Goal: Task Accomplishment & Management: Manage account settings

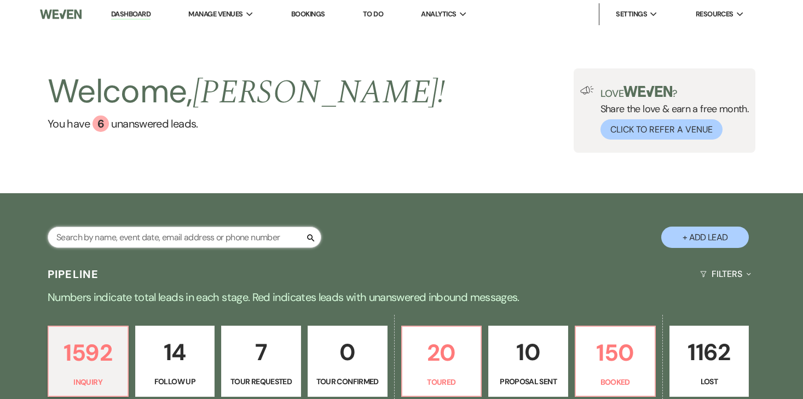
click at [155, 245] on input "text" at bounding box center [185, 237] width 274 height 21
type input "k"
type input "dyer"
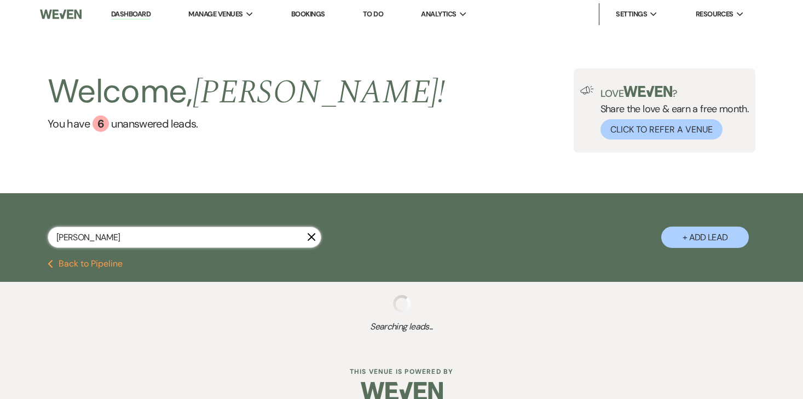
scroll to position [18, 0]
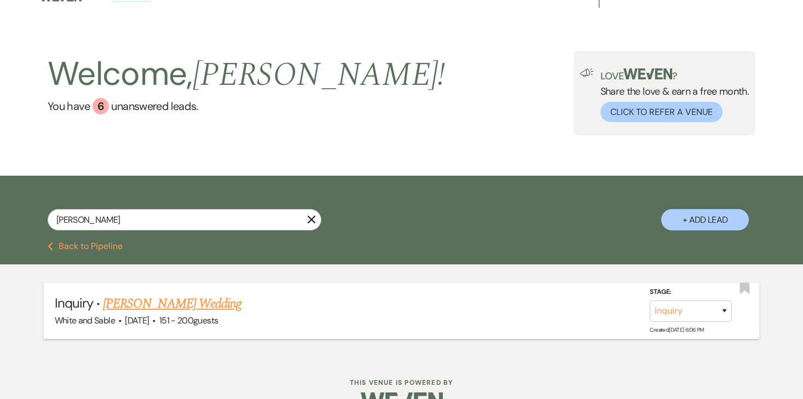
click at [132, 307] on link "Makailah Dyer's Wedding" at bounding box center [172, 304] width 138 height 20
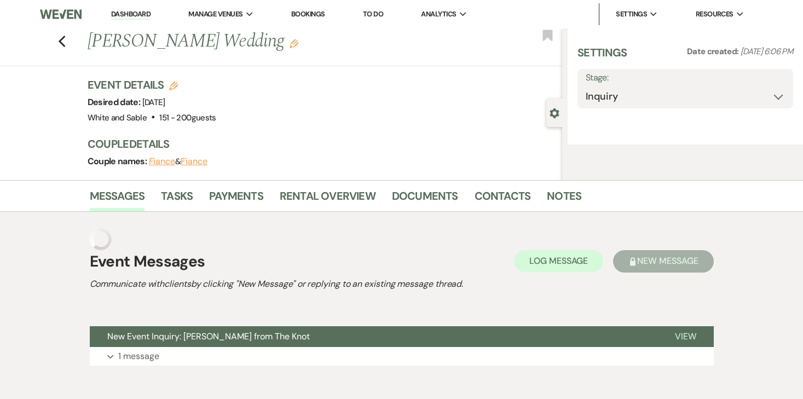
select select "2"
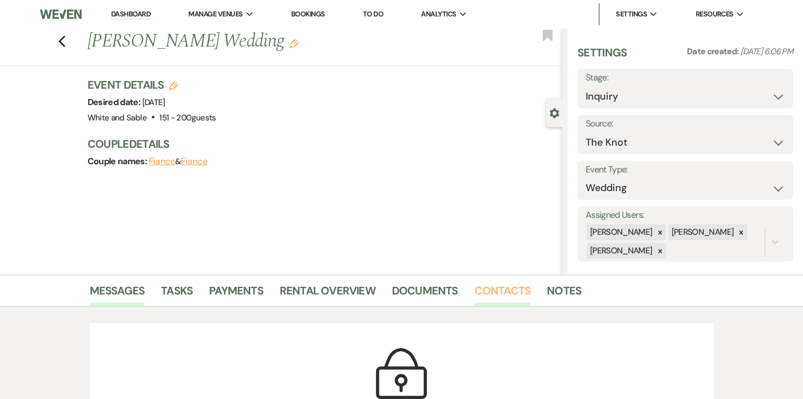
click at [492, 290] on link "Contacts" at bounding box center [503, 294] width 56 height 24
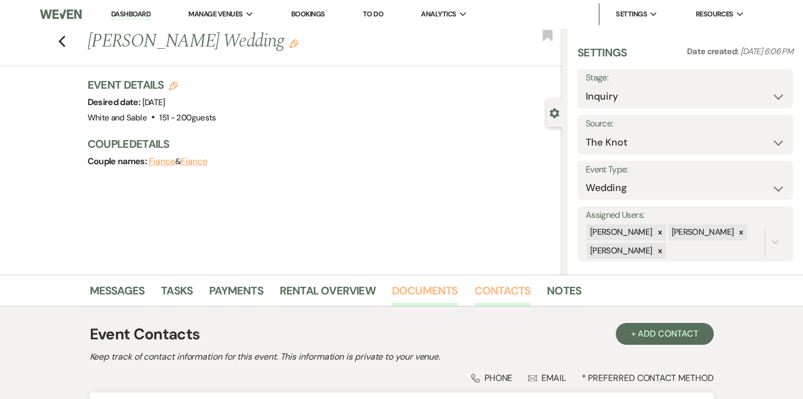
scroll to position [136, 0]
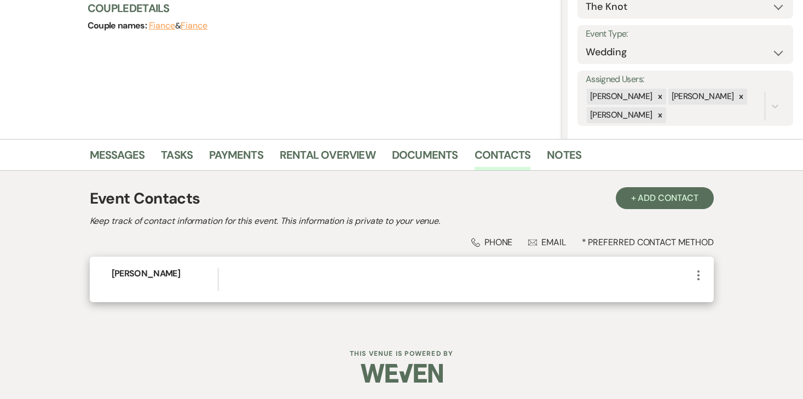
click at [682, 270] on div at bounding box center [461, 280] width 460 height 24
click at [701, 276] on icon "More" at bounding box center [698, 275] width 13 height 13
click at [714, 291] on button "Pencil Edit" at bounding box center [724, 296] width 65 height 19
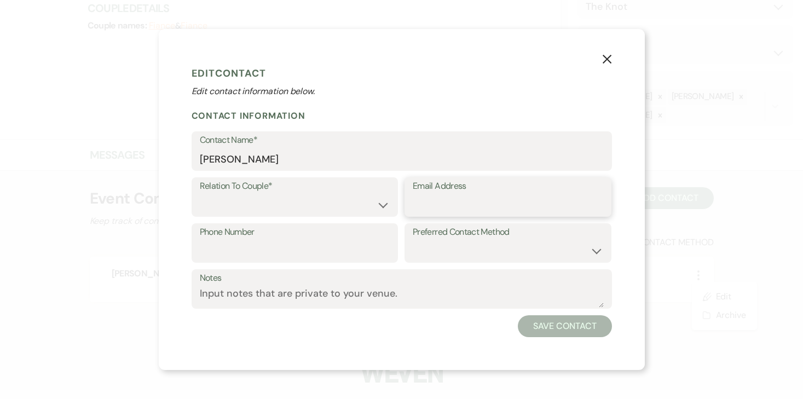
click at [482, 196] on input "Email Address" at bounding box center [508, 204] width 190 height 21
paste input "makailah.dyer@gmail.com"
type input "makailah.dyer@gmail.com"
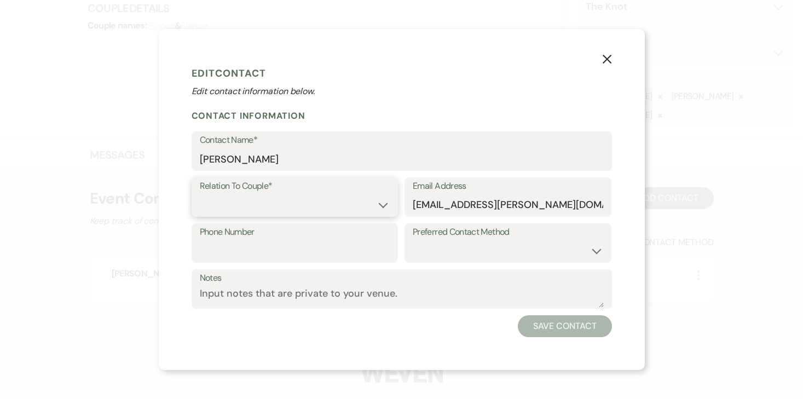
click at [351, 207] on select "Couple Planner Parent of Couple Family Member Friend Other" at bounding box center [295, 204] width 190 height 21
select select "1"
click at [200, 194] on select "Couple Planner Parent of Couple Family Member Friend Other" at bounding box center [295, 204] width 190 height 21
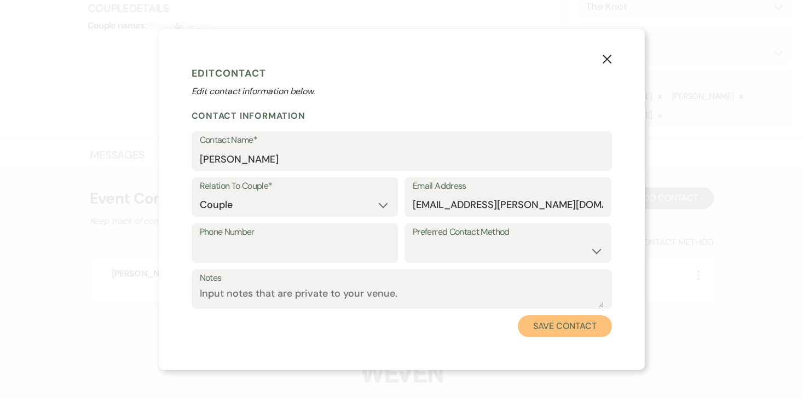
click at [532, 321] on button "Save Contact" at bounding box center [565, 326] width 94 height 22
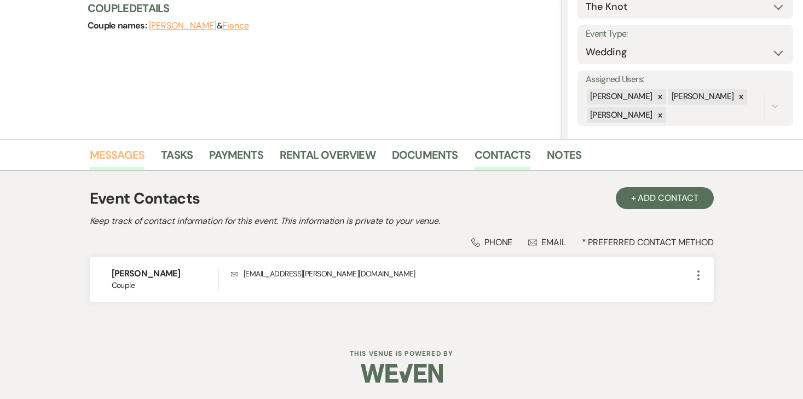
click at [124, 155] on link "Messages" at bounding box center [117, 158] width 55 height 24
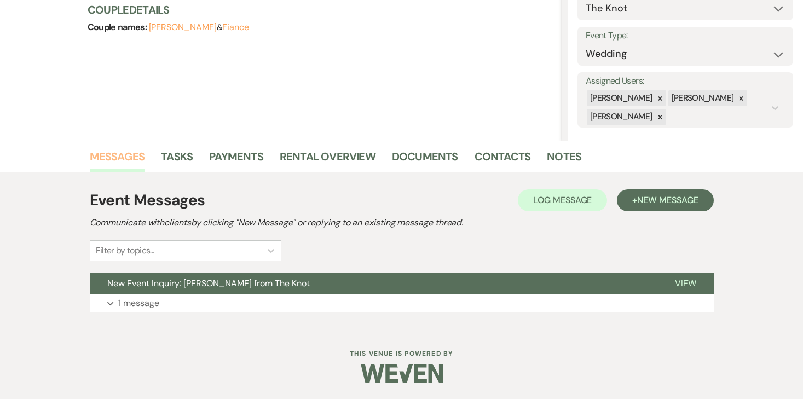
scroll to position [134, 0]
click at [151, 299] on p "1 message" at bounding box center [138, 303] width 41 height 14
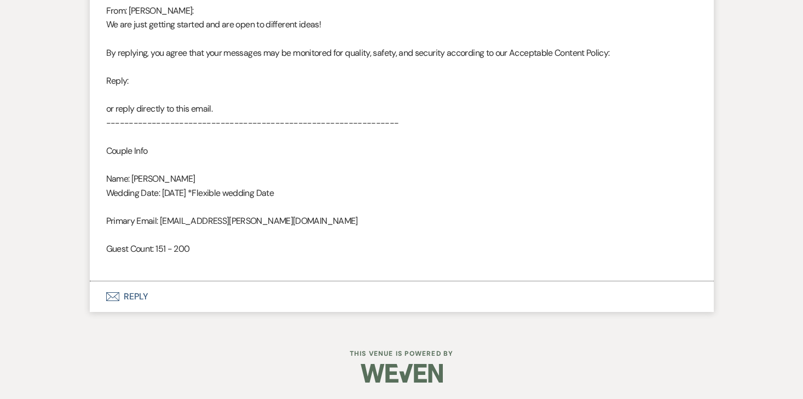
click at [131, 302] on button "Envelope Reply" at bounding box center [402, 296] width 624 height 31
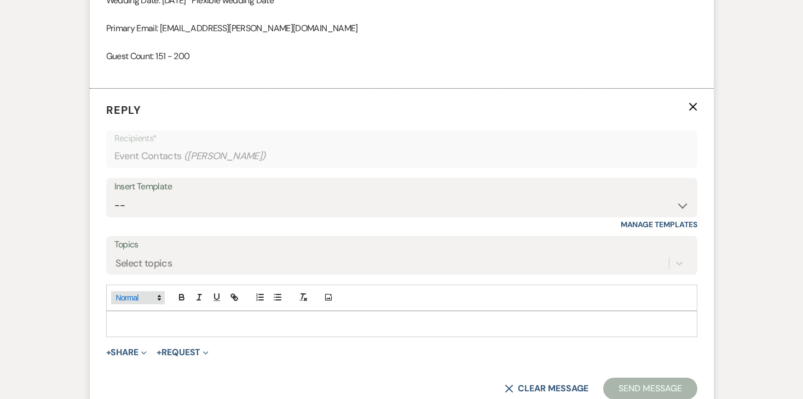
scroll to position [802, 0]
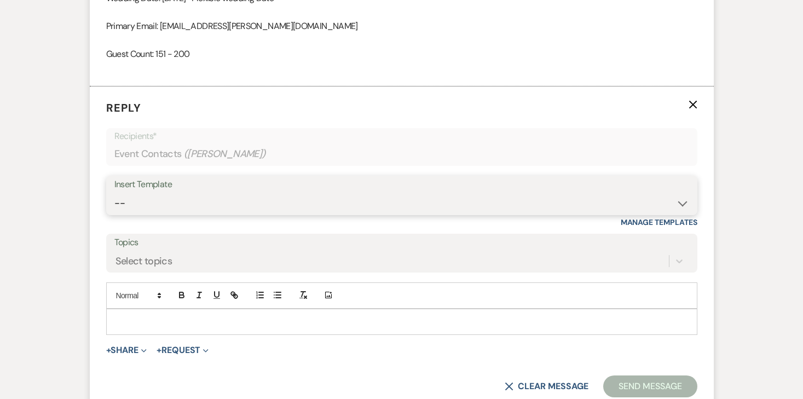
click at [194, 203] on select "-- Inquiry Response (Venue Guide) Schedule - Venue Tour Appt Confirmation Sched…" at bounding box center [401, 203] width 575 height 21
select select "3320"
click at [114, 193] on select "-- Inquiry Response (Venue Guide) Schedule - Venue Tour Appt Confirmation Sched…" at bounding box center [401, 203] width 575 height 21
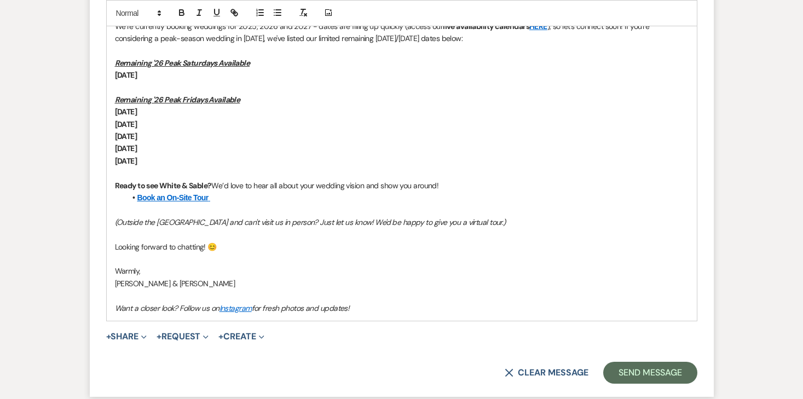
scroll to position [1118, 0]
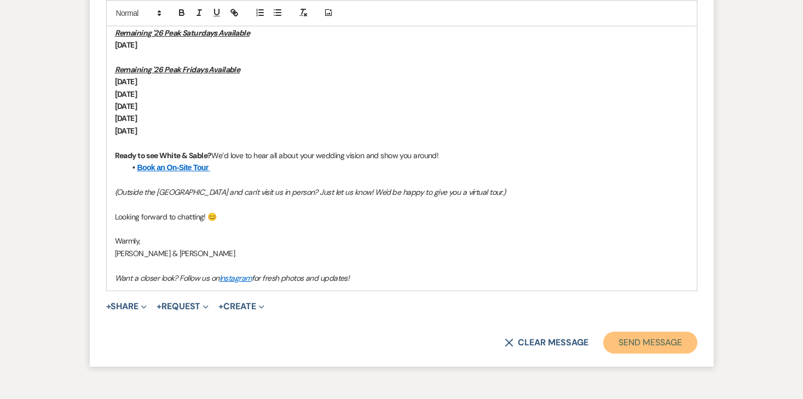
click at [662, 351] on button "Send Message" at bounding box center [650, 343] width 94 height 22
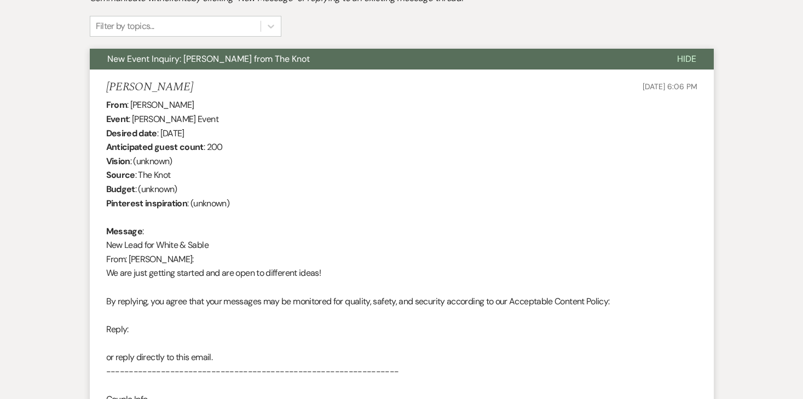
scroll to position [0, 0]
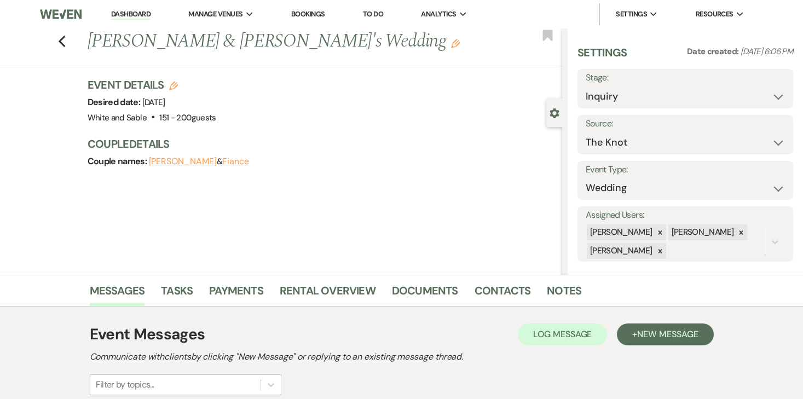
click at [127, 14] on link "Dashboard" at bounding box center [130, 14] width 39 height 10
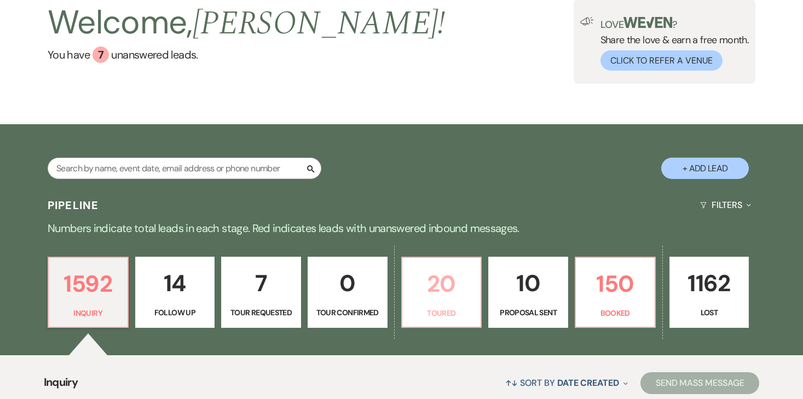
scroll to position [80, 0]
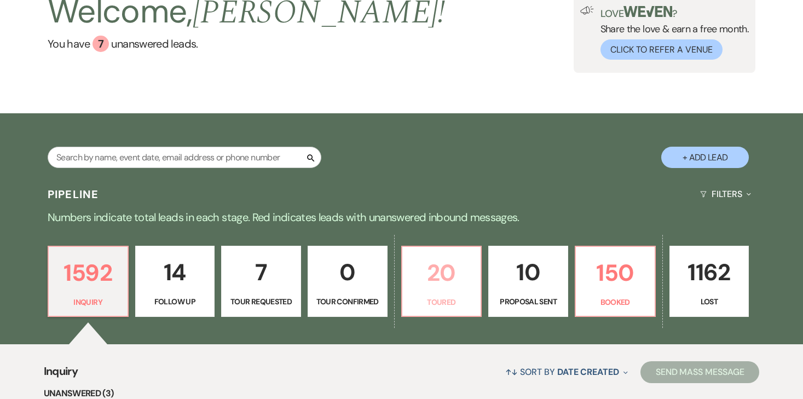
click at [458, 293] on link "20 Toured" at bounding box center [441, 281] width 81 height 71
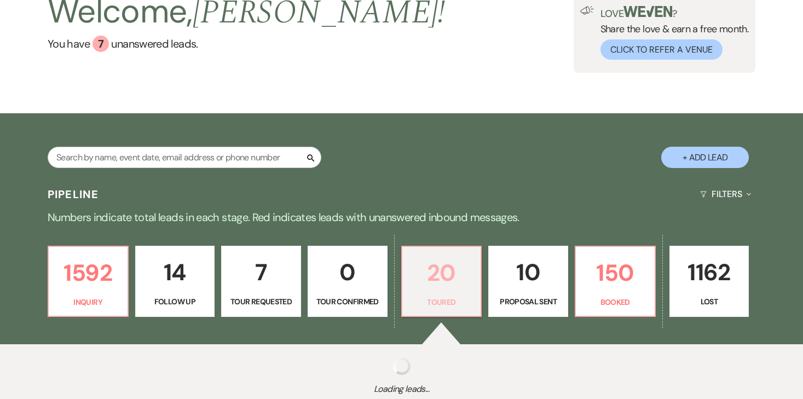
select select "5"
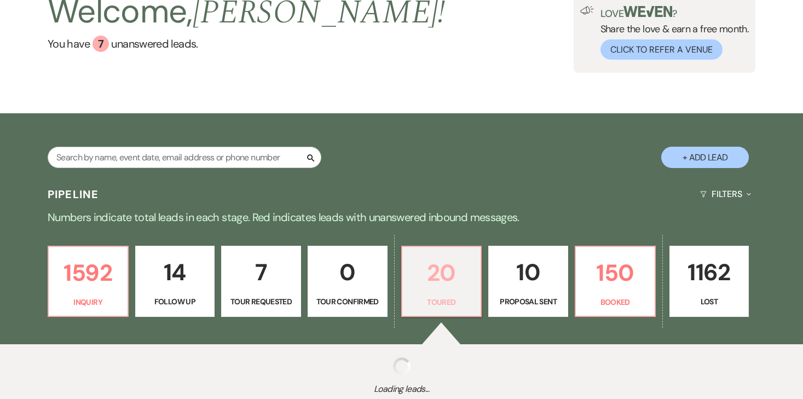
select select "5"
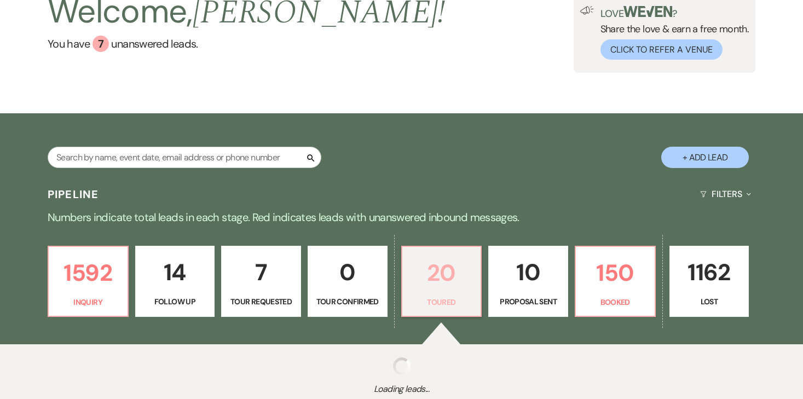
select select "5"
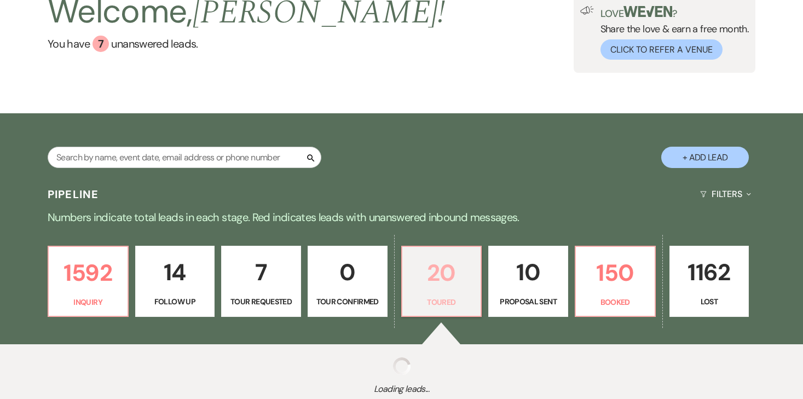
select select "5"
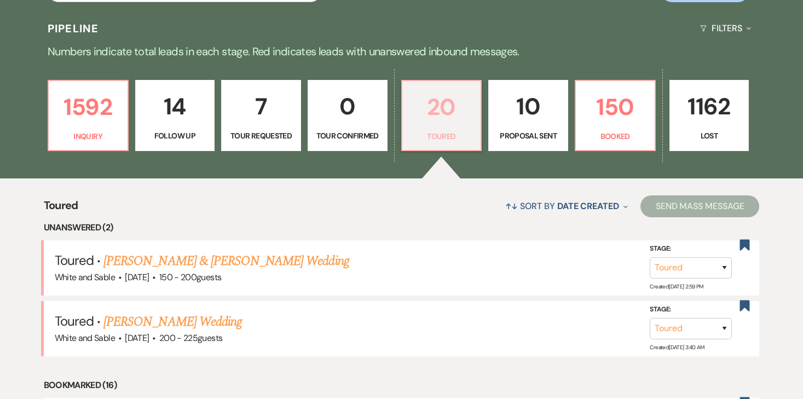
scroll to position [262, 0]
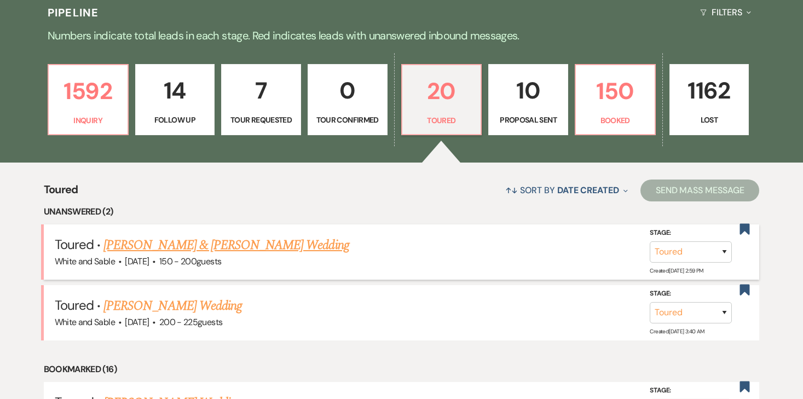
click at [233, 244] on link "Anna Soderberg & Jason Putnam's Wedding" at bounding box center [225, 245] width 245 height 20
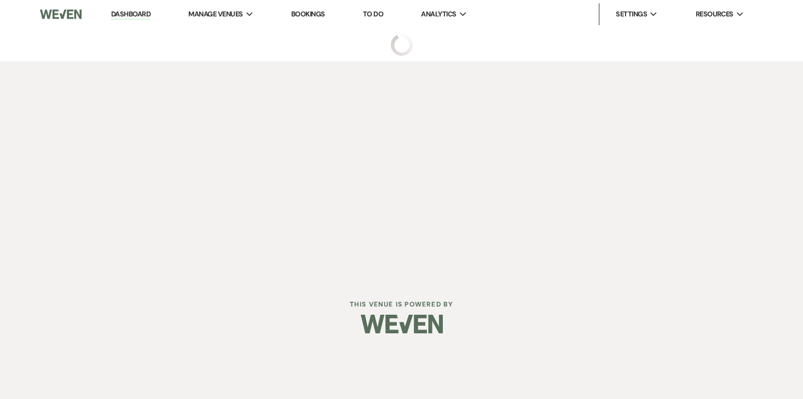
select select "5"
select select "7"
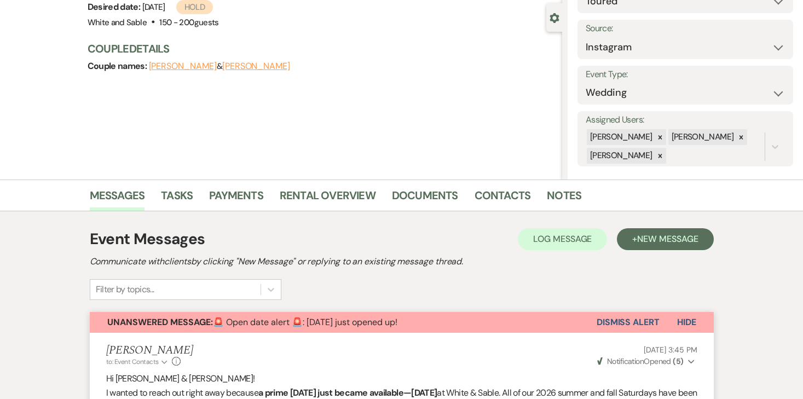
scroll to position [98, 0]
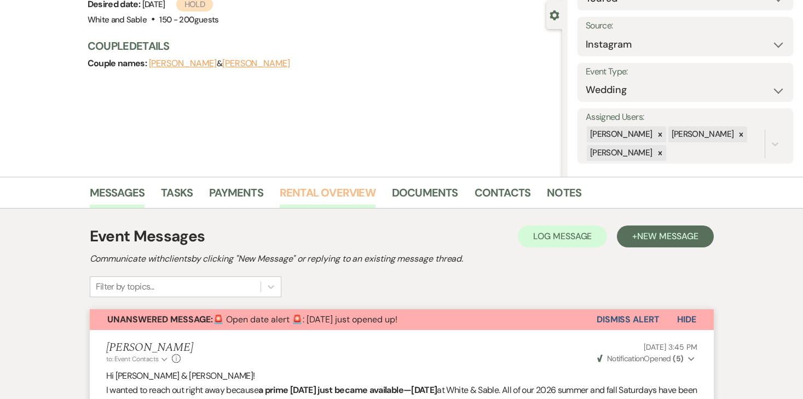
click at [368, 190] on link "Rental Overview" at bounding box center [328, 196] width 96 height 24
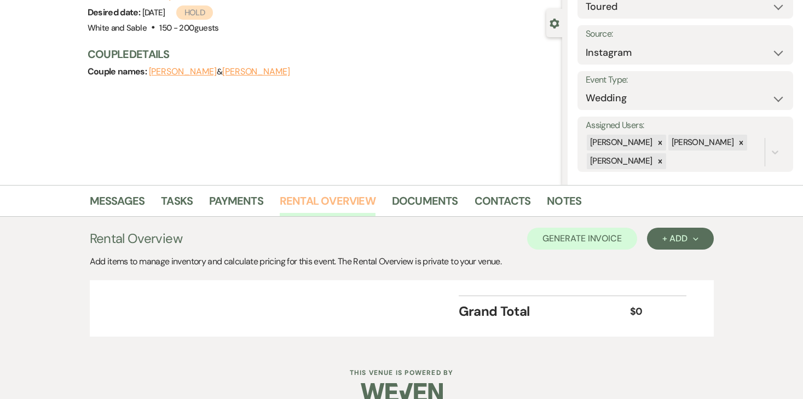
scroll to position [109, 0]
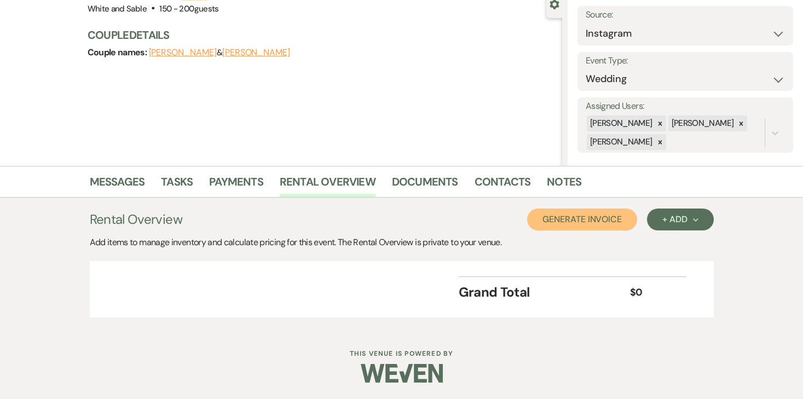
click at [552, 222] on button "Generate Invoice" at bounding box center [582, 220] width 110 height 22
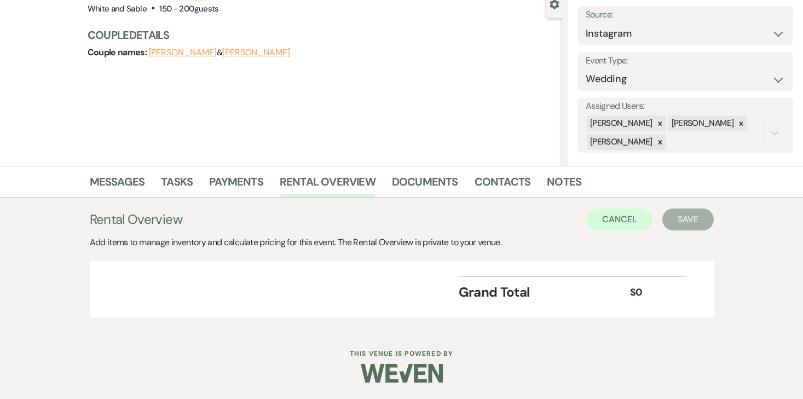
click at [656, 220] on div "Cancel Save" at bounding box center [650, 220] width 126 height 22
click at [639, 220] on button "Cancel" at bounding box center [620, 220] width 66 height 22
click at [676, 216] on div "+ Add Next" at bounding box center [680, 219] width 36 height 9
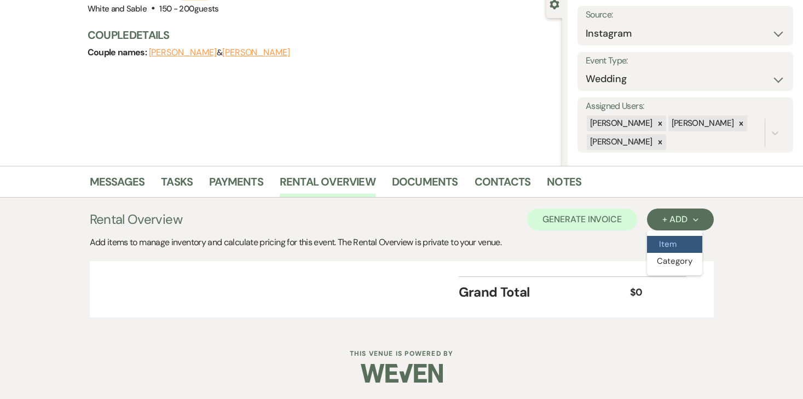
click at [669, 236] on button "Item" at bounding box center [674, 244] width 55 height 17
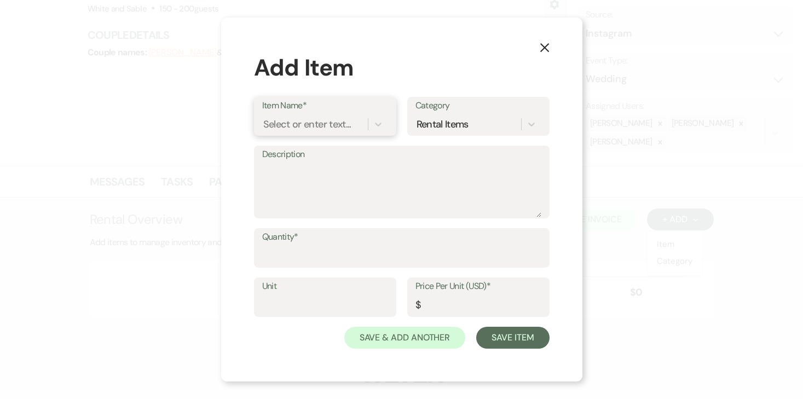
click at [343, 126] on div "Select or enter text..." at bounding box center [307, 124] width 88 height 15
type input "2027 peak sat"
click at [310, 150] on div "2027 Peak [DATE]" at bounding box center [325, 152] width 126 height 22
type textarea "11:30am - 12:30am (13 hour rental period) Does not include: security, event day…"
type input "14000"
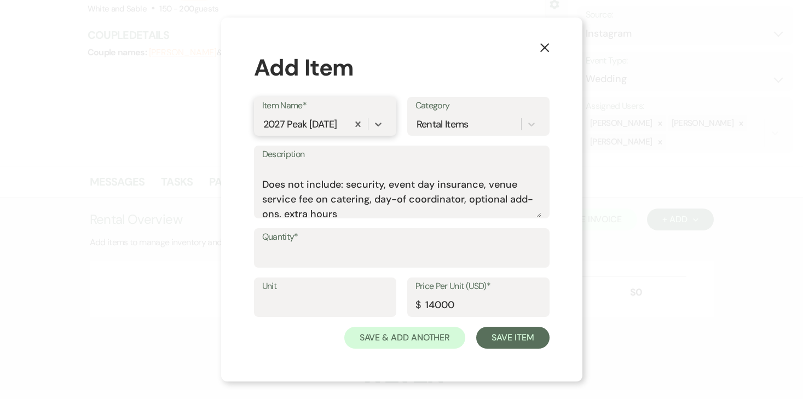
scroll to position [19, 0]
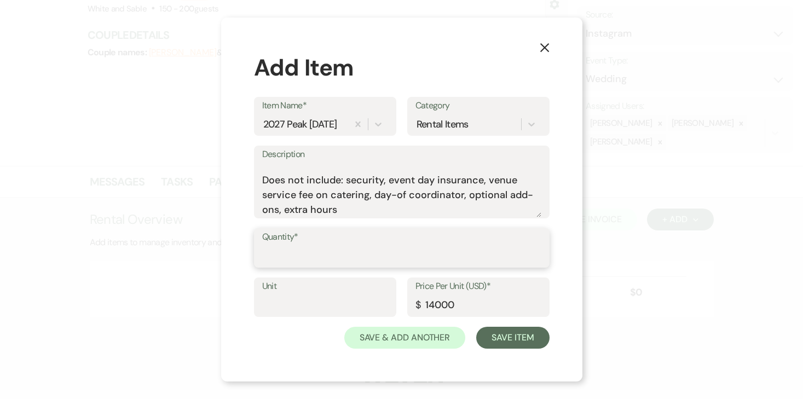
click at [303, 257] on input "Quantity*" at bounding box center [401, 255] width 279 height 21
type input "1"
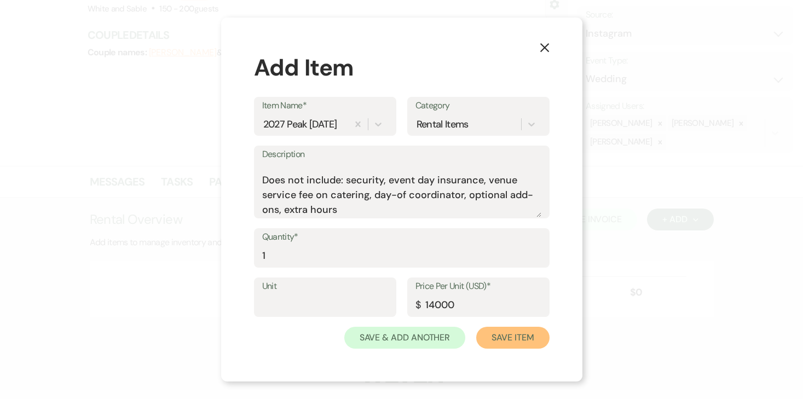
click at [533, 338] on button "Save Item" at bounding box center [512, 338] width 73 height 22
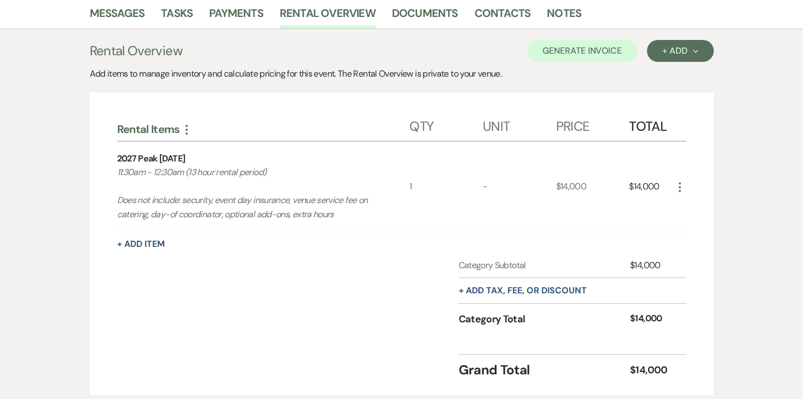
scroll to position [278, 0]
click at [521, 292] on button "+ Add tax, fee, or discount" at bounding box center [523, 290] width 128 height 9
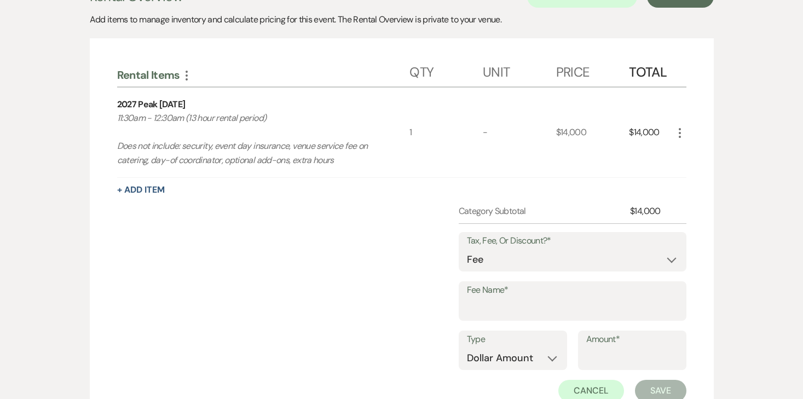
scroll to position [334, 0]
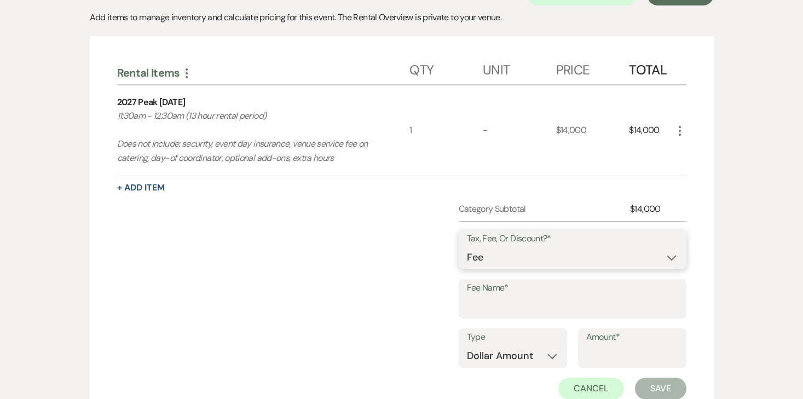
click at [520, 263] on select "Fee Discount Tax" at bounding box center [572, 257] width 211 height 21
click at [467, 247] on select "Fee Discount Tax" at bounding box center [572, 257] width 211 height 21
click at [505, 304] on input "Fee Name*" at bounding box center [572, 306] width 211 height 21
type input "Credit Card Fee"
click at [540, 350] on select "Dollar Amount Percentage" at bounding box center [513, 355] width 92 height 21
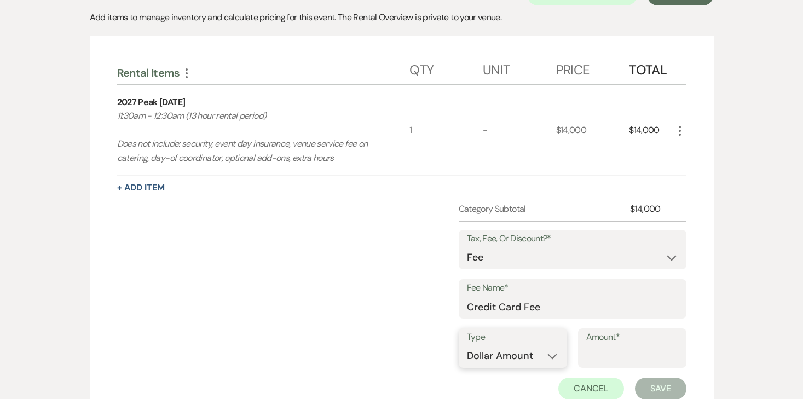
select select "false"
click at [467, 345] on select "Dollar Amount Percentage" at bounding box center [513, 355] width 92 height 21
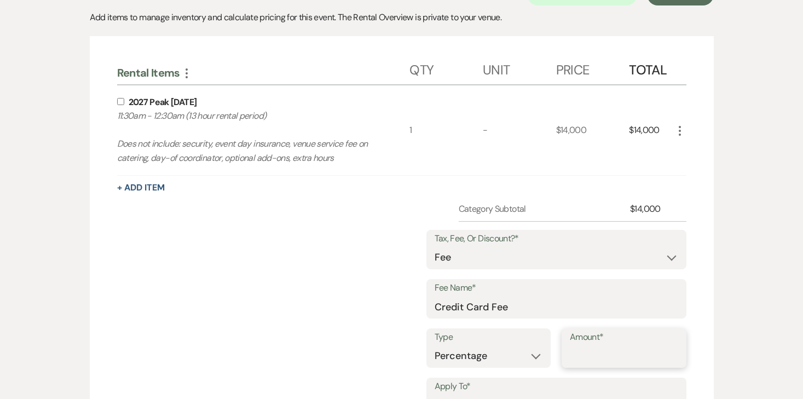
click at [605, 355] on input "Amount*" at bounding box center [624, 355] width 108 height 21
type input "3"
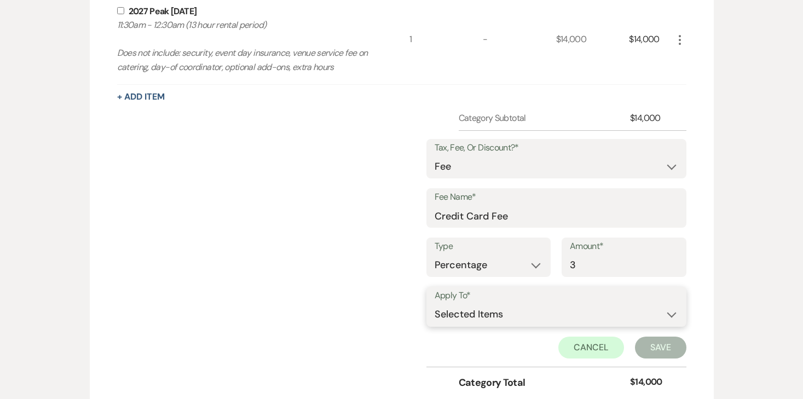
scroll to position [428, 0]
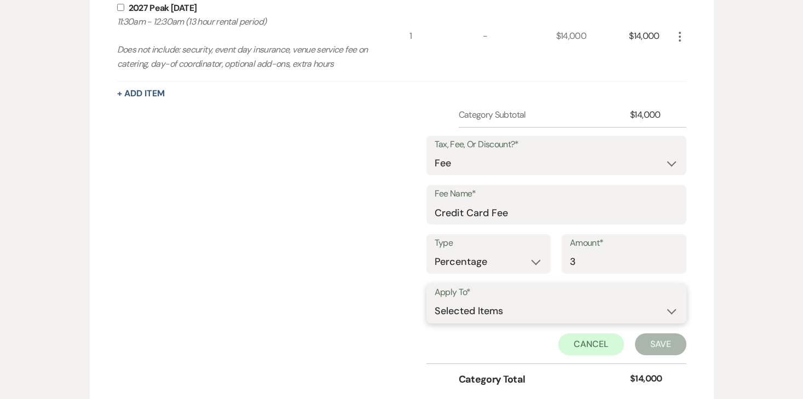
click at [575, 311] on select "Selected Items Category Subtotal (before all Taxes/Fees/Discounts) Category Tot…" at bounding box center [557, 312] width 244 height 22
select select "2"
click at [435, 301] on select "Selected Items Category Subtotal (before all Taxes/Fees/Discounts) Category Tot…" at bounding box center [557, 312] width 244 height 22
click at [661, 344] on button "Save" at bounding box center [660, 344] width 51 height 22
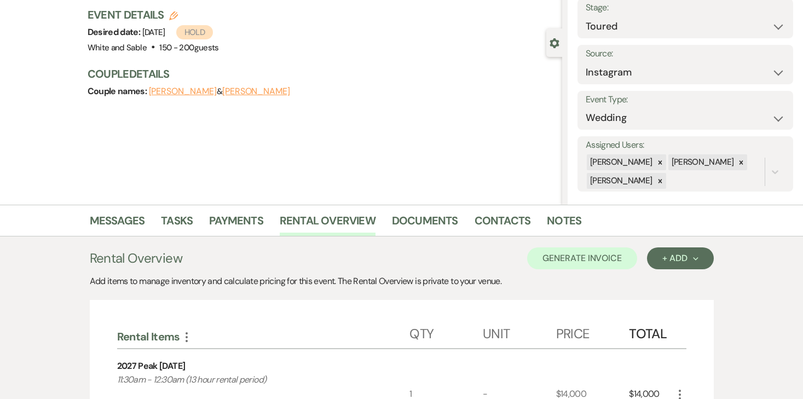
scroll to position [47, 0]
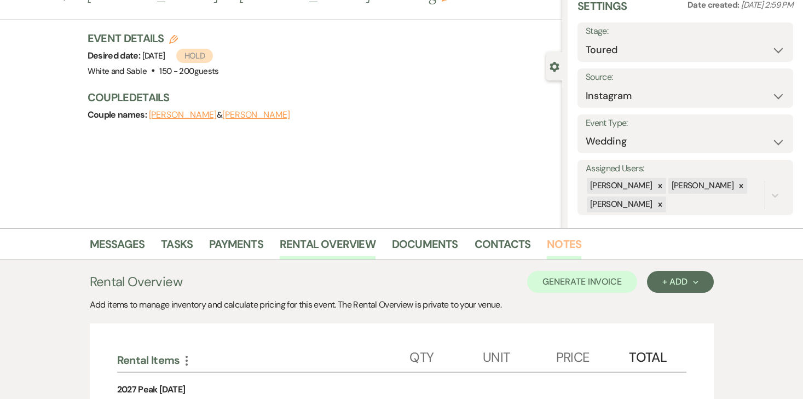
click at [566, 238] on link "Notes" at bounding box center [564, 247] width 34 height 24
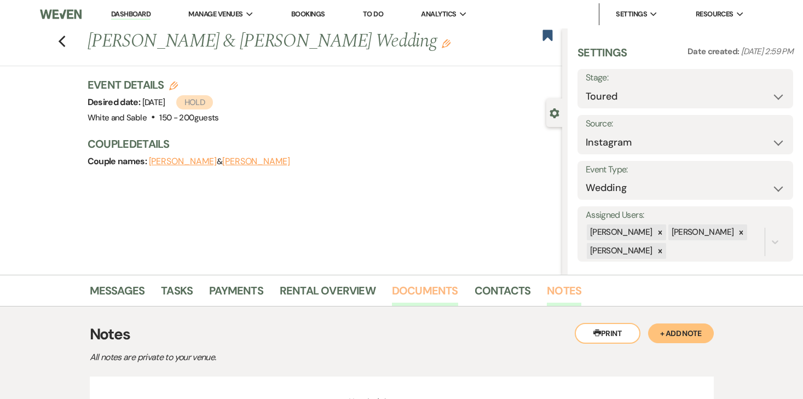
scroll to position [110, 0]
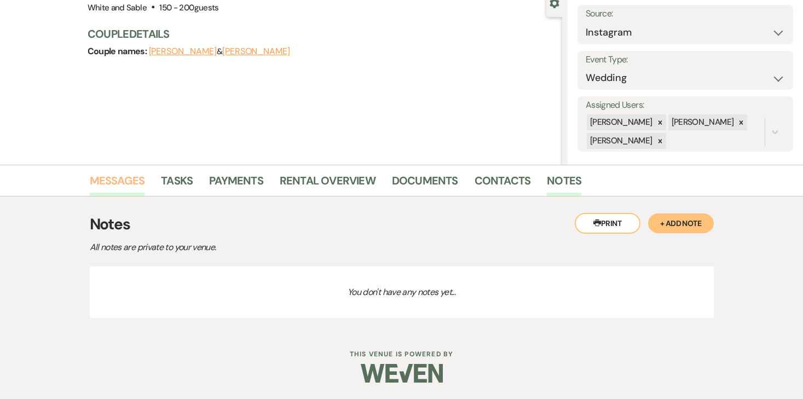
click at [125, 184] on link "Messages" at bounding box center [117, 184] width 55 height 24
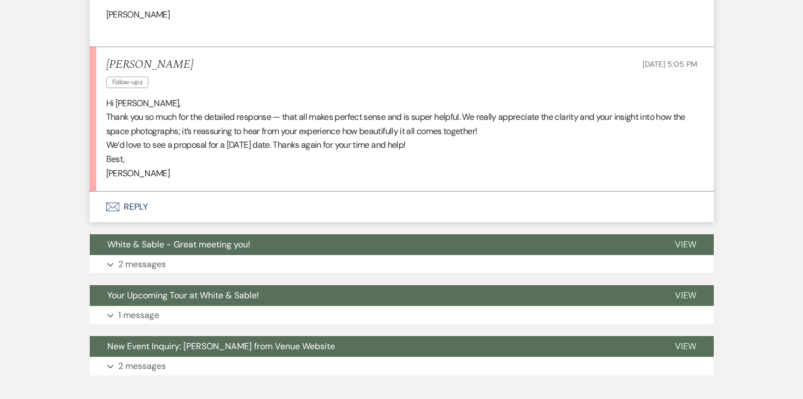
scroll to position [1272, 0]
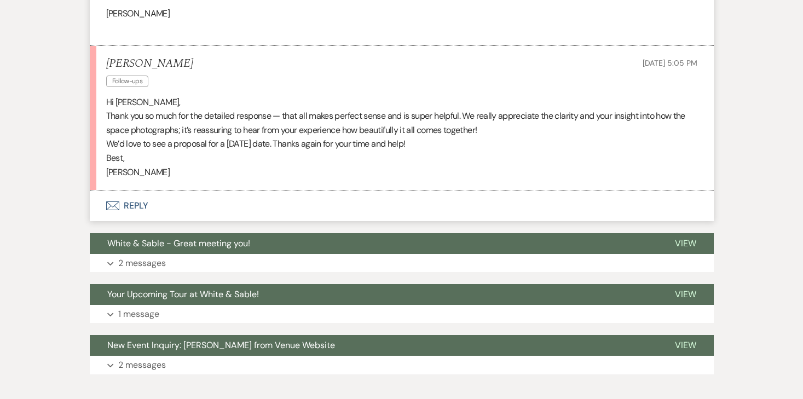
click at [143, 266] on p "2 messages" at bounding box center [142, 263] width 48 height 14
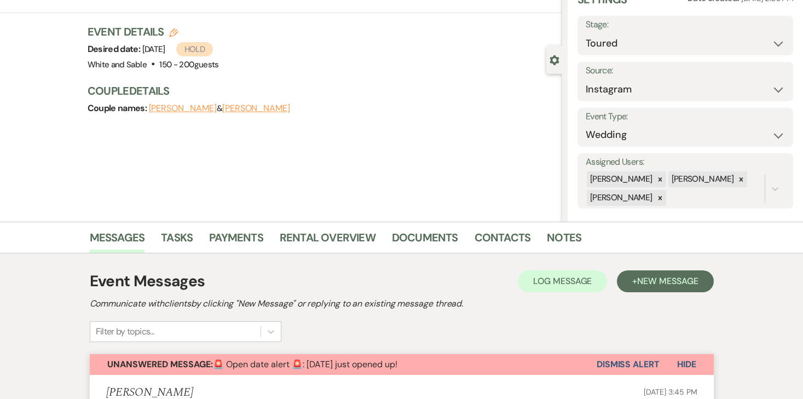
scroll to position [82, 0]
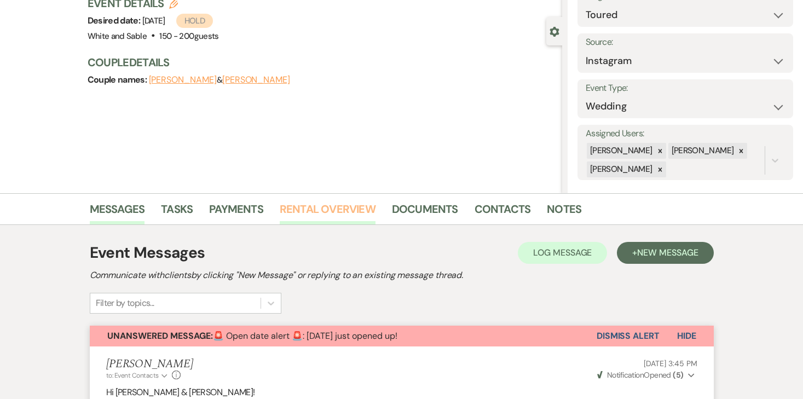
click at [335, 211] on link "Rental Overview" at bounding box center [328, 212] width 96 height 24
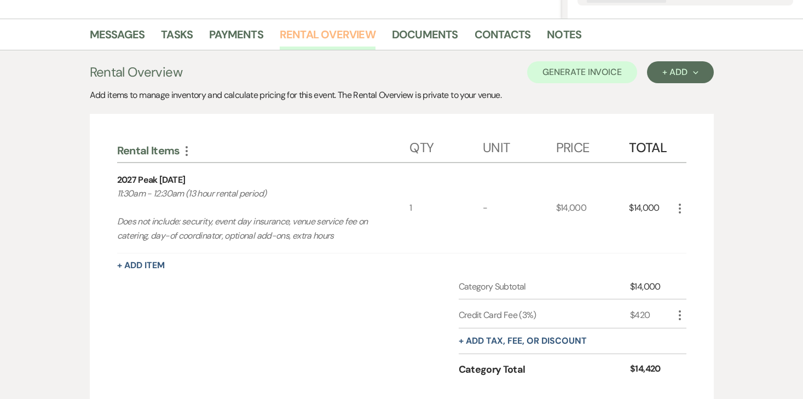
scroll to position [246, 0]
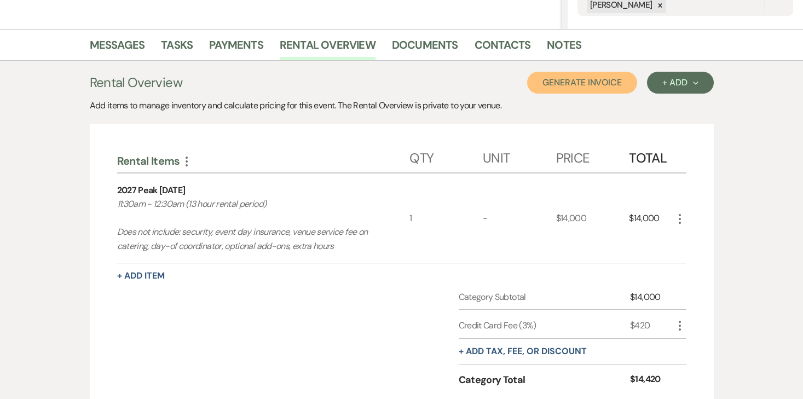
click at [596, 88] on button "Generate Invoice" at bounding box center [582, 83] width 110 height 22
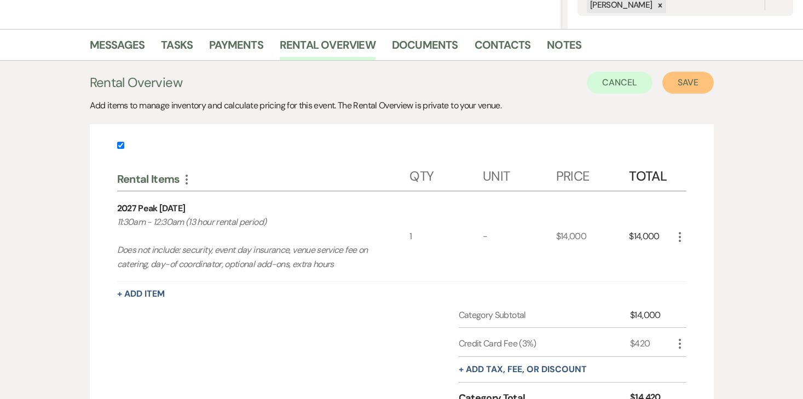
click at [684, 90] on button "Save" at bounding box center [687, 83] width 51 height 22
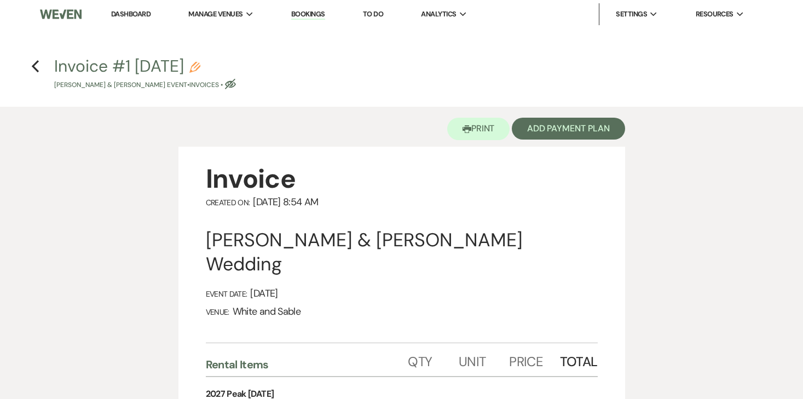
click at [224, 69] on button "Invoice #1 10-13-2025 Pencil Anna Soderberg & Jason Putnam's Event • Invoices •…" at bounding box center [145, 74] width 182 height 32
select select "22"
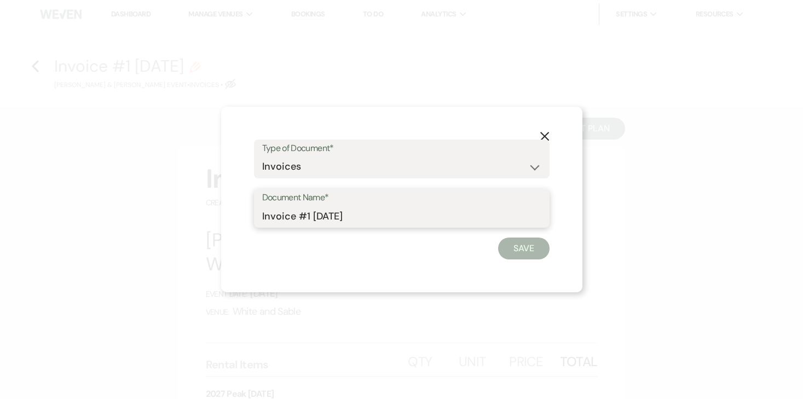
click at [378, 215] on input "Invoice #1 [DATE]" at bounding box center [401, 215] width 279 height 21
type input "Invoice #1 [DATE] (credit card)"
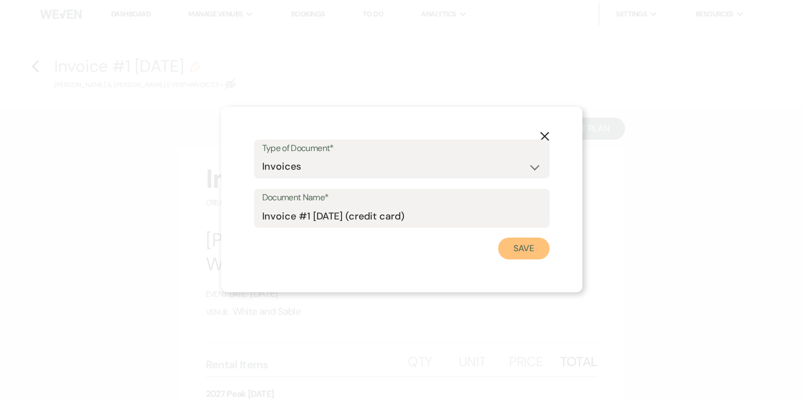
click at [517, 244] on button "Save" at bounding box center [523, 249] width 51 height 22
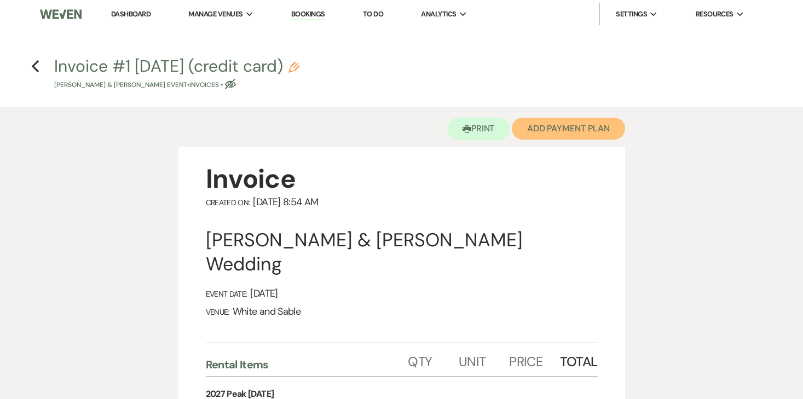
click at [580, 133] on button "Add Payment Plan" at bounding box center [568, 129] width 113 height 22
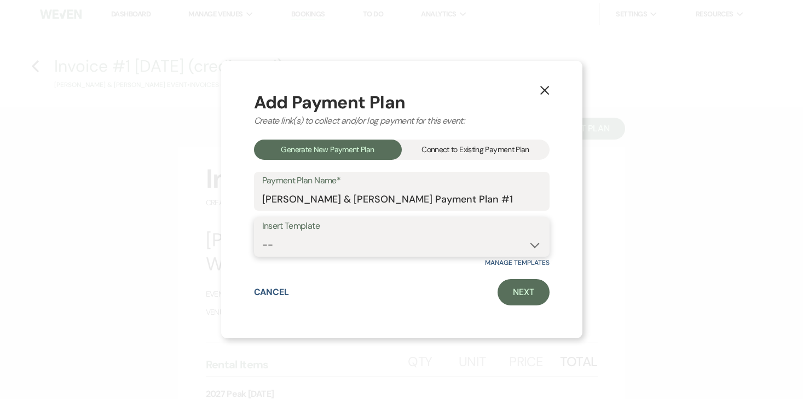
click at [388, 243] on select "-- Wedding Payments - Credit Card (3% Fee) Wedding Payments - ACH/Check/Cash" at bounding box center [401, 244] width 279 height 21
select select "77"
click at [262, 234] on select "-- Wedding Payments - Credit Card (3% Fee) Wedding Payments - ACH/Check/Cash" at bounding box center [401, 244] width 279 height 21
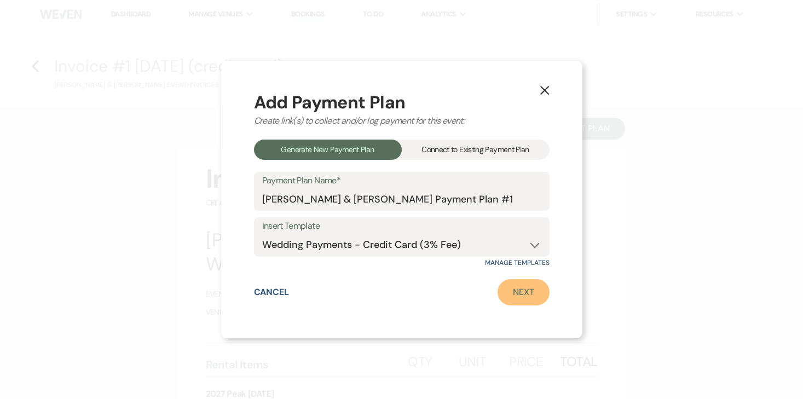
click at [501, 298] on link "Next" at bounding box center [524, 292] width 52 height 26
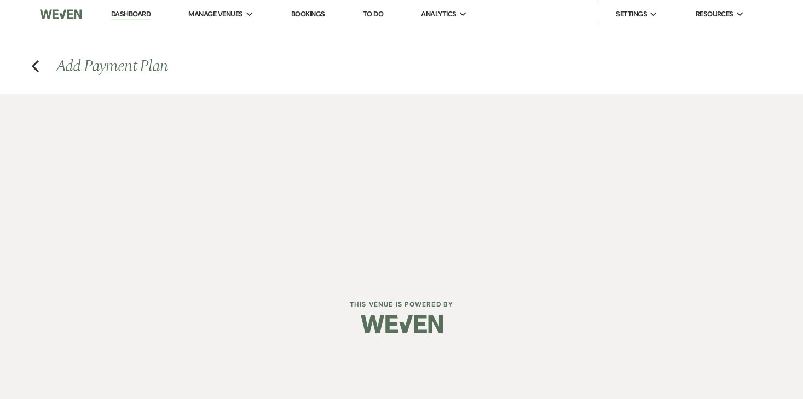
select select "29896"
select select "2"
select select "percentage"
select select "true"
select select "2"
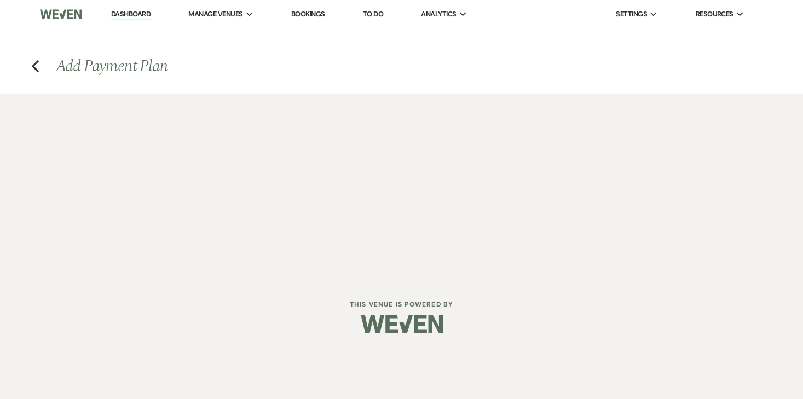
select select "percentage"
select select "true"
select select "client"
select select "weekly"
select select "onDueDate"
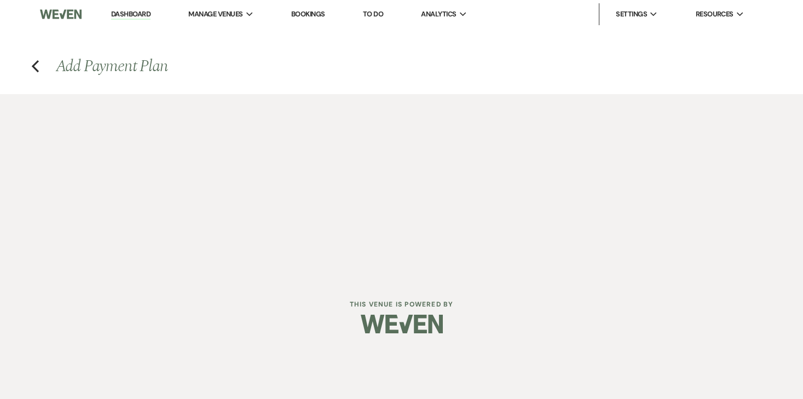
select select "complete"
select select "client"
select select "weeks"
select select "2"
select select "percentage"
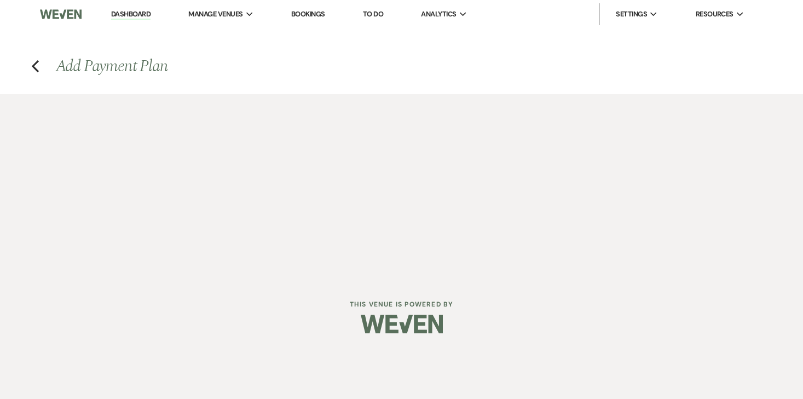
select select "true"
select select "client"
select select "weeks"
select select "client"
select select "weekly"
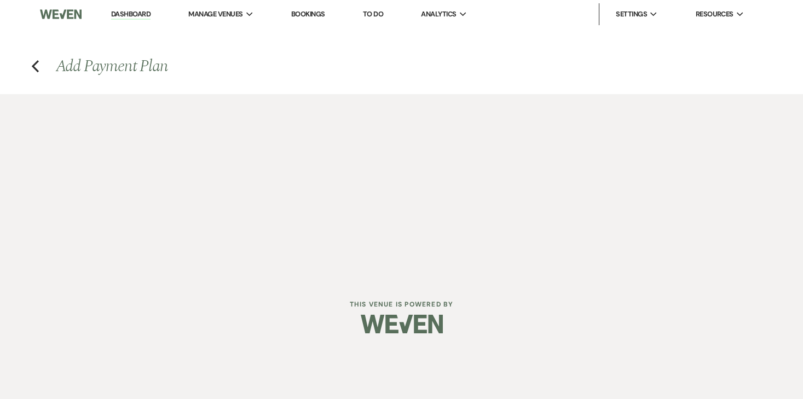
select select "onDueDate"
select select "complete"
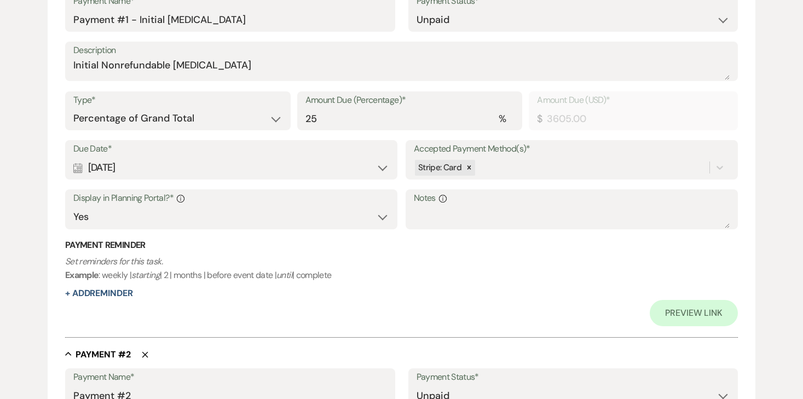
scroll to position [339, 0]
click at [166, 111] on select "Dollar Amount Percentage of Grand Total" at bounding box center [177, 119] width 209 height 21
select select "flat"
click at [73, 109] on select "Dollar Amount Percentage of Grand Total" at bounding box center [177, 119] width 209 height 21
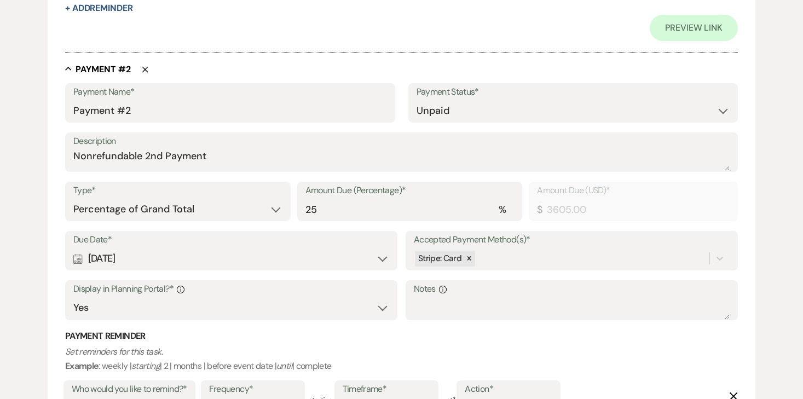
scroll to position [625, 0]
click at [158, 214] on select "Dollar Amount Percentage of Grand Total" at bounding box center [177, 210] width 209 height 21
select select "flat"
click at [73, 200] on select "Dollar Amount Percentage of Grand Total" at bounding box center [177, 210] width 209 height 21
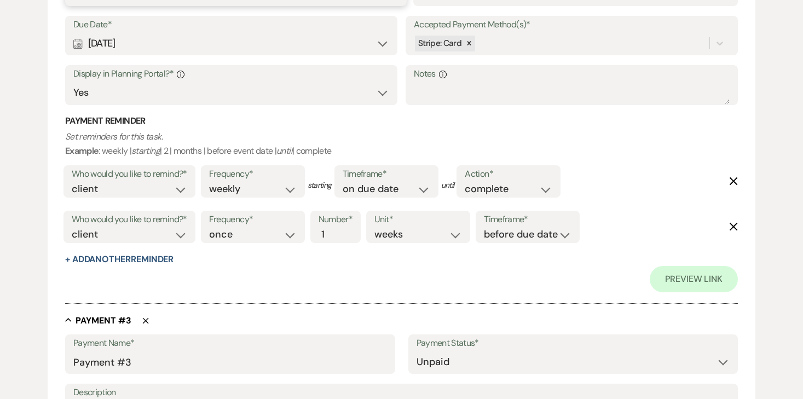
scroll to position [950, 0]
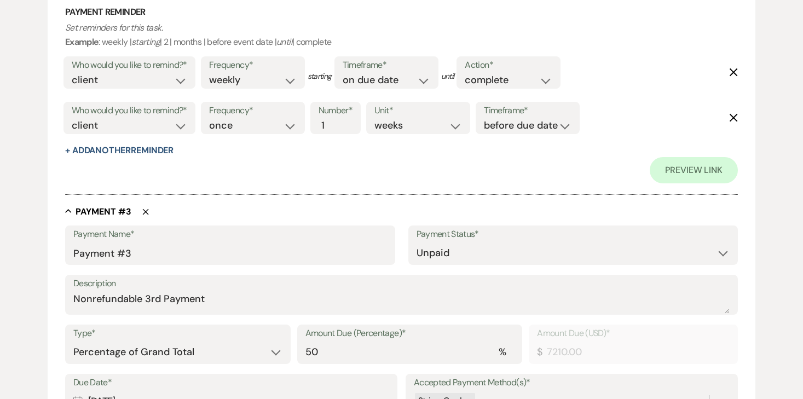
click at [132, 332] on label "Type*" at bounding box center [177, 334] width 209 height 16
click at [131, 343] on select "Dollar Amount Percentage of Grand Total" at bounding box center [177, 352] width 209 height 21
select select "flat"
click at [73, 342] on select "Dollar Amount Percentage of Grand Total" at bounding box center [177, 352] width 209 height 21
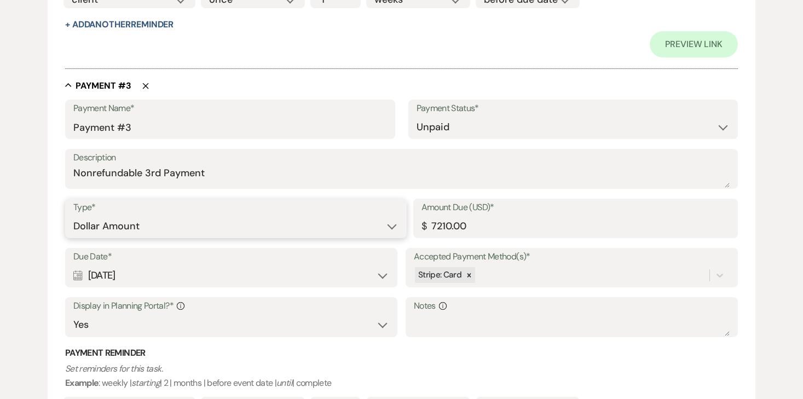
scroll to position [1344, 0]
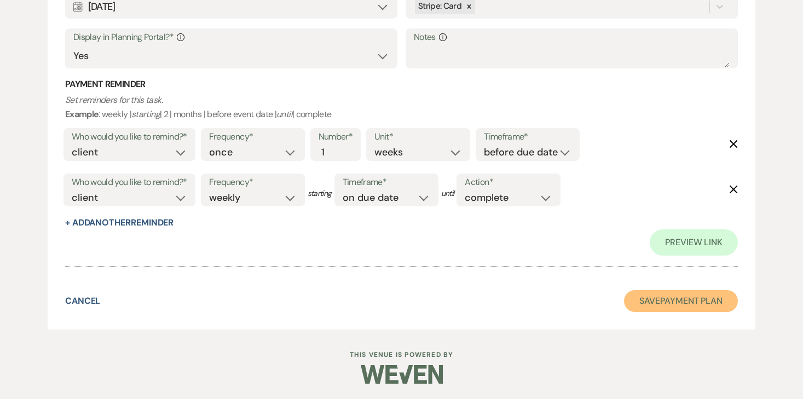
click at [646, 309] on button "Save Payment Plan" at bounding box center [681, 301] width 114 height 22
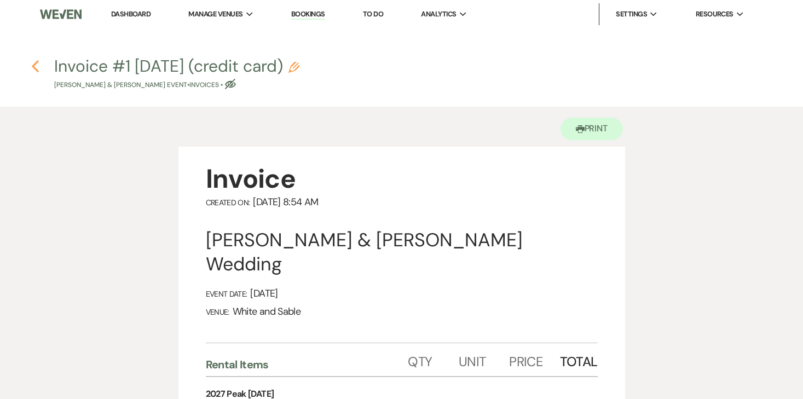
click at [31, 66] on icon "Previous" at bounding box center [35, 66] width 8 height 13
select select "5"
select select "7"
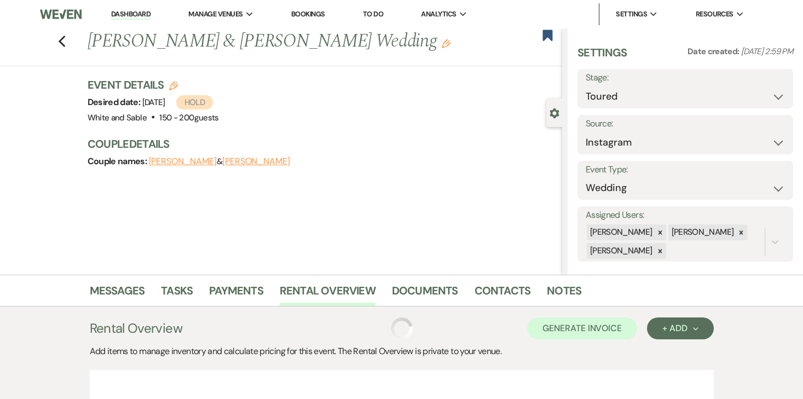
scroll to position [246, 0]
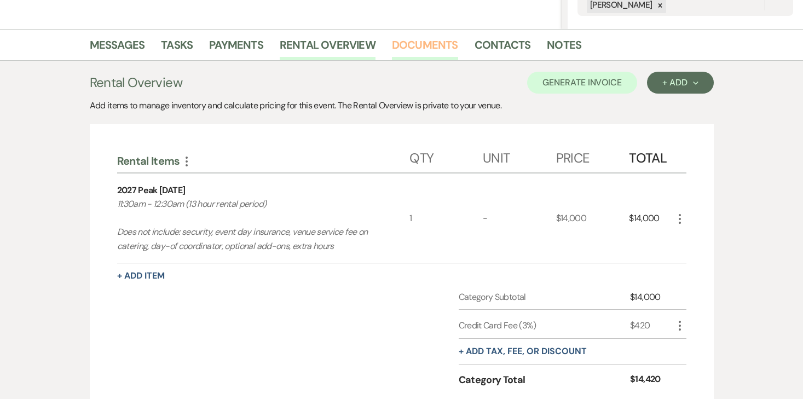
click at [437, 42] on link "Documents" at bounding box center [425, 48] width 66 height 24
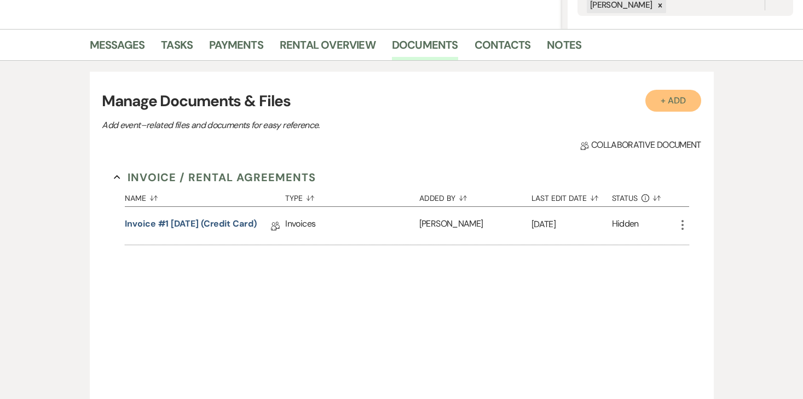
click at [656, 100] on button "+ Add" at bounding box center [673, 101] width 56 height 22
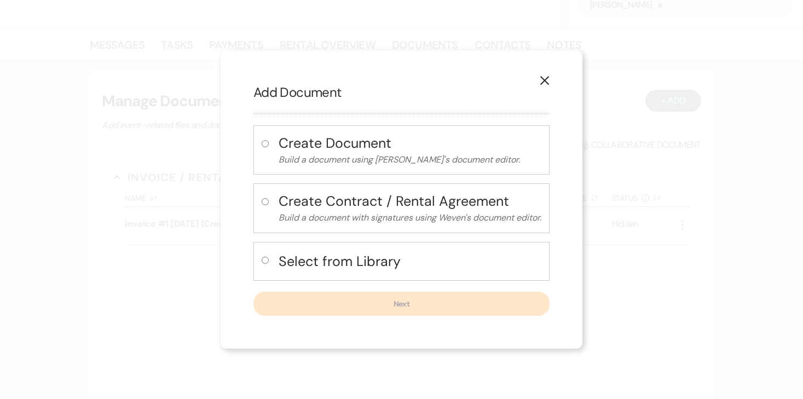
click at [262, 263] on input "radio" at bounding box center [265, 260] width 7 height 7
radio input "true"
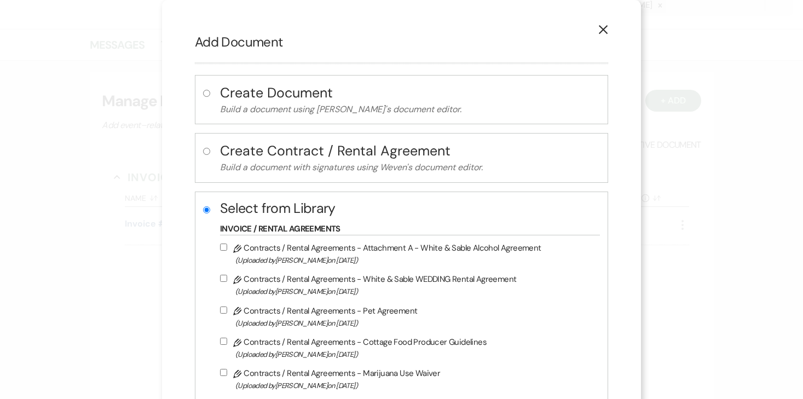
click at [227, 281] on input "Pencil Contracts / Rental Agreements - White & Sable WEDDING Rental Agreement (…" at bounding box center [223, 278] width 7 height 7
checkbox input "true"
click at [226, 246] on input "Pencil Contracts / Rental Agreements - Attachment A - White & Sable Alcohol Agr…" at bounding box center [223, 247] width 7 height 7
checkbox input "true"
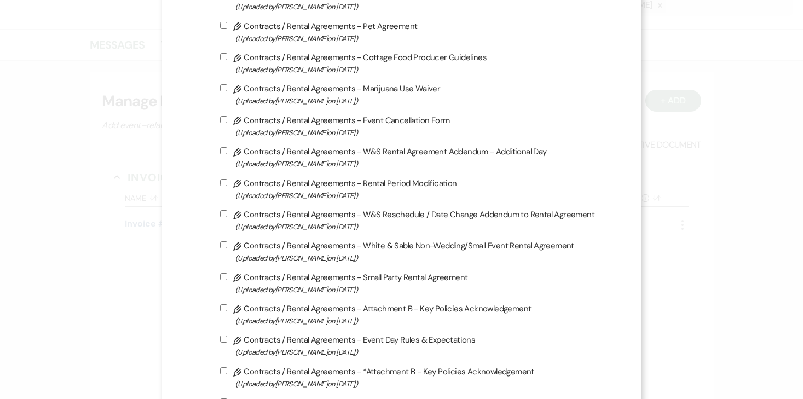
scroll to position [634, 0]
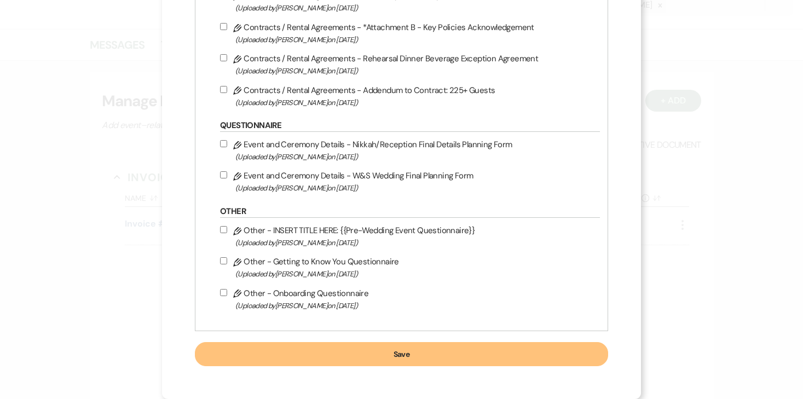
click at [466, 360] on button "Save" at bounding box center [401, 354] width 413 height 24
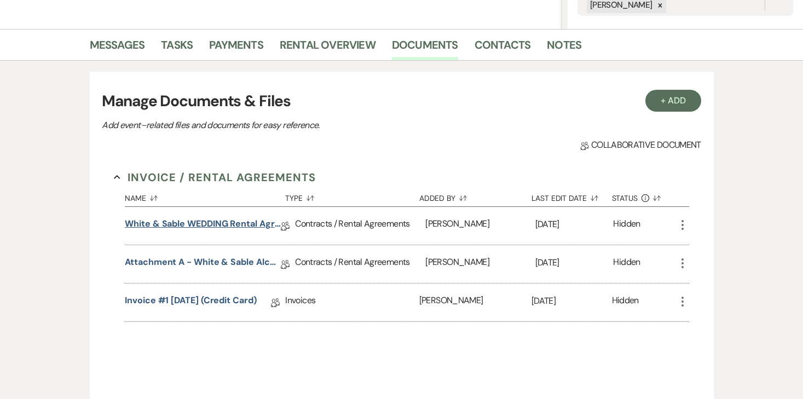
click at [246, 224] on link "White & Sable WEDDING Rental Agreement" at bounding box center [203, 225] width 156 height 17
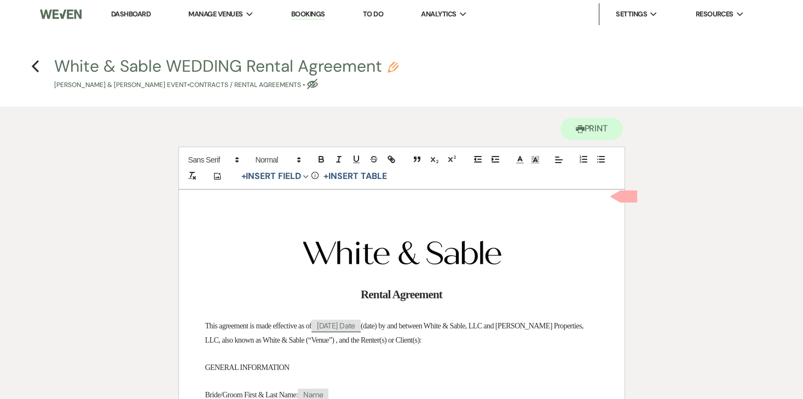
scroll to position [15, 0]
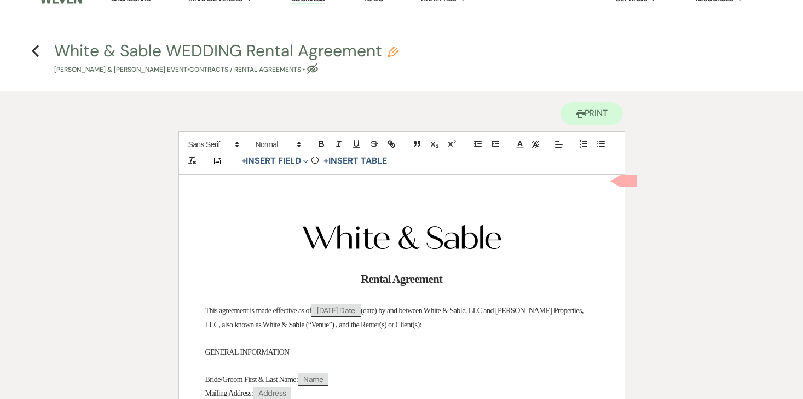
click at [395, 54] on use "button" at bounding box center [393, 52] width 11 height 11
select select "10"
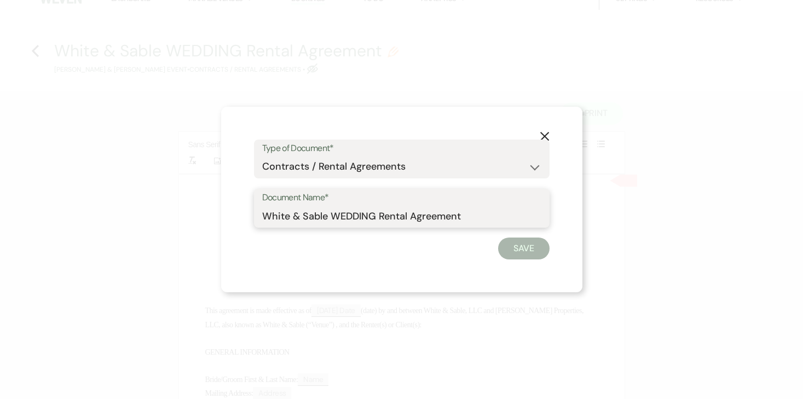
click at [356, 219] on input "White & Sable WEDDING Rental Agreement" at bounding box center [401, 215] width 279 height 21
click at [539, 216] on input "White & Sable/Soderberg+Putnam Rental Agreement" at bounding box center [401, 215] width 279 height 21
type input "White & Sable/[PERSON_NAME]+[PERSON_NAME] Rental Agreement - [DATE]"
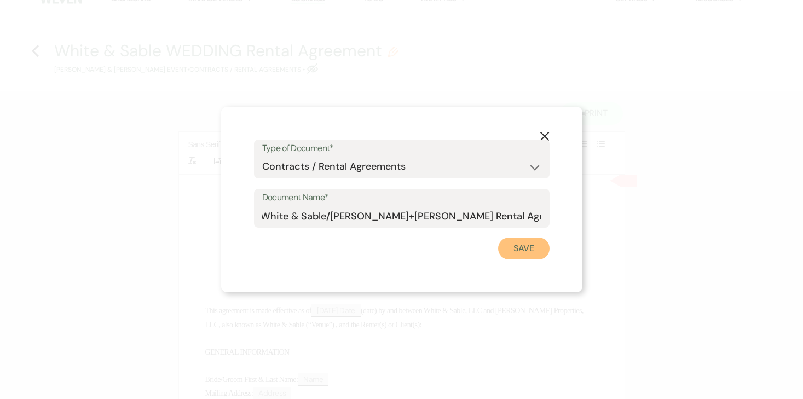
click at [521, 247] on button "Save" at bounding box center [523, 249] width 51 height 22
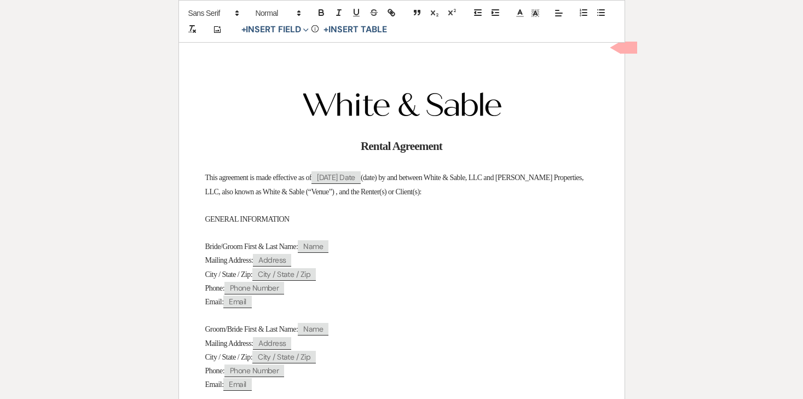
scroll to position [164, 0]
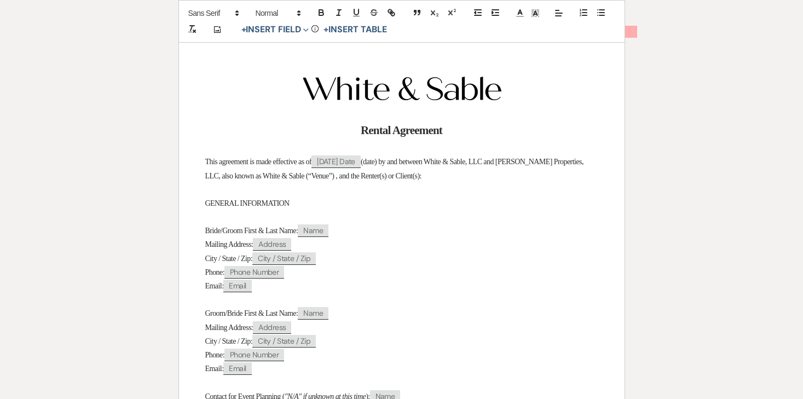
click at [452, 215] on p at bounding box center [401, 217] width 393 height 14
click at [242, 226] on p "Bride/Groom First & Last Name: ﻿ Name ﻿" at bounding box center [401, 231] width 393 height 14
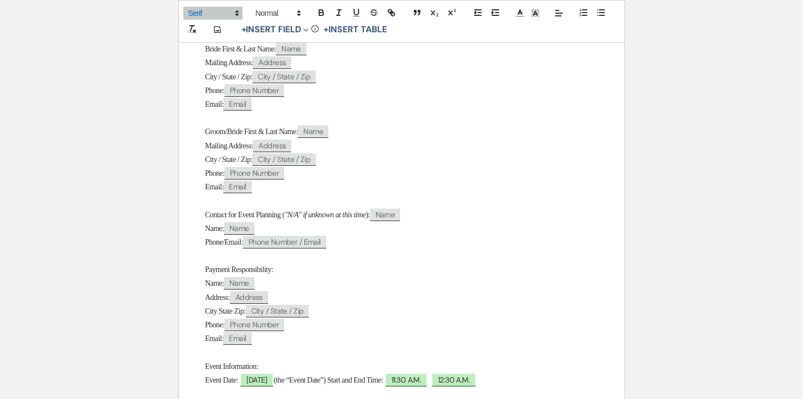
scroll to position [349, 0]
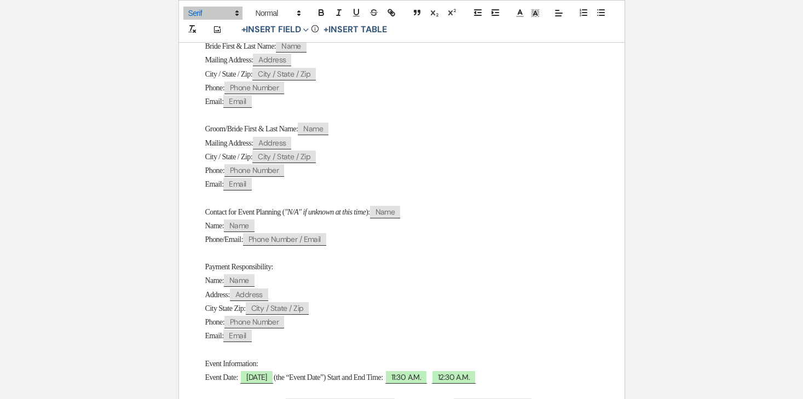
click at [235, 160] on span "City / State / Zip:" at bounding box center [229, 157] width 48 height 8
click at [245, 131] on span "Groom/Bride First & Last Name:" at bounding box center [251, 129] width 93 height 8
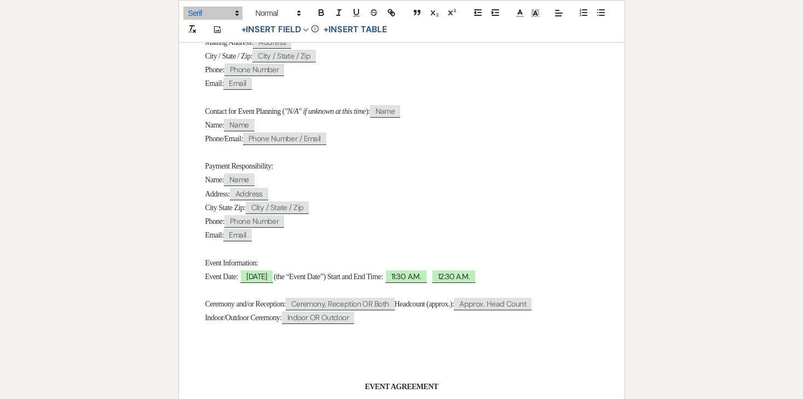
scroll to position [470, 0]
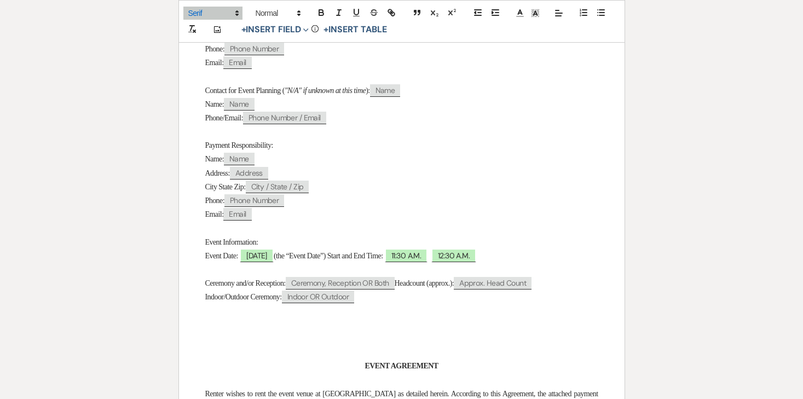
click at [286, 269] on p at bounding box center [401, 270] width 393 height 14
click at [274, 263] on span "08/07/2027" at bounding box center [257, 256] width 34 height 14
select select "smartCustomField"
select select "owner"
select select "{{eventDate}}"
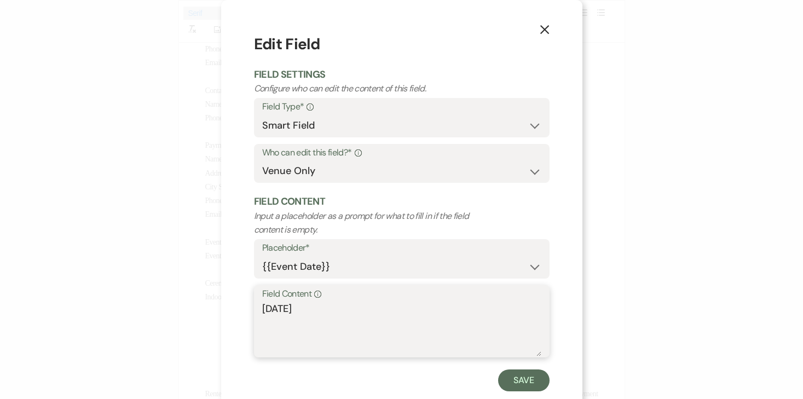
click at [263, 309] on textarea "08/07/2027" at bounding box center [401, 329] width 279 height 55
type textarea "Saturday, 08/07/2027"
click at [521, 390] on button "Save" at bounding box center [523, 381] width 51 height 22
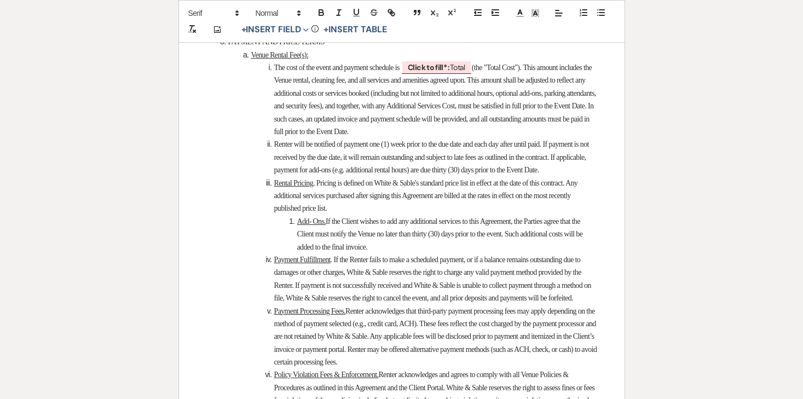
scroll to position [1531, 0]
click at [472, 73] on span "Click to fill* : Total" at bounding box center [436, 66] width 71 height 14
select select "owner"
select select "Total"
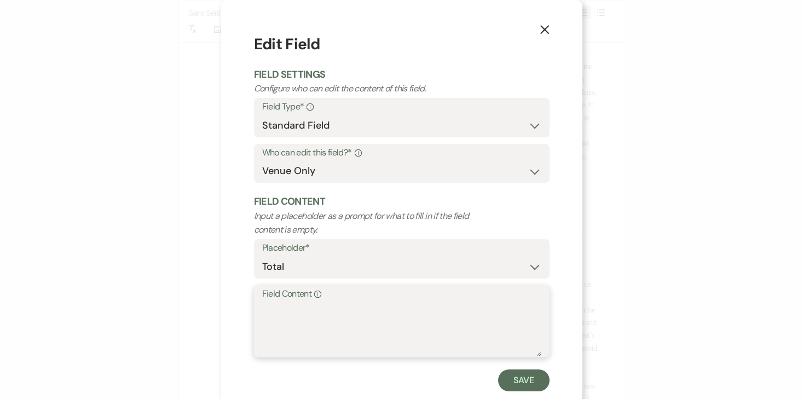
click at [385, 311] on textarea "Field Content Info" at bounding box center [401, 329] width 279 height 55
type textarea "$14,000.00"
click at [526, 393] on div "X Edit Field Field Settings Configure who can edit the content of this field. F…" at bounding box center [401, 212] width 361 height 424
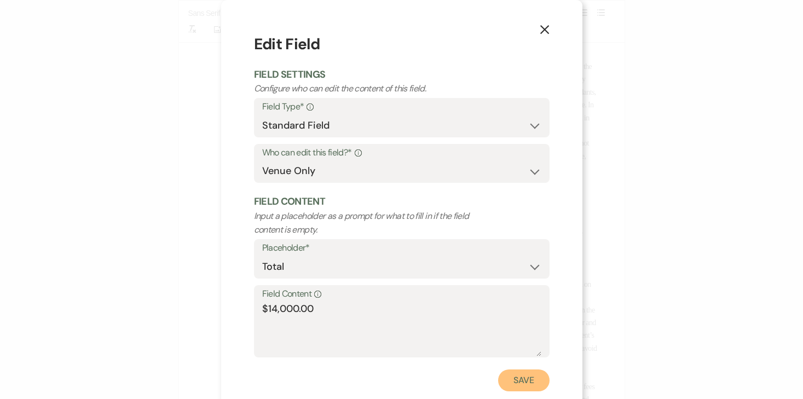
click at [525, 383] on button "Save" at bounding box center [523, 381] width 51 height 22
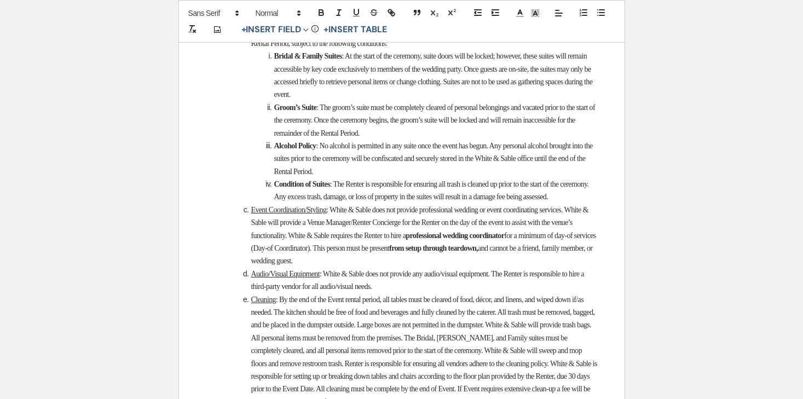
scroll to position [2513, 0]
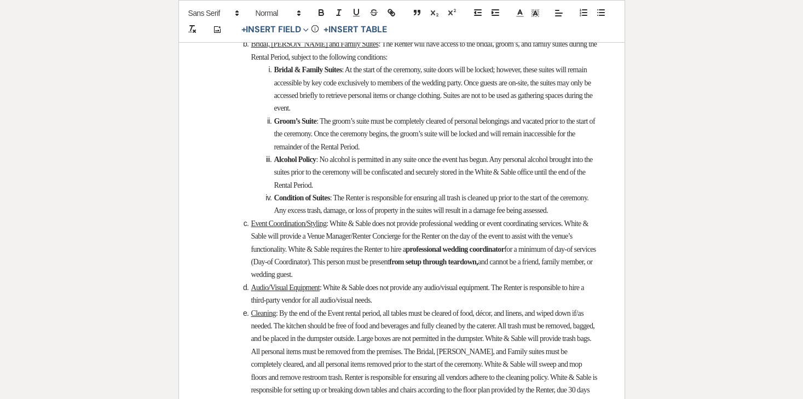
select select "owner"
select select "Number"
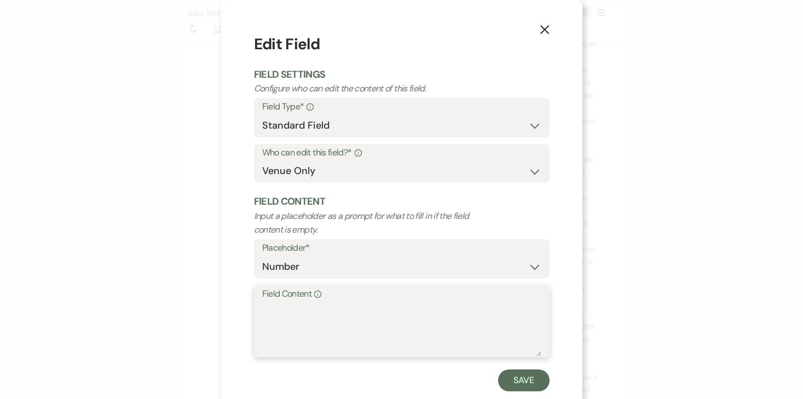
click at [338, 313] on textarea "Field Content Info" at bounding box center [401, 329] width 279 height 55
type textarea "13"
click at [516, 386] on button "Save" at bounding box center [523, 381] width 51 height 22
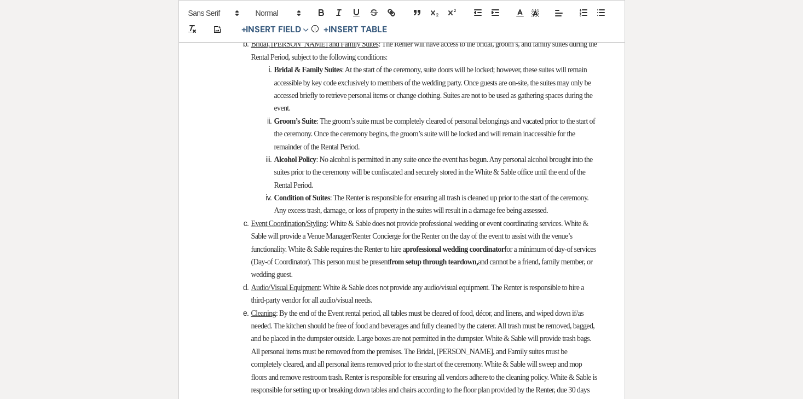
select select "owner"
select select "Time"
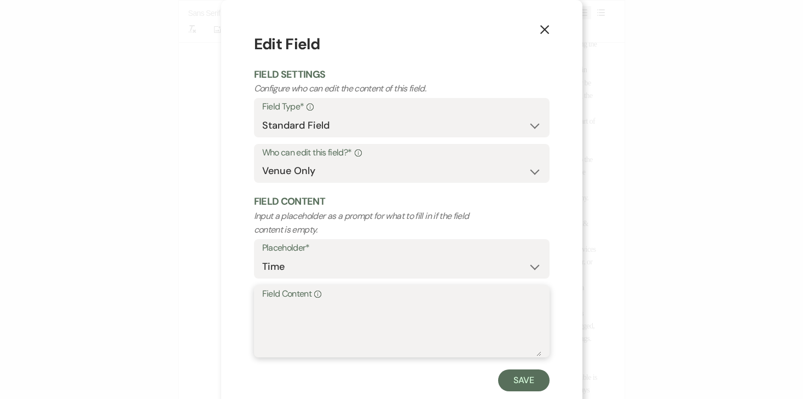
click at [364, 312] on textarea "Field Content Info" at bounding box center [401, 329] width 279 height 55
type textarea "11:30am"
click at [520, 378] on button "Save" at bounding box center [523, 381] width 51 height 22
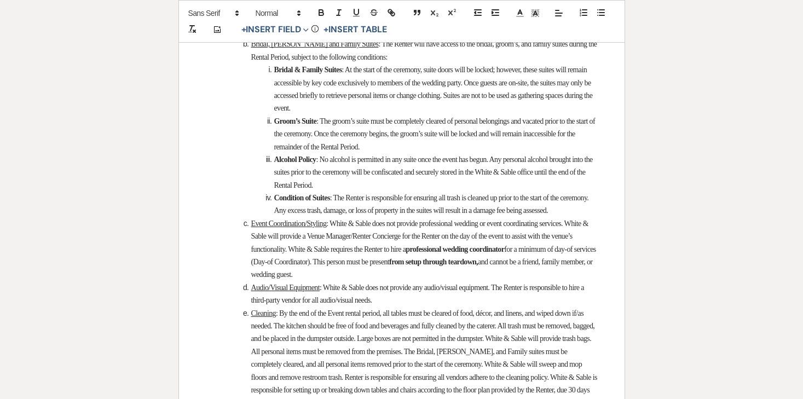
select select "owner"
select select "Time"
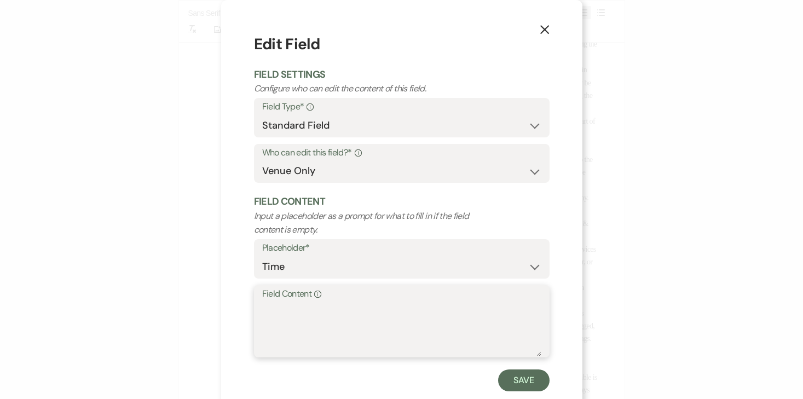
click at [307, 310] on textarea "Field Content Info" at bounding box center [401, 329] width 279 height 55
type textarea "12:30am"
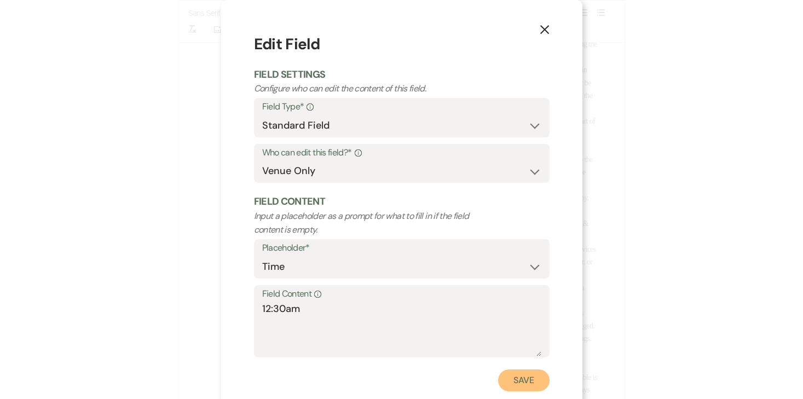
click at [539, 372] on button "Save" at bounding box center [523, 381] width 51 height 22
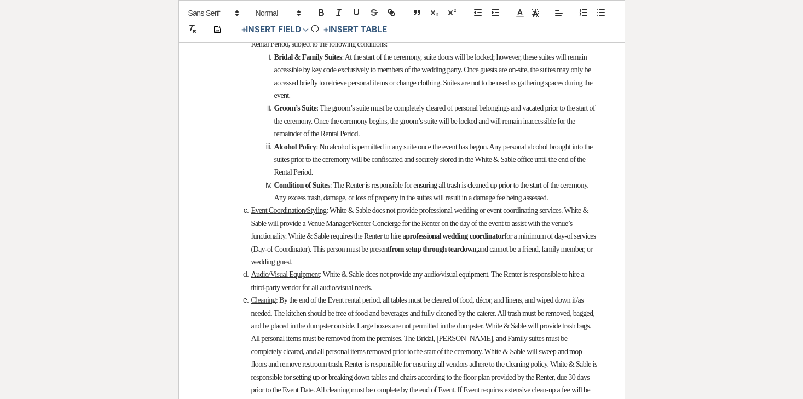
click at [413, 10] on b "Click to fill* :" at bounding box center [392, 6] width 42 height 10
select select "owner"
select select "Time"
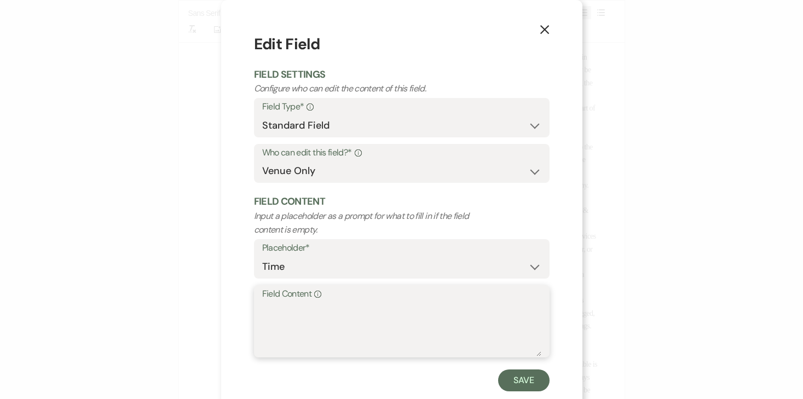
click at [385, 333] on textarea "Field Content Info" at bounding box center [401, 329] width 279 height 55
type textarea "11:30pm"
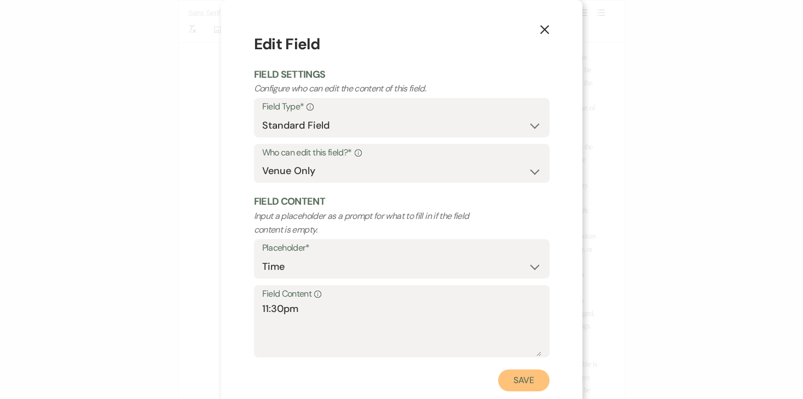
click at [526, 374] on button "Save" at bounding box center [523, 381] width 51 height 22
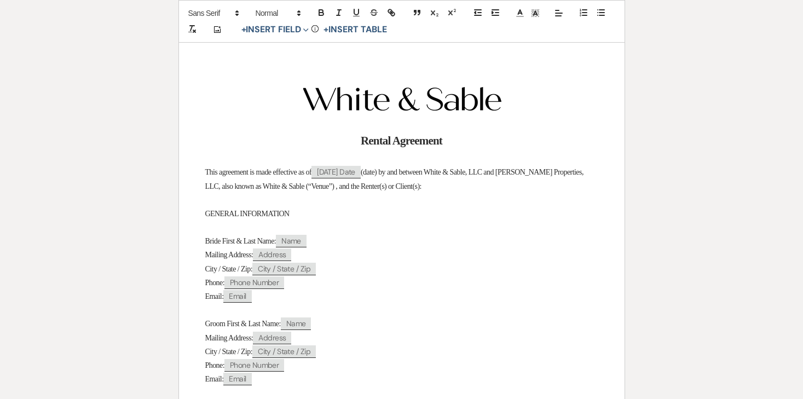
scroll to position [0, 0]
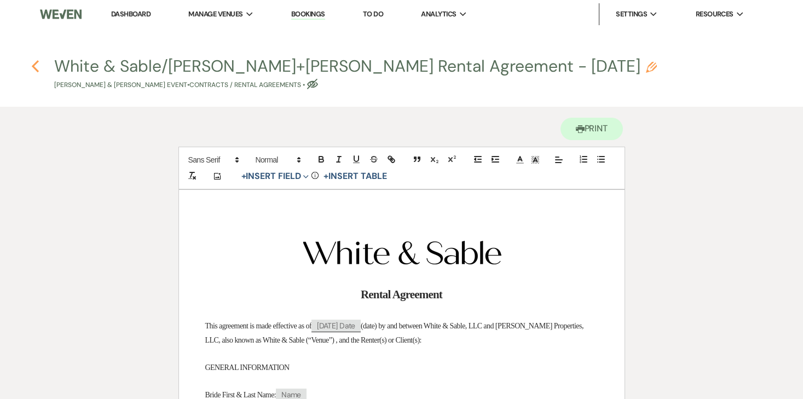
click at [38, 63] on icon "Previous" at bounding box center [35, 66] width 8 height 13
select select "5"
select select "7"
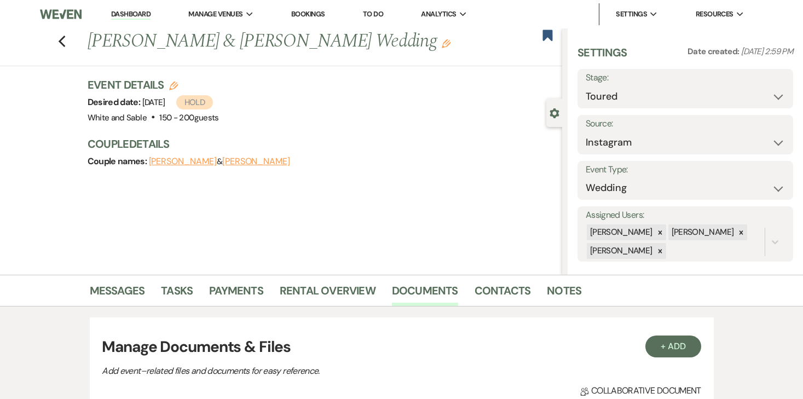
click at [442, 45] on icon "Edit" at bounding box center [446, 43] width 9 height 9
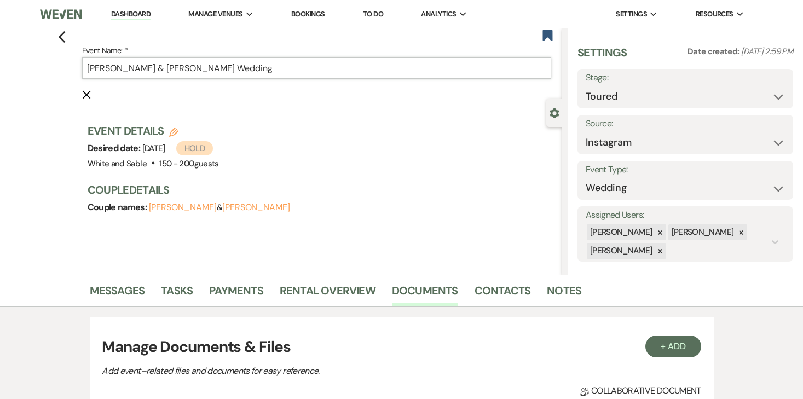
click at [367, 67] on input "Anna Soderberg & Jason Putnam's Wedding" at bounding box center [316, 67] width 469 height 21
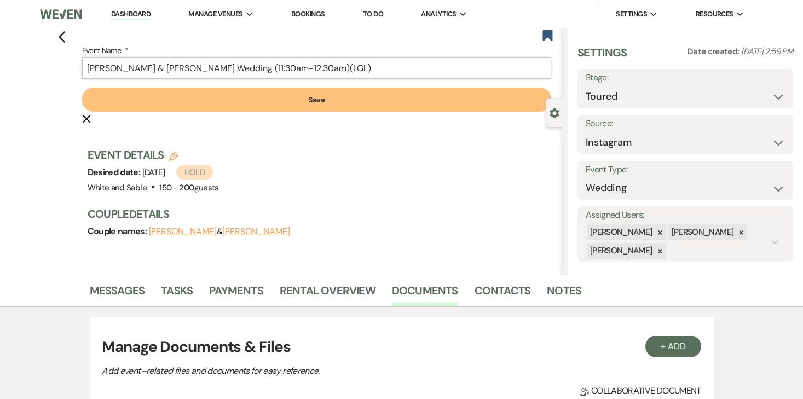
type input "[PERSON_NAME] & [PERSON_NAME] Wedding (11:30am-12:30am)(LGL)"
click at [334, 93] on button "Save" at bounding box center [316, 100] width 469 height 24
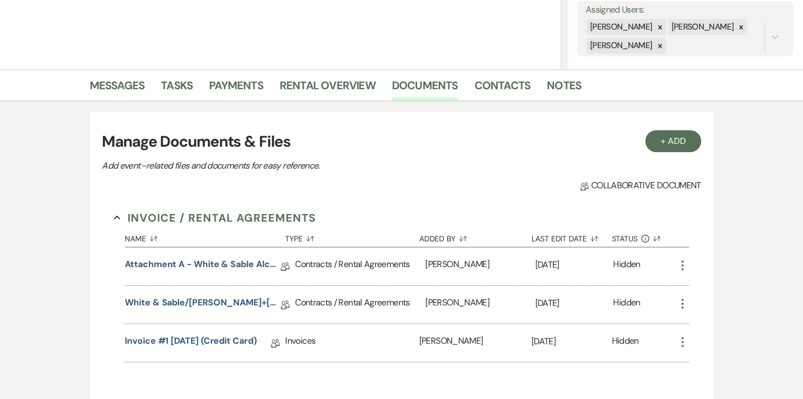
scroll to position [242, 0]
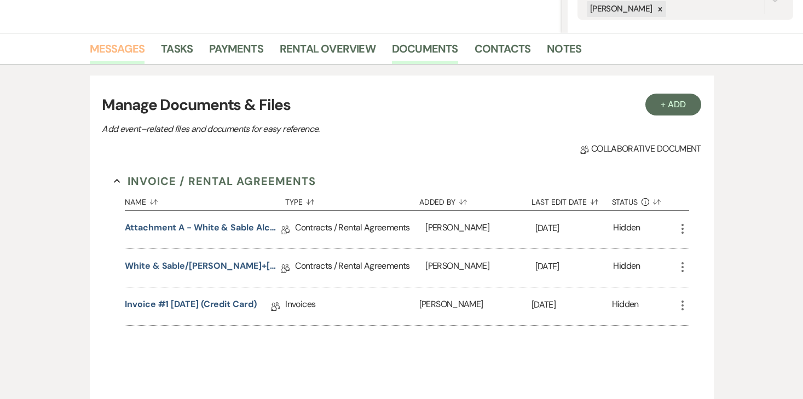
click at [129, 48] on link "Messages" at bounding box center [117, 52] width 55 height 24
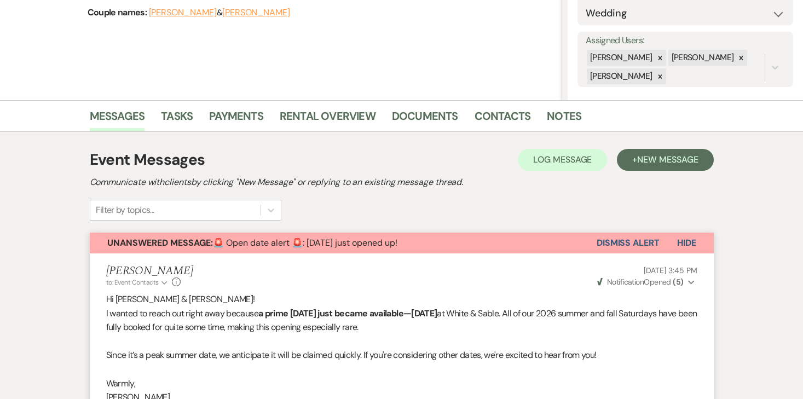
scroll to position [119, 0]
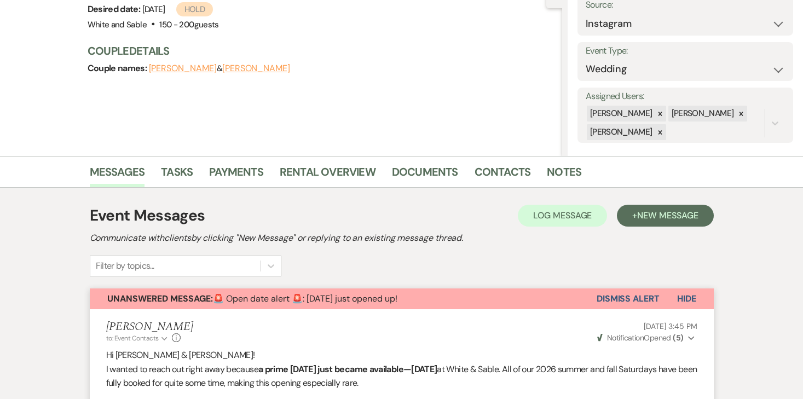
click at [634, 292] on button "Dismiss Alert" at bounding box center [628, 298] width 63 height 21
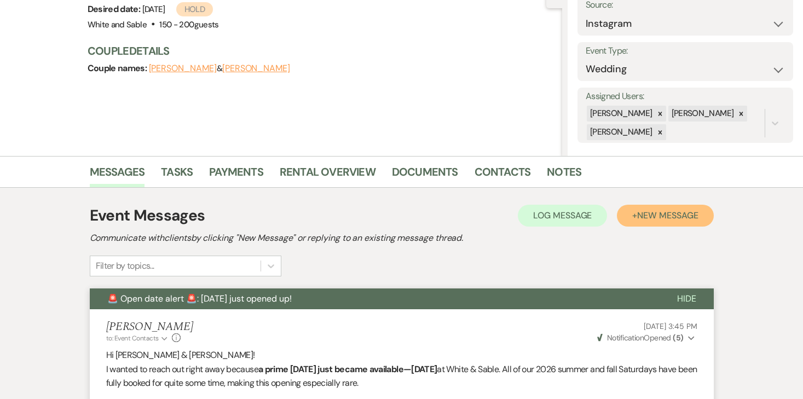
click at [668, 218] on span "New Message" at bounding box center [667, 215] width 61 height 11
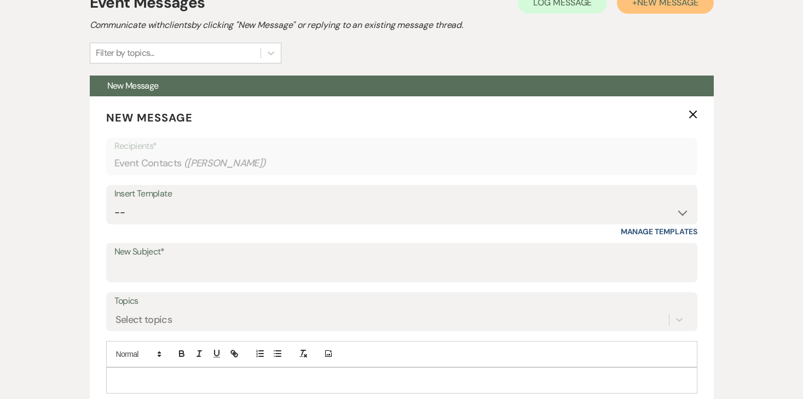
scroll to position [458, 0]
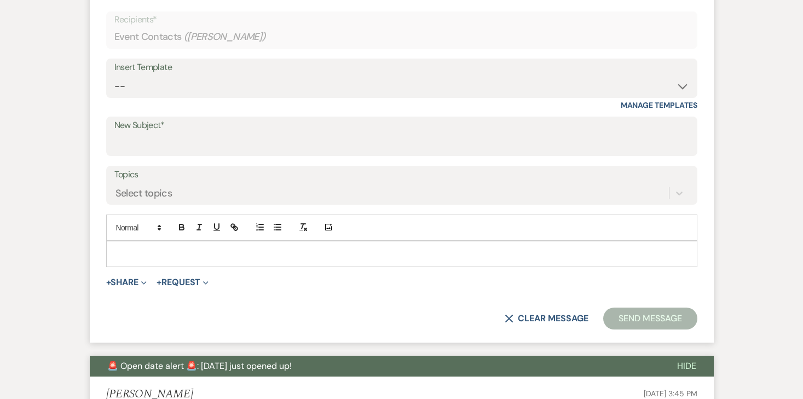
click at [332, 256] on p at bounding box center [402, 254] width 574 height 12
click at [246, 90] on select "-- Inquiry Response (Venue Guide) Schedule - Venue Tour Appt Confirmation Sched…" at bounding box center [401, 86] width 575 height 21
select select "3330"
click at [114, 76] on select "-- Inquiry Response (Venue Guide) Schedule - Venue Tour Appt Confirmation Sched…" at bounding box center [401, 86] width 575 height 21
type input "Next Steps for Booking: Your wedding day contract from White & Sable! 💕💍"
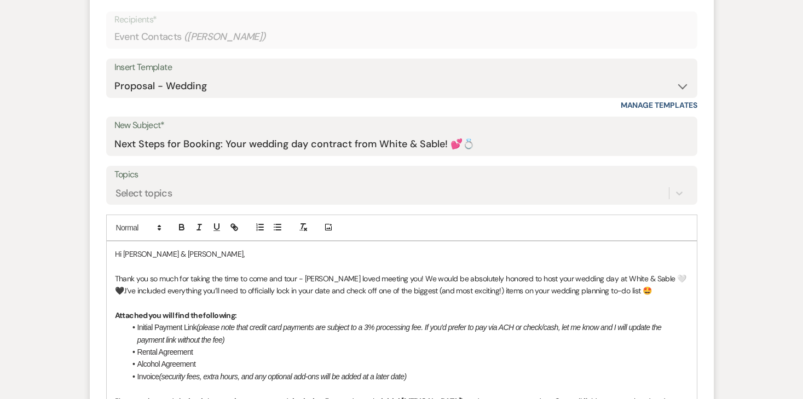
click at [395, 276] on p "Thank you so much for taking the time to come and tour - [PERSON_NAME] loved me…" at bounding box center [402, 285] width 574 height 25
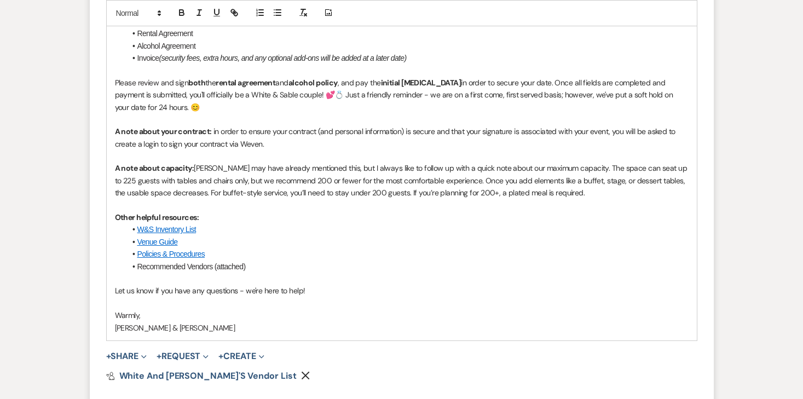
scroll to position [730, 0]
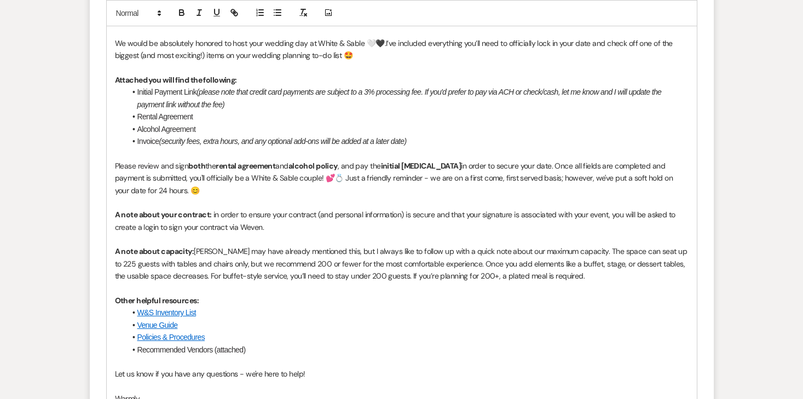
drag, startPoint x: 279, startPoint y: 194, endPoint x: 430, endPoint y: 187, distance: 150.7
click at [430, 187] on p "Please review and sign both the rental agreement and alcohol policy , and pay t…" at bounding box center [402, 178] width 574 height 37
click at [440, 186] on p "Please review and sign both the rental agreement and alcohol policy , and pay t…" at bounding box center [402, 178] width 574 height 37
drag, startPoint x: 303, startPoint y: 179, endPoint x: 322, endPoint y: 176, distance: 19.4
click at [322, 177] on p "Please review and sign both the rental agreement and alcohol policy , and pay t…" at bounding box center [402, 178] width 574 height 37
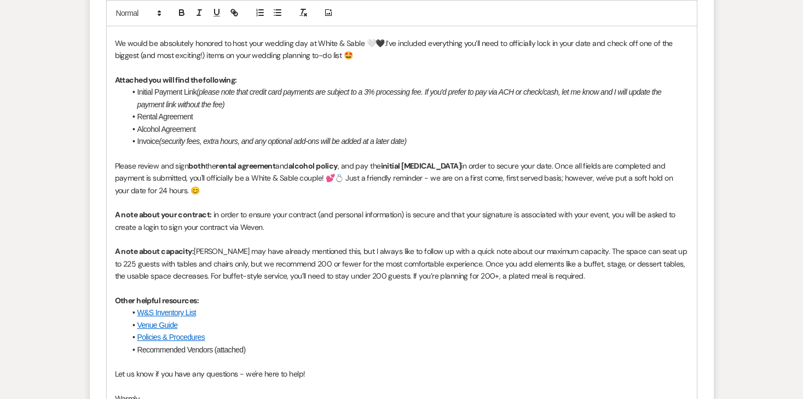
click at [399, 189] on p "Please review and sign both the rental agreement and alcohol policy , and pay t…" at bounding box center [402, 178] width 574 height 37
drag, startPoint x: 520, startPoint y: 176, endPoint x: 132, endPoint y: 188, distance: 387.8
click at [132, 188] on p "Please review and sign both the rental agreement and alcohol policy , and pay t…" at bounding box center [402, 178] width 574 height 37
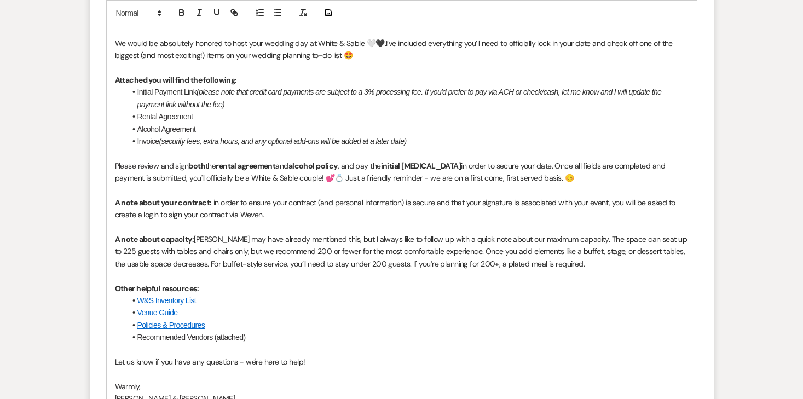
click at [261, 199] on p "A note about your contract: in order to ensure your contract (and personal info…" at bounding box center [402, 209] width 574 height 25
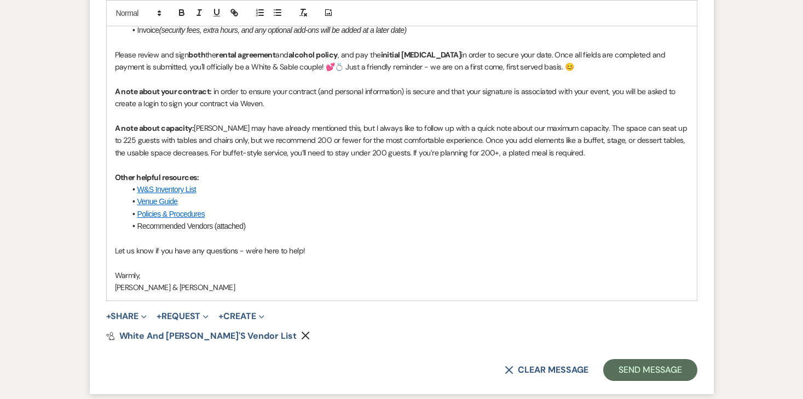
scroll to position [842, 0]
click at [190, 318] on button "+ Request Expand" at bounding box center [183, 315] width 52 height 9
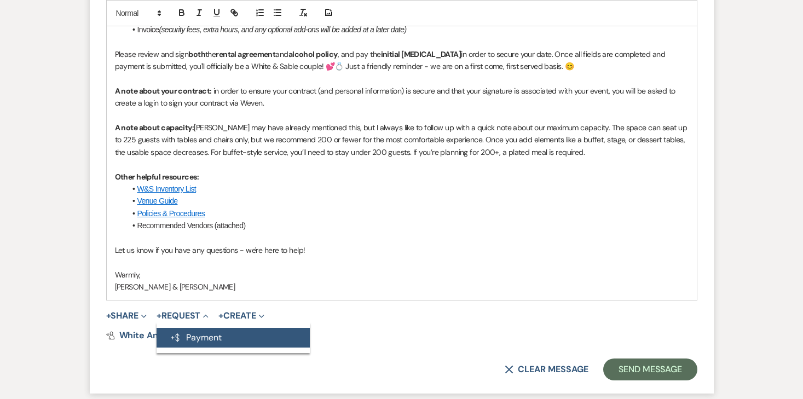
click at [203, 329] on button "Generate Payment Payment" at bounding box center [233, 338] width 153 height 20
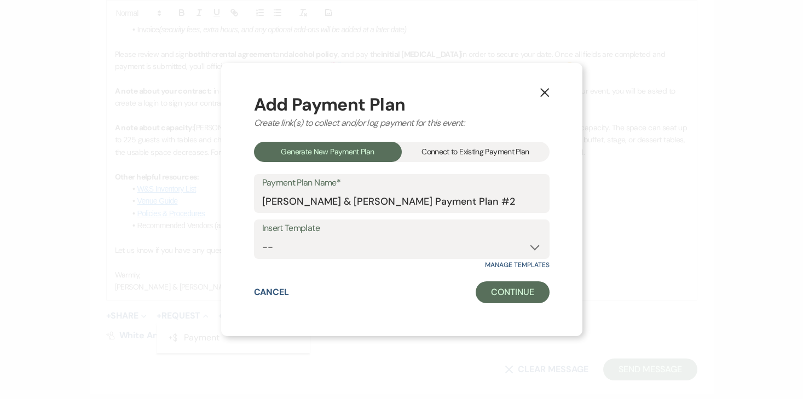
click at [434, 152] on div "Connect to Existing Payment Plan" at bounding box center [476, 152] width 148 height 20
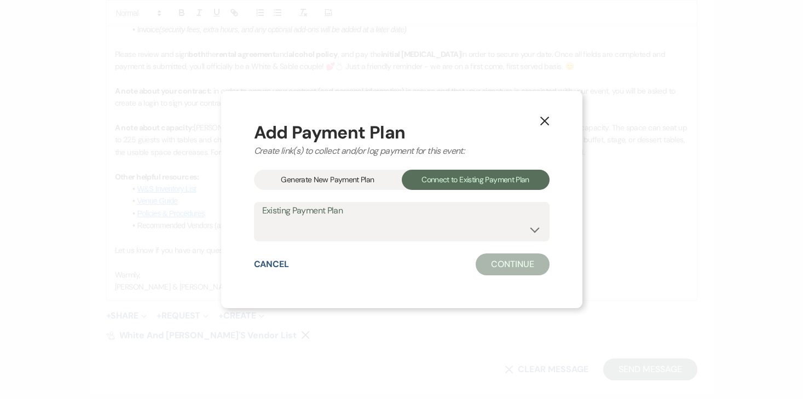
click at [331, 242] on div "Add Payment Plan Create link(s) to collect and/or log payment for this event: G…" at bounding box center [402, 200] width 296 height 152
click at [338, 228] on select "[PERSON_NAME] & [PERSON_NAME] Payment Plan #1" at bounding box center [401, 229] width 279 height 21
select select "25986"
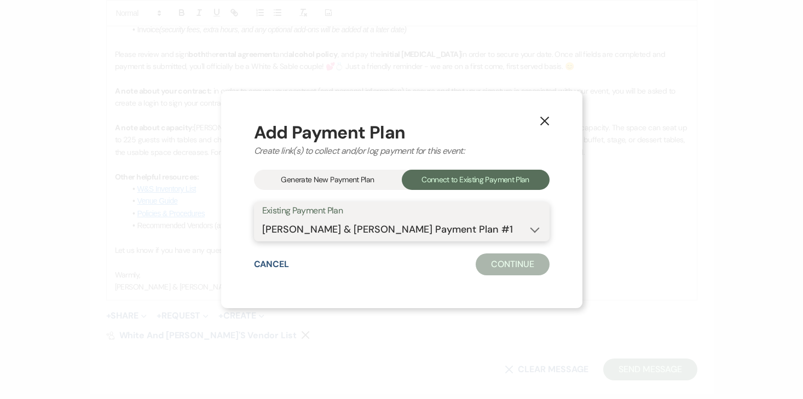
click at [262, 219] on select "[PERSON_NAME] & [PERSON_NAME] Payment Plan #1" at bounding box center [401, 229] width 279 height 21
click at [517, 265] on button "Continue" at bounding box center [512, 264] width 73 height 22
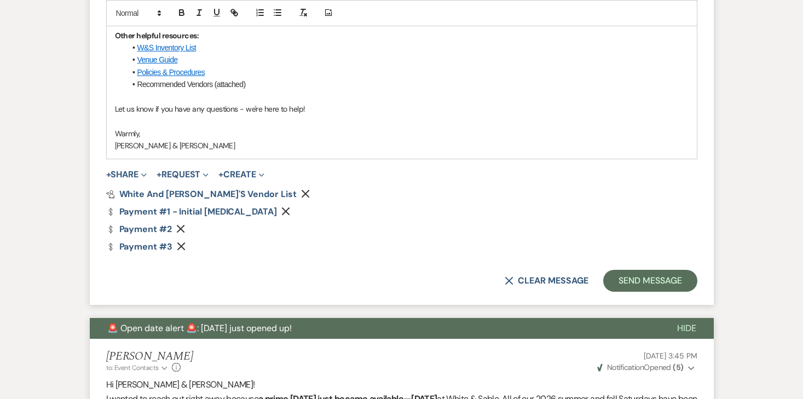
scroll to position [996, 0]
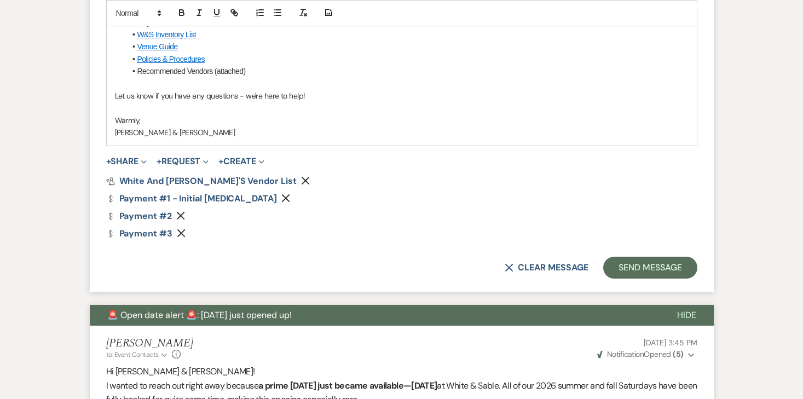
click at [181, 212] on icon "Remove" at bounding box center [180, 215] width 9 height 9
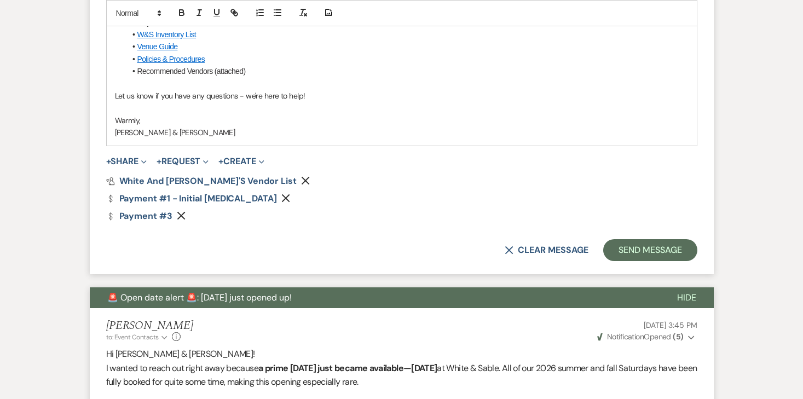
click at [181, 212] on icon "Remove" at bounding box center [181, 215] width 9 height 9
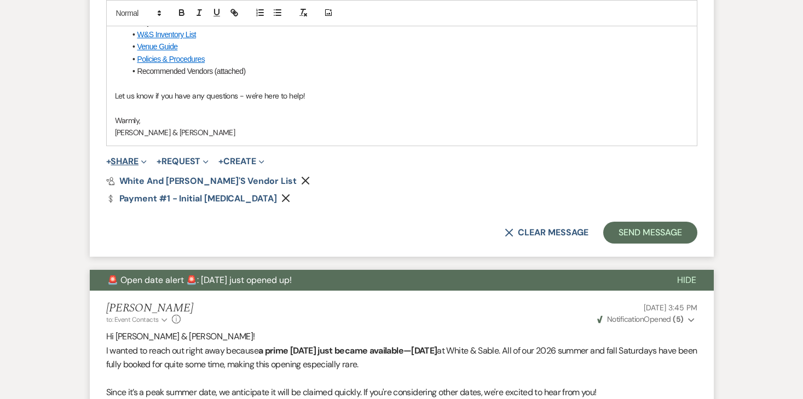
click at [130, 163] on button "+ Share Expand" at bounding box center [126, 161] width 41 height 9
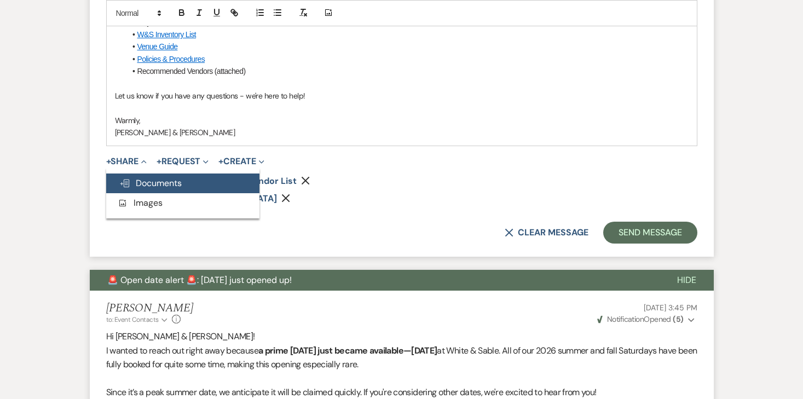
click at [174, 180] on span "Doc Upload Documents" at bounding box center [150, 182] width 62 height 11
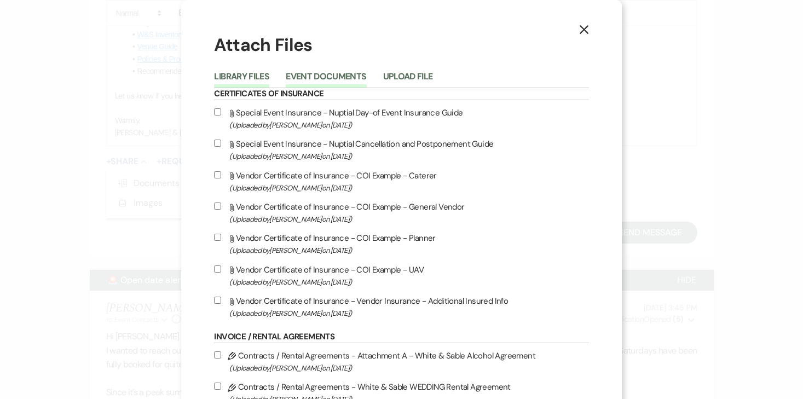
click at [350, 76] on button "Event Documents" at bounding box center [326, 79] width 80 height 15
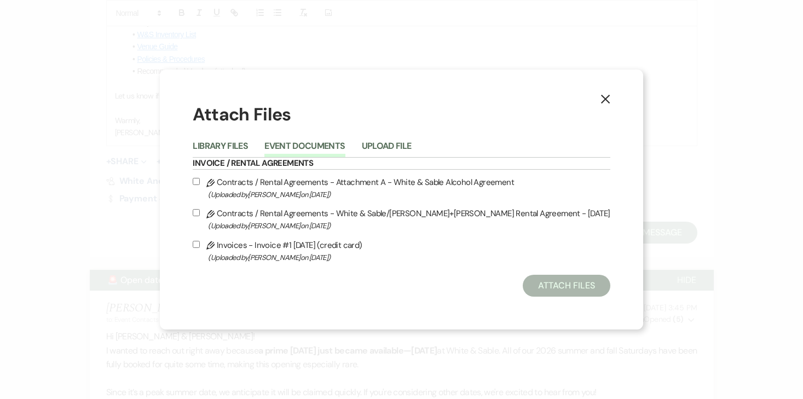
click at [200, 212] on input "Pencil Contracts / Rental Agreements - White & Sable/[PERSON_NAME]+[PERSON_NAME…" at bounding box center [196, 212] width 7 height 7
checkbox input "true"
click at [200, 182] on input "Pencil Contracts / Rental Agreements - Attachment A - White & Sable Alcohol Agr…" at bounding box center [196, 181] width 7 height 7
checkbox input "true"
click at [200, 245] on input "Pencil Invoices - Invoice #1 [DATE] (credit card) (Uploaded by [PERSON_NAME] on…" at bounding box center [196, 244] width 7 height 7
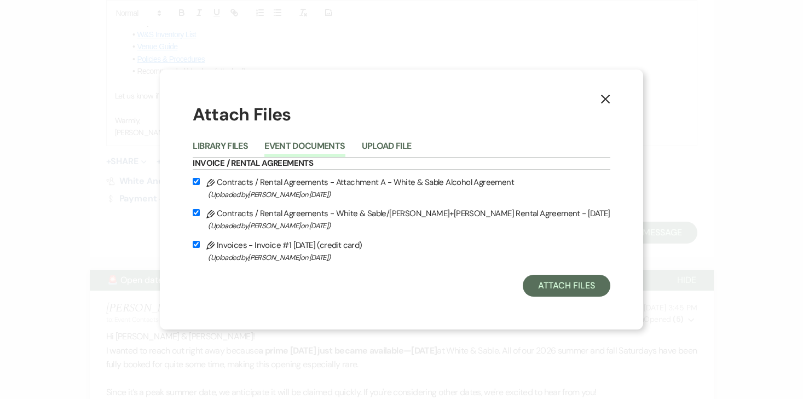
checkbox input "true"
click at [552, 285] on button "Attach Files" at bounding box center [566, 286] width 87 height 22
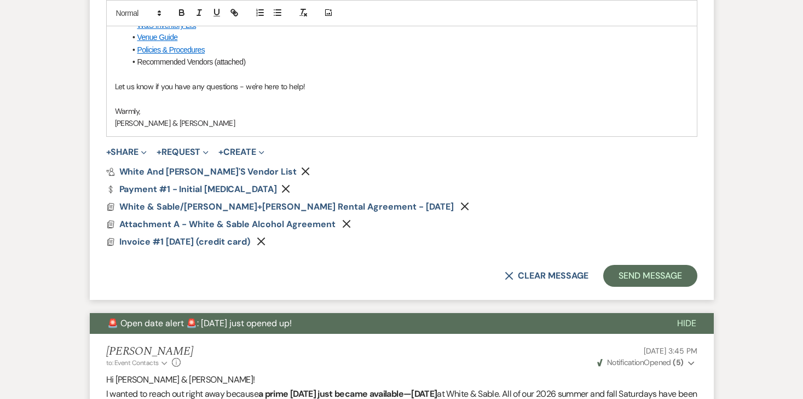
scroll to position [1007, 0]
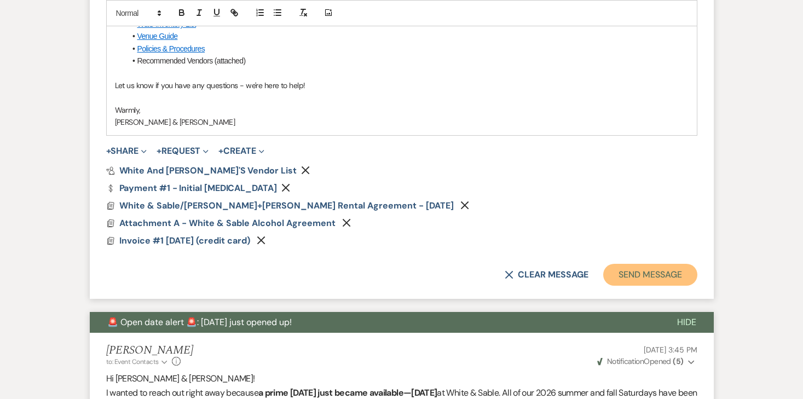
click at [627, 268] on button "Send Message" at bounding box center [650, 275] width 94 height 22
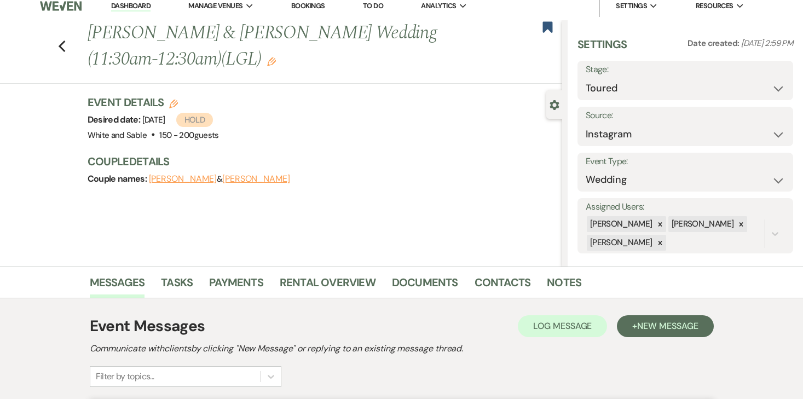
scroll to position [7, 0]
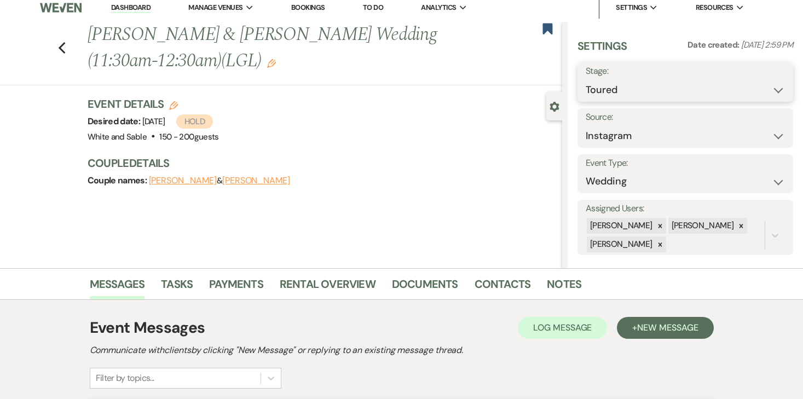
click at [628, 97] on select "Inquiry Follow Up Tour Requested Tour Confirmed Toured Proposal Sent Booked Lost" at bounding box center [685, 89] width 199 height 21
select select "6"
click at [586, 79] on select "Inquiry Follow Up Tour Requested Tour Confirmed Toured Proposal Sent Booked Lost" at bounding box center [685, 89] width 199 height 21
click at [775, 83] on button "Save" at bounding box center [771, 82] width 44 height 22
click at [65, 44] on icon "Previous" at bounding box center [62, 48] width 8 height 13
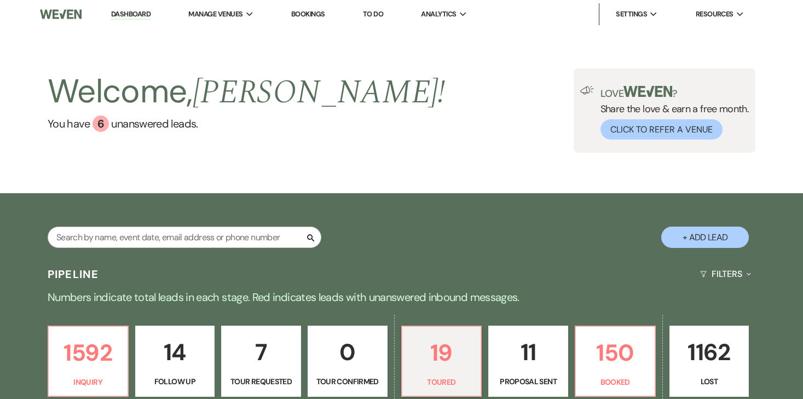
select select "5"
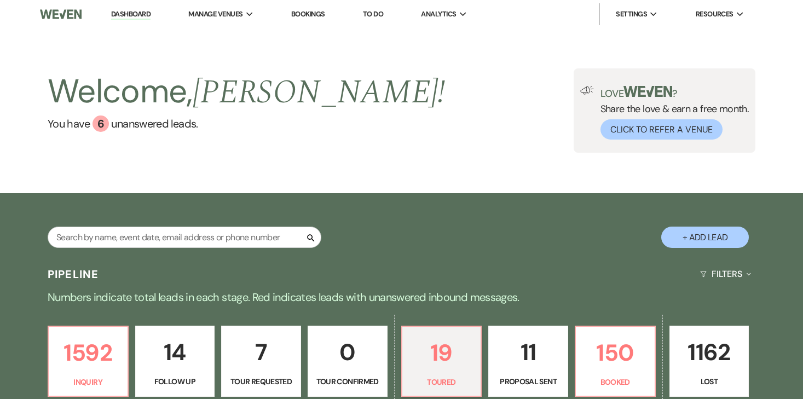
select select "5"
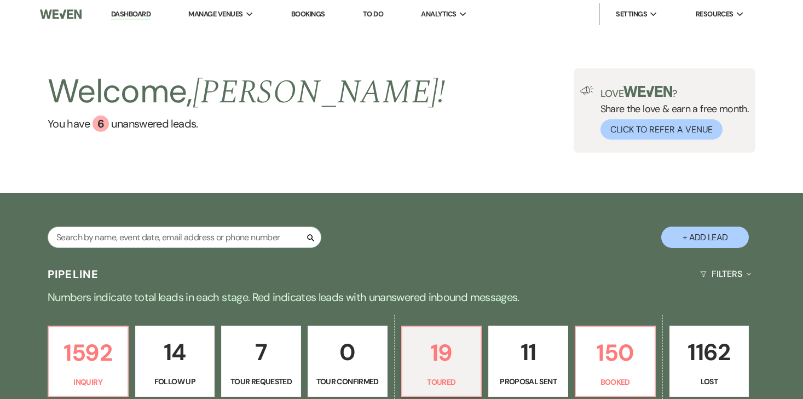
select select "5"
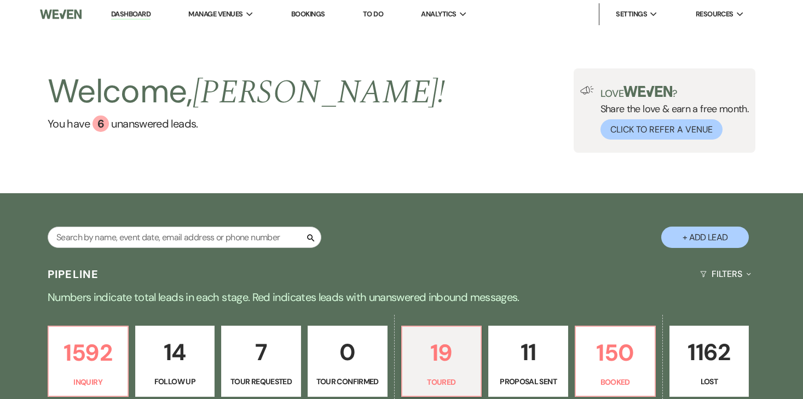
select select "5"
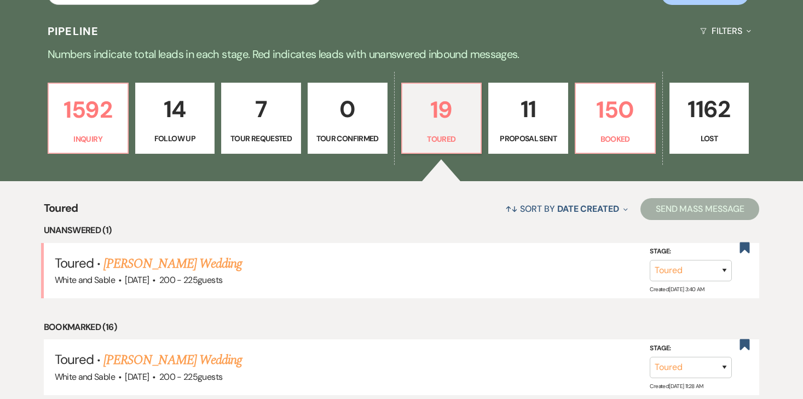
scroll to position [245, 0]
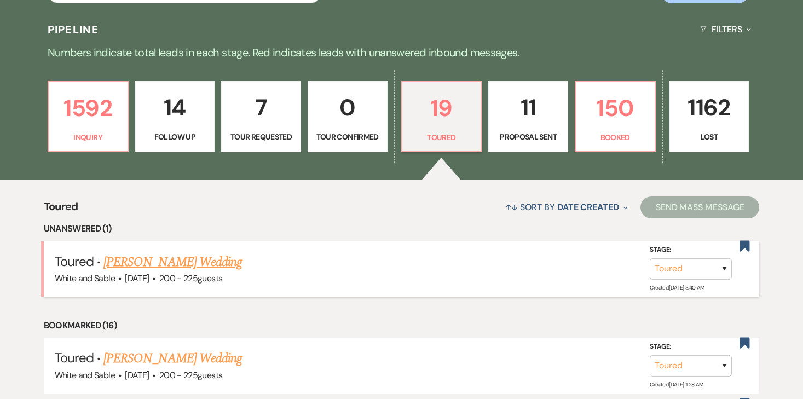
click at [197, 262] on link "[PERSON_NAME] Wedding" at bounding box center [172, 262] width 138 height 20
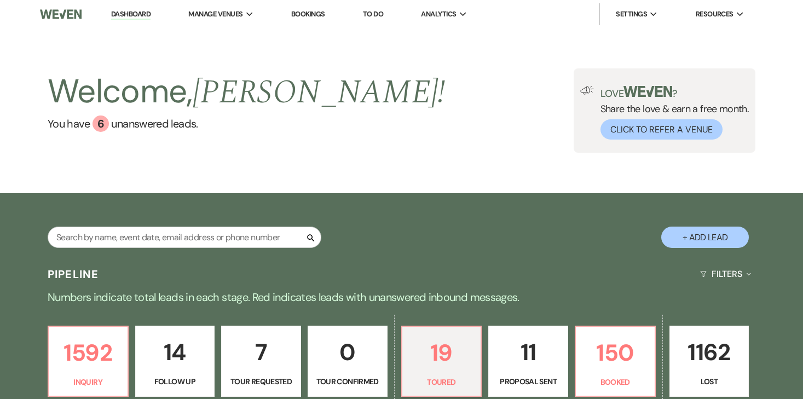
select select "5"
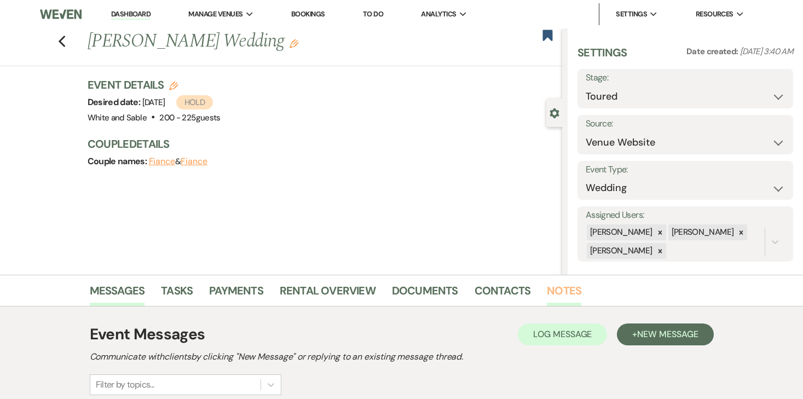
click at [554, 287] on link "Notes" at bounding box center [564, 294] width 34 height 24
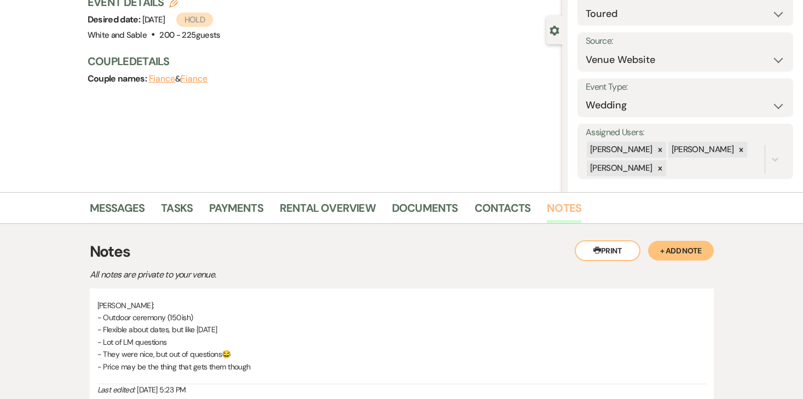
scroll to position [93, 0]
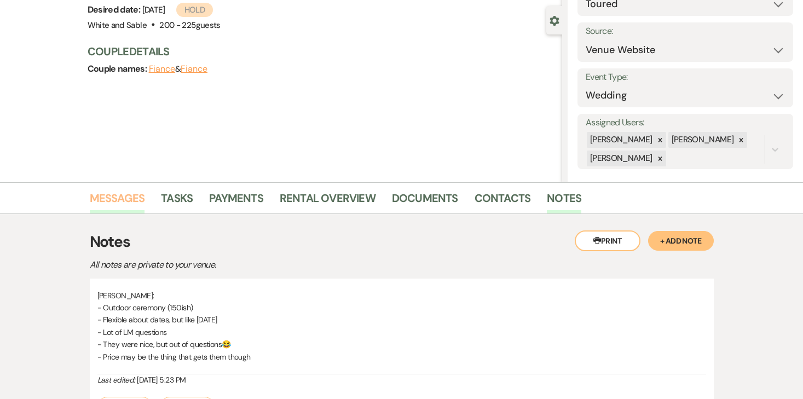
click at [142, 201] on link "Messages" at bounding box center [117, 201] width 55 height 24
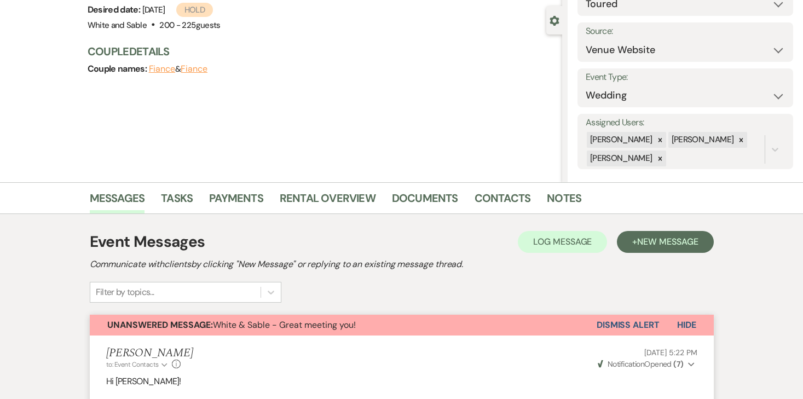
click at [428, 132] on div "Previous [PERSON_NAME] Wedding Edit Bookmark Gear Settings Settings Date create…" at bounding box center [281, 59] width 562 height 246
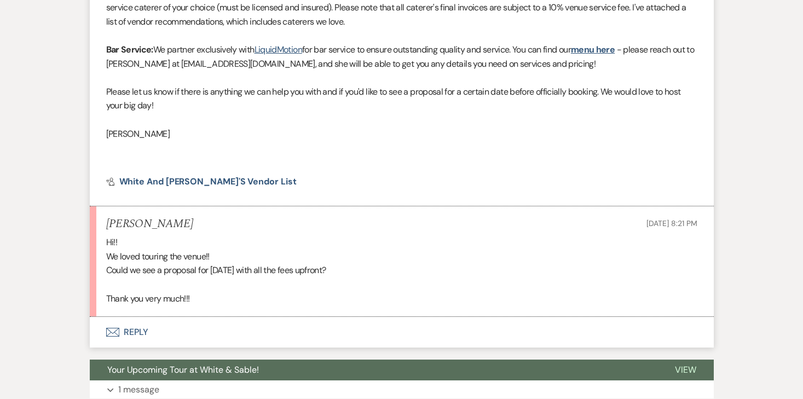
scroll to position [598, 0]
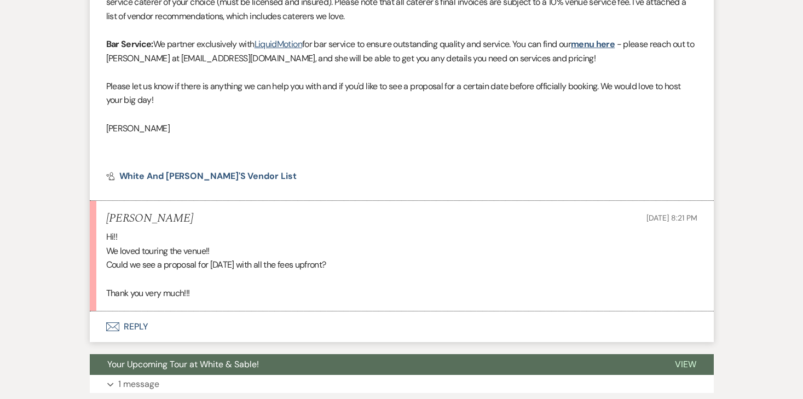
click at [140, 323] on button "Envelope Reply" at bounding box center [402, 326] width 624 height 31
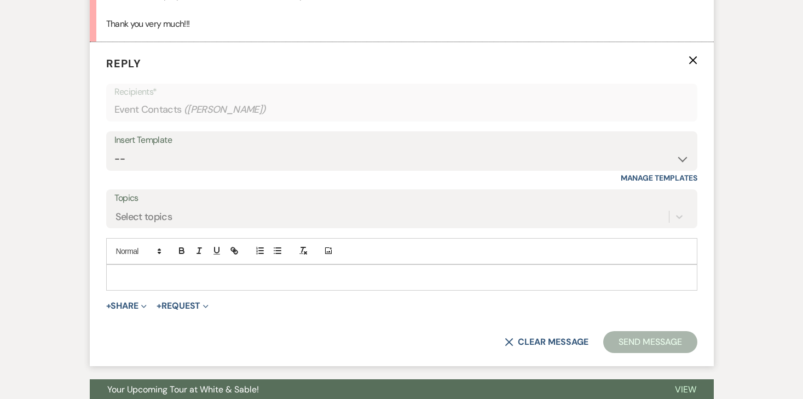
scroll to position [872, 0]
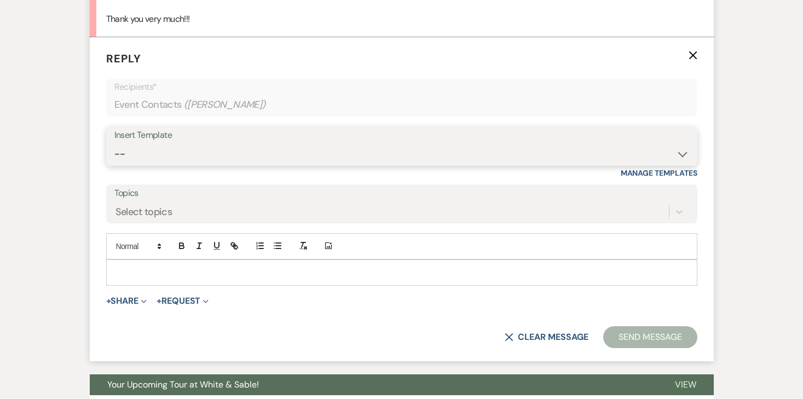
click at [250, 163] on select "-- Inquiry Response (Venue Guide) Schedule - Venue Tour Appt Confirmation Sched…" at bounding box center [401, 153] width 575 height 21
select select "4747"
click at [114, 143] on select "-- Inquiry Response (Venue Guide) Schedule - Venue Tour Appt Confirmation Sched…" at bounding box center [401, 153] width 575 height 21
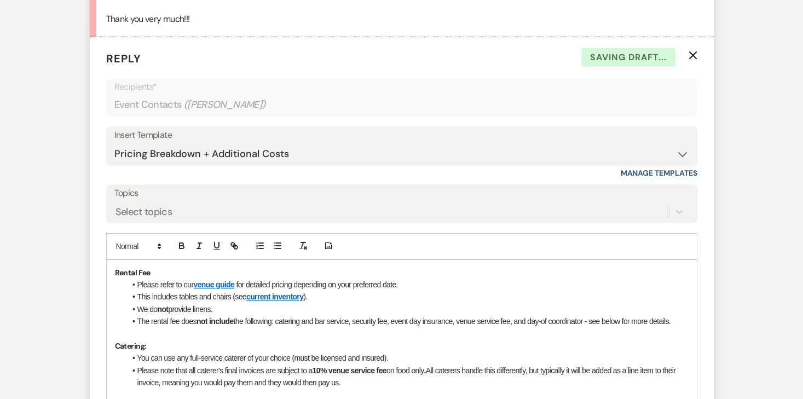
click at [116, 272] on strong "Rental Fee" at bounding box center [133, 273] width 36 height 10
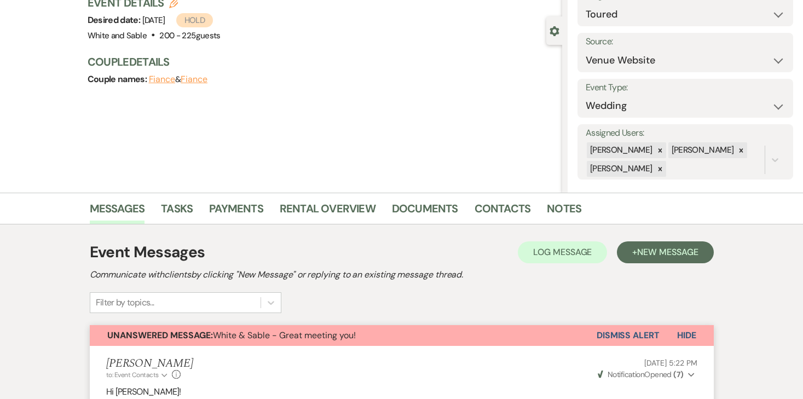
scroll to position [83, 0]
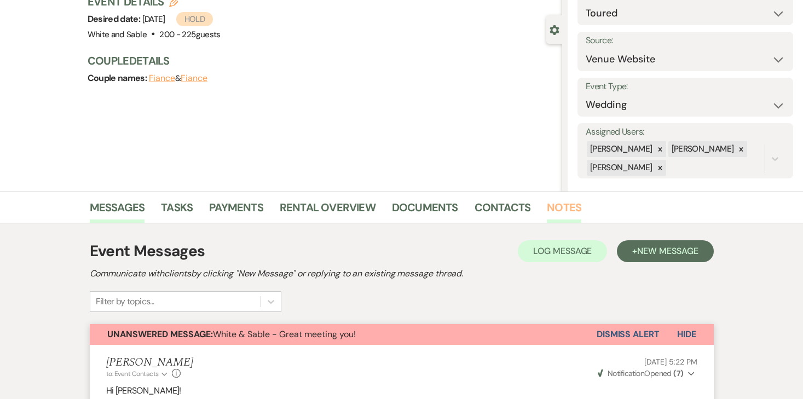
click at [552, 208] on link "Notes" at bounding box center [564, 211] width 34 height 24
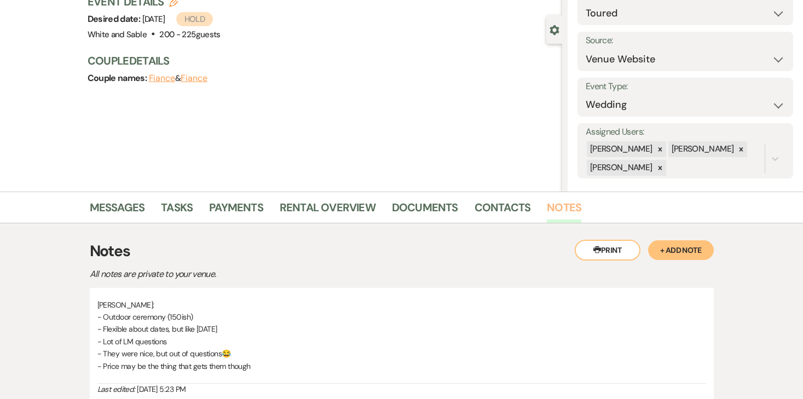
scroll to position [208, 0]
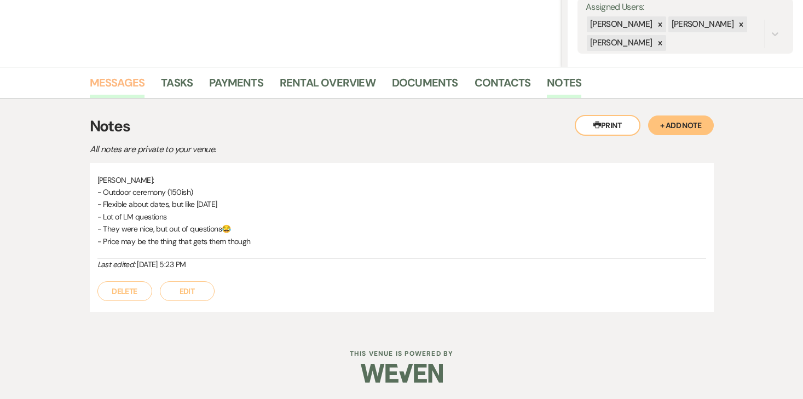
click at [129, 89] on link "Messages" at bounding box center [117, 86] width 55 height 24
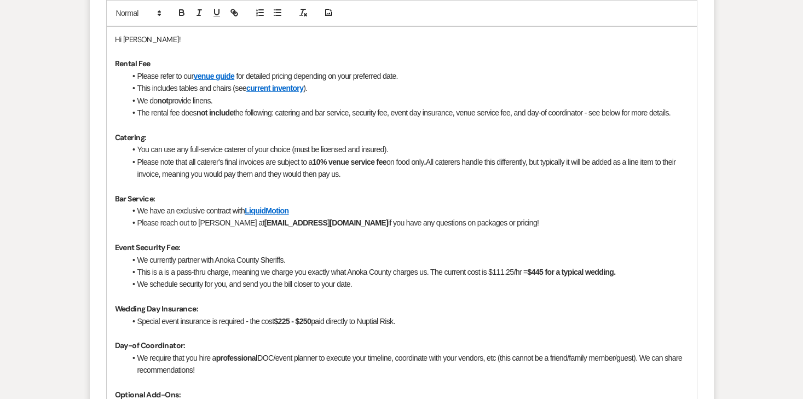
scroll to position [1088, 0]
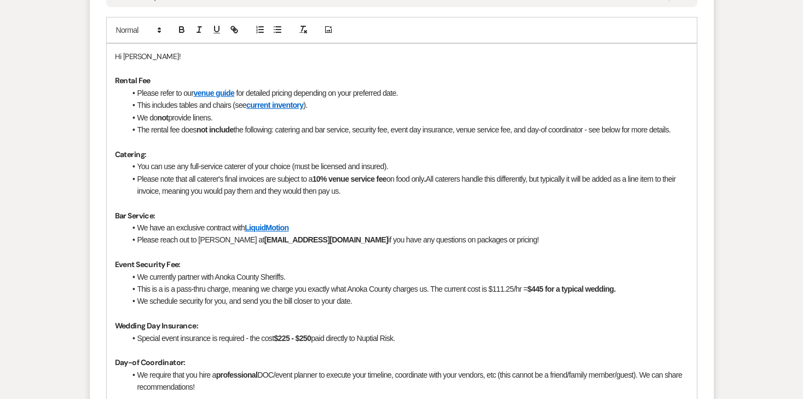
click at [205, 58] on p "Hi [PERSON_NAME]!" at bounding box center [402, 56] width 574 height 12
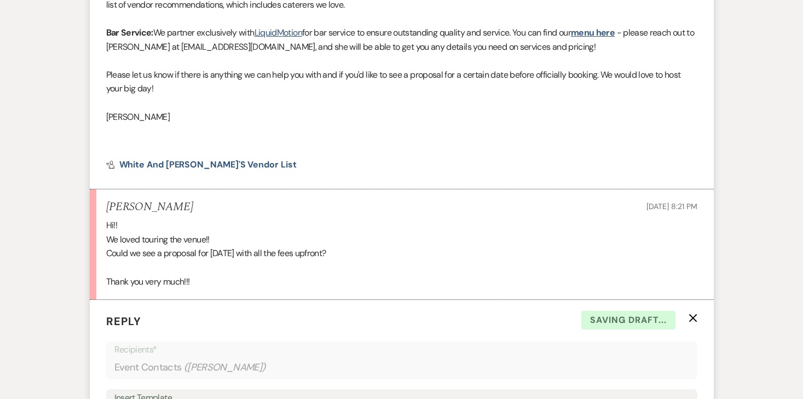
scroll to position [0, 0]
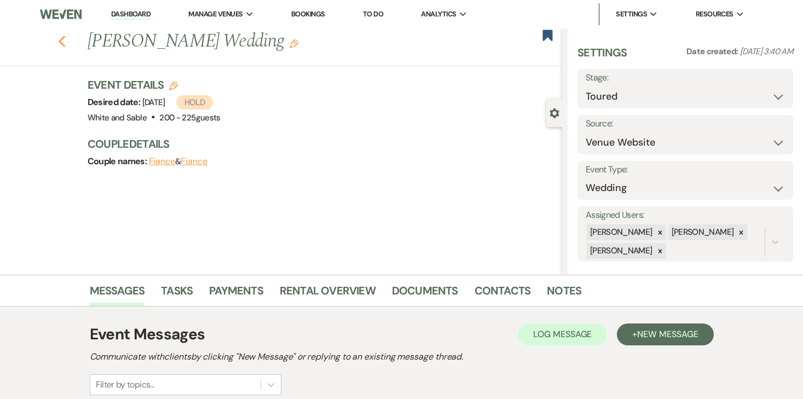
click at [62, 45] on use "button" at bounding box center [61, 42] width 7 height 12
select select "5"
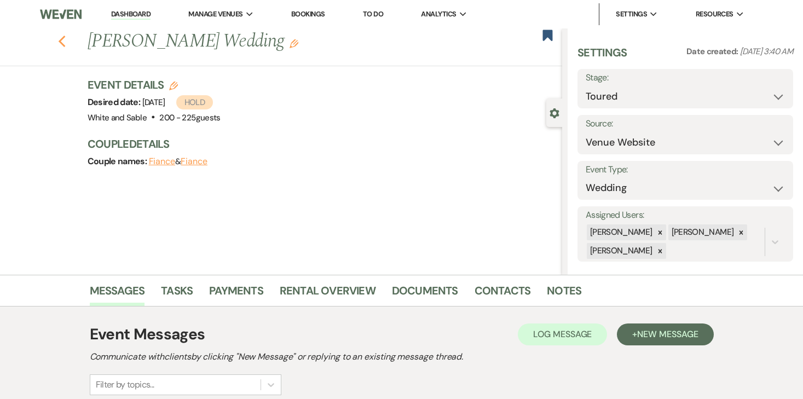
select select "5"
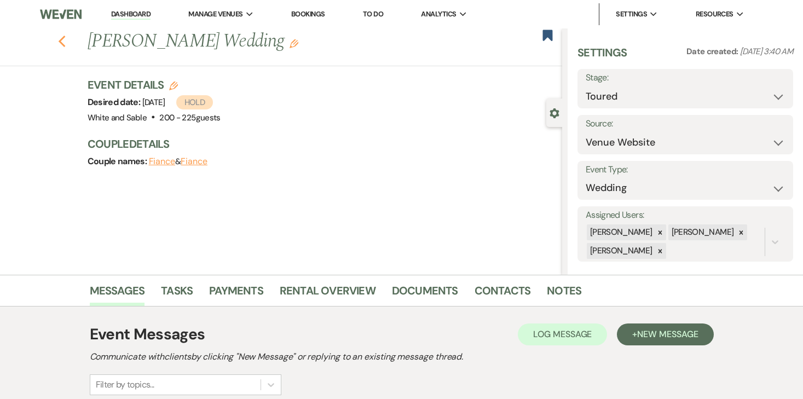
select select "5"
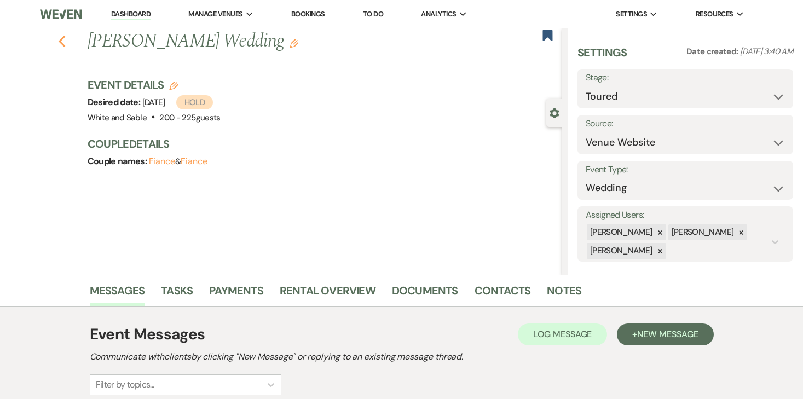
select select "5"
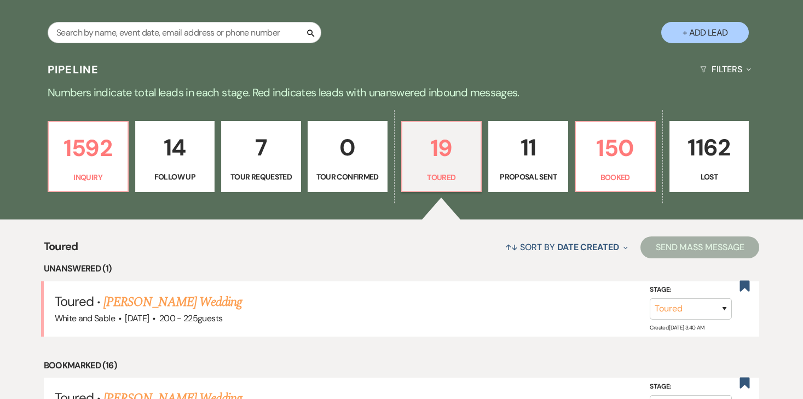
click at [527, 155] on p "11" at bounding box center [528, 147] width 66 height 37
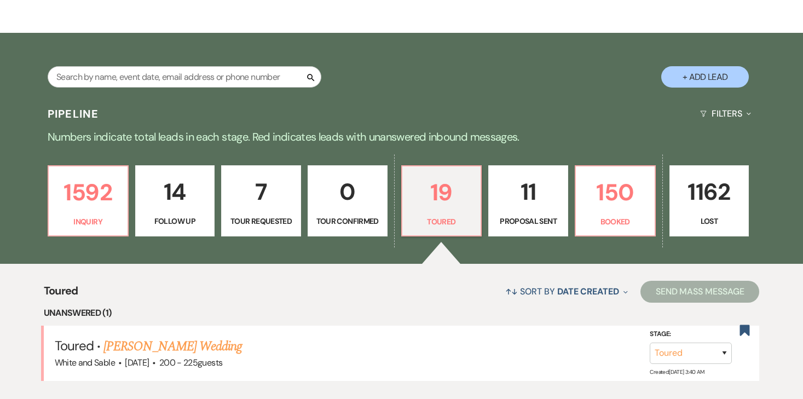
select select "6"
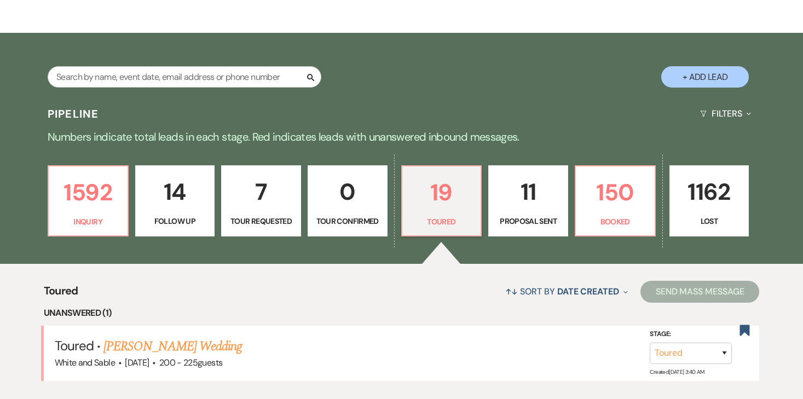
select select "6"
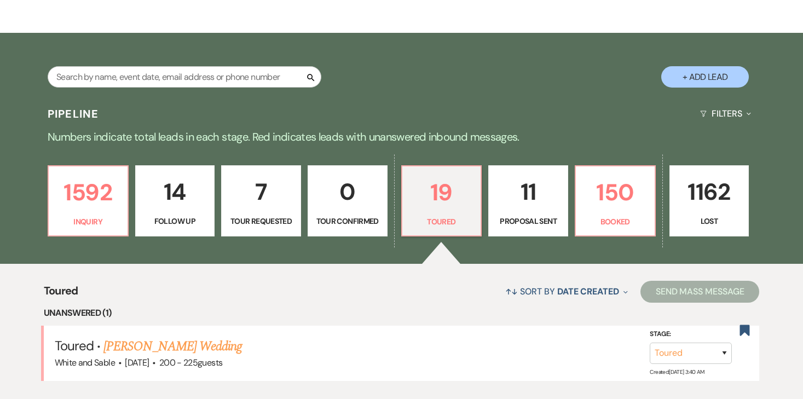
select select "6"
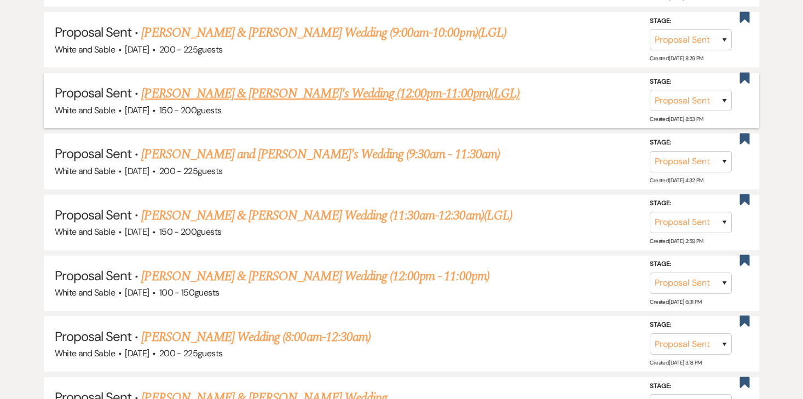
scroll to position [812, 0]
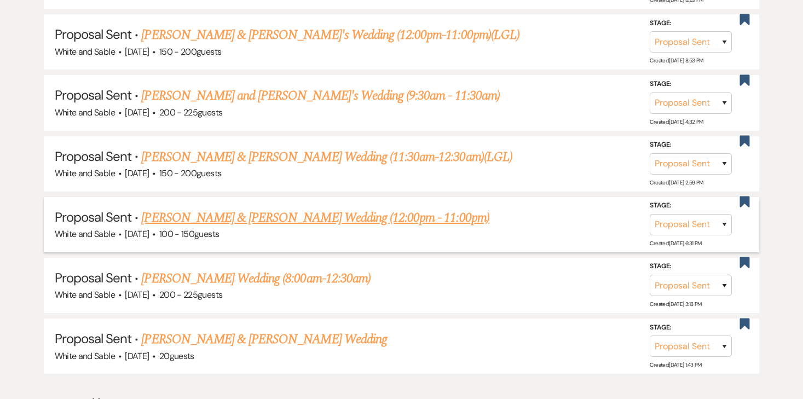
click at [337, 215] on link "[PERSON_NAME] & [PERSON_NAME] Wedding (12:00pm - 11:00pm)" at bounding box center [315, 218] width 348 height 20
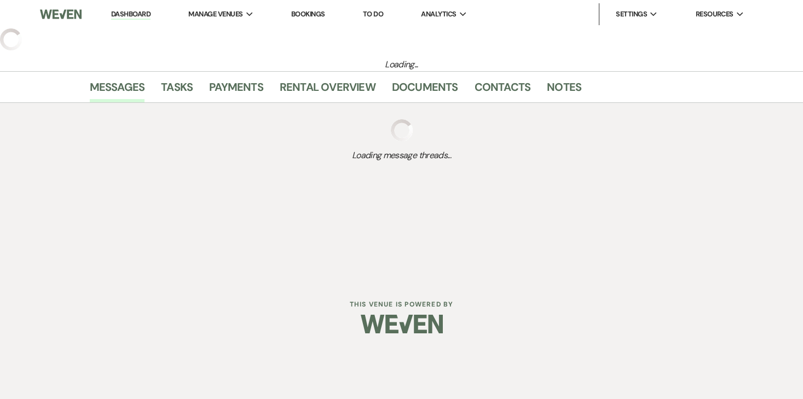
select select "6"
select select "7"
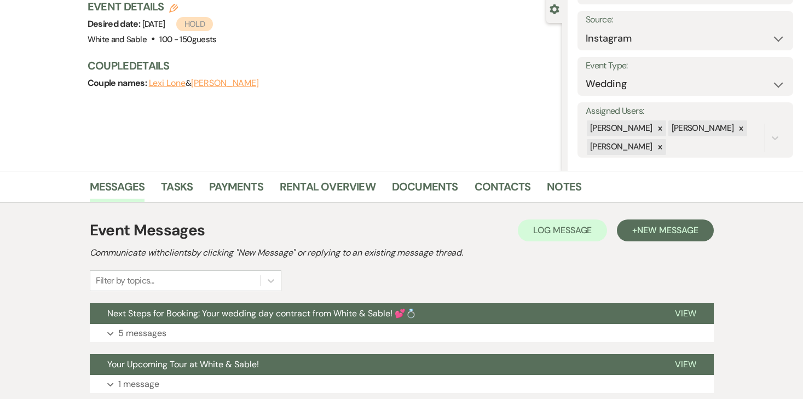
scroll to position [236, 0]
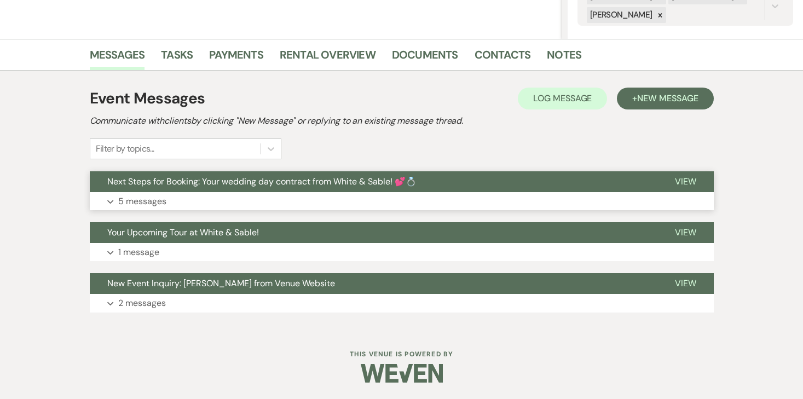
click at [181, 210] on button "Expand 5 messages" at bounding box center [402, 201] width 624 height 19
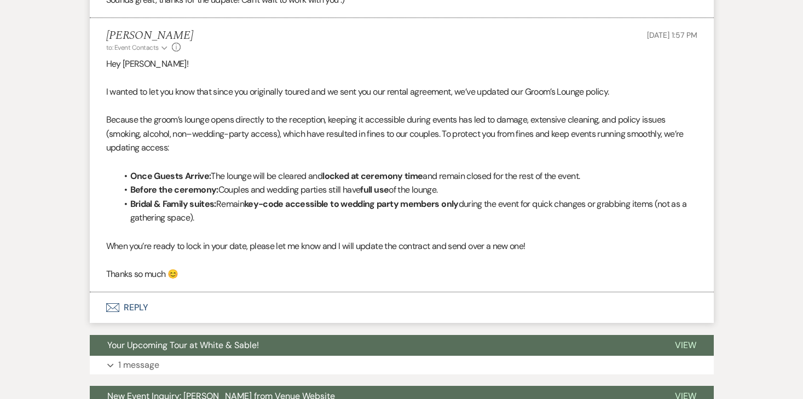
scroll to position [1301, 0]
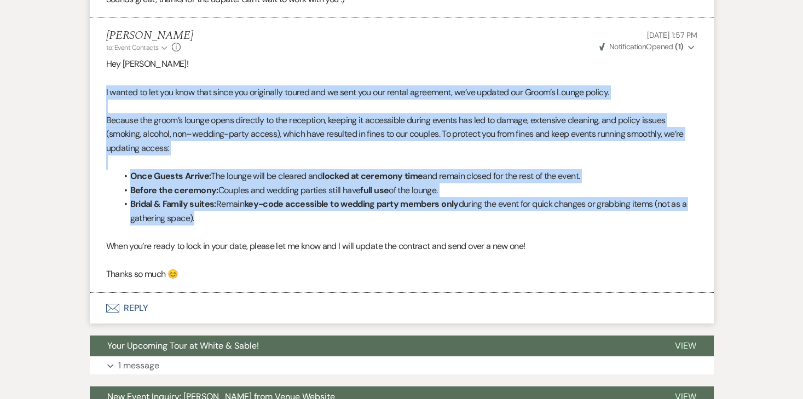
drag, startPoint x: 105, startPoint y: 89, endPoint x: 240, endPoint y: 215, distance: 184.4
click at [240, 215] on li "[PERSON_NAME] to: Event Contacts Expand Info [DATE] 1:57 PM Weven Check Notific…" at bounding box center [402, 155] width 624 height 275
copy div "I wanted to let you know that since you originally toured and we sent you our r…"
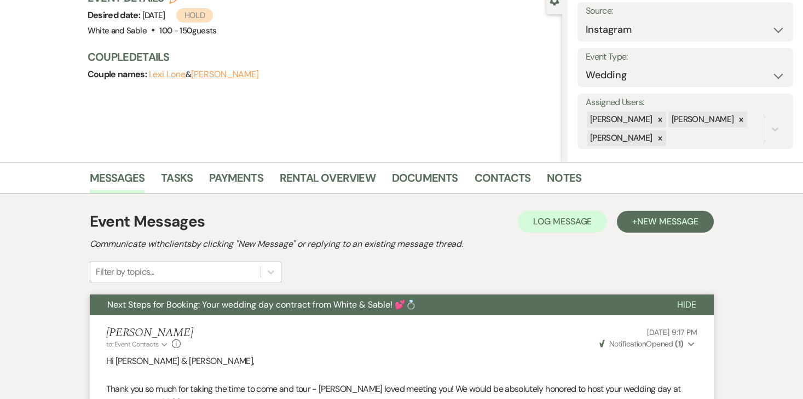
scroll to position [0, 0]
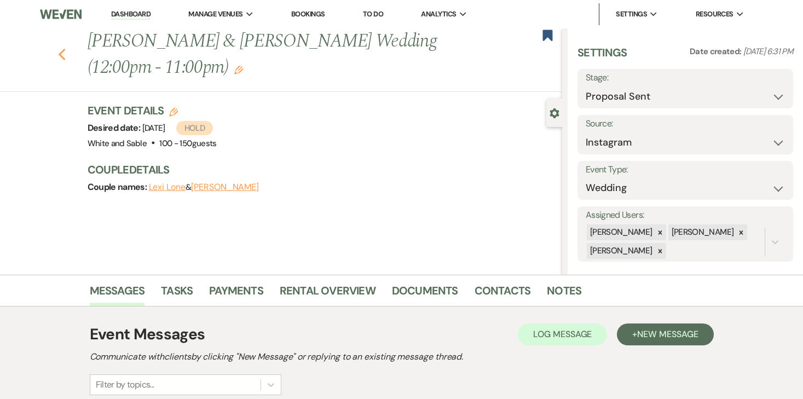
click at [62, 51] on use "button" at bounding box center [61, 55] width 7 height 12
select select "6"
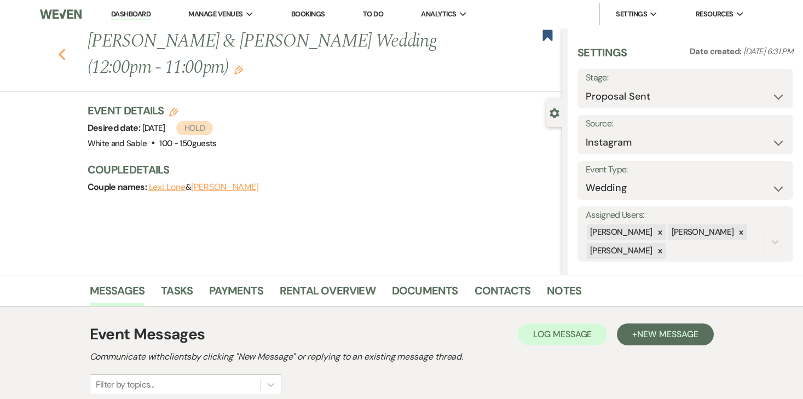
select select "6"
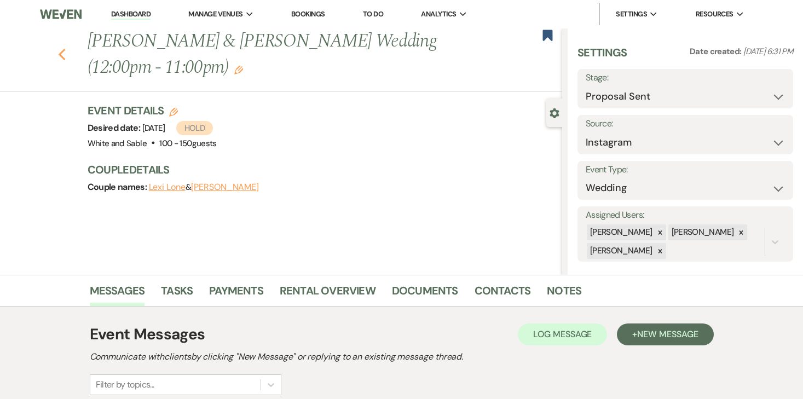
select select "6"
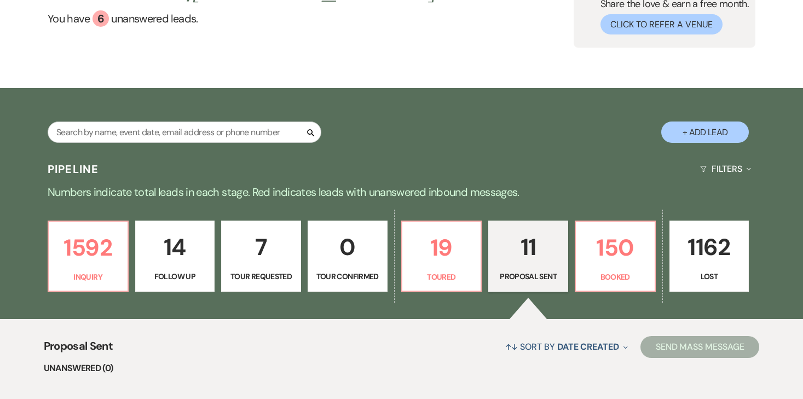
scroll to position [148, 0]
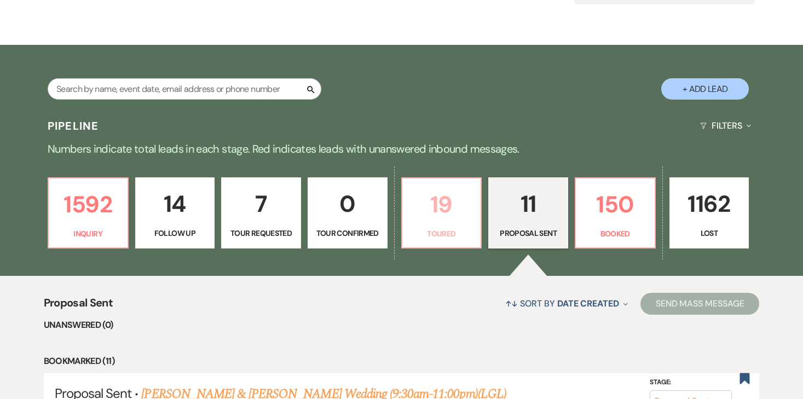
click at [460, 206] on p "19" at bounding box center [442, 204] width 66 height 37
select select "5"
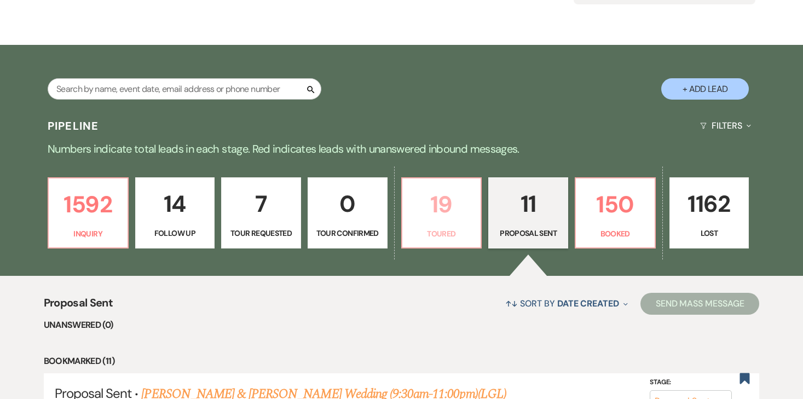
select select "5"
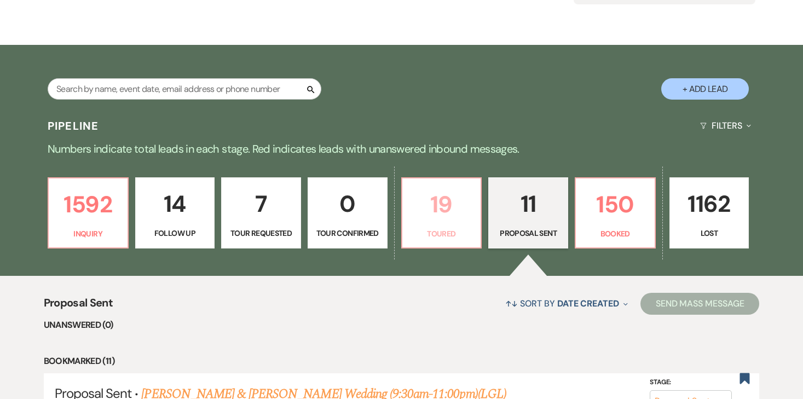
select select "5"
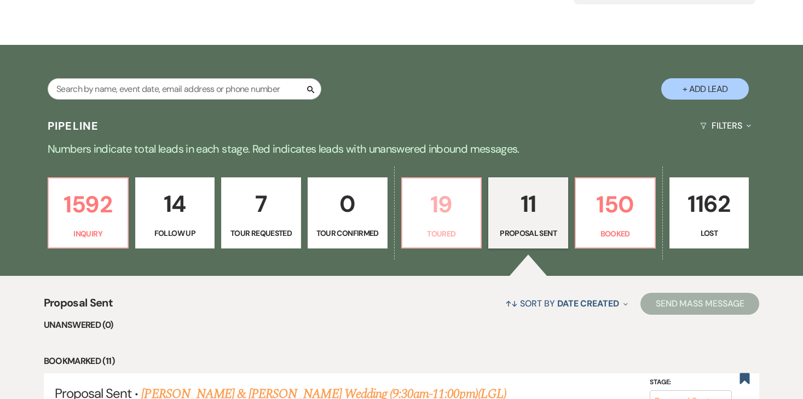
select select "5"
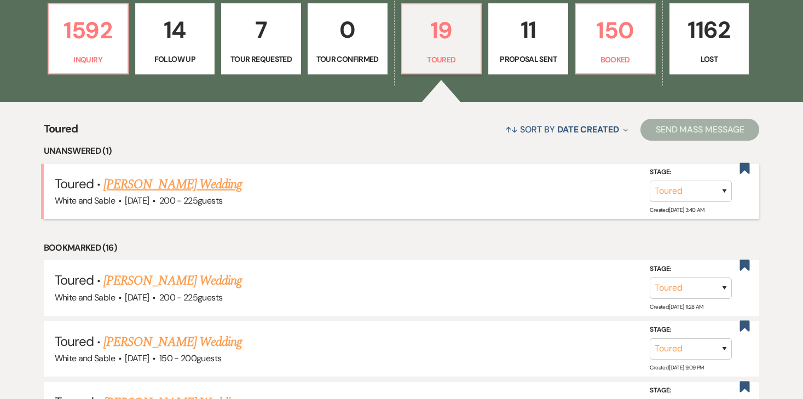
click at [190, 180] on link "[PERSON_NAME] Wedding" at bounding box center [172, 185] width 138 height 20
select select "5"
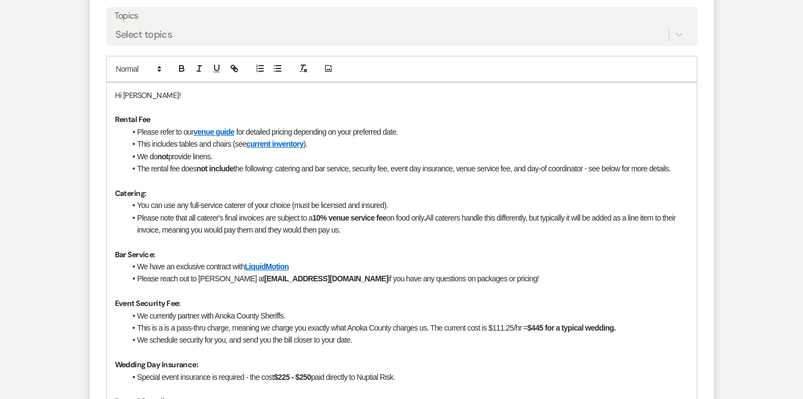
scroll to position [1037, 0]
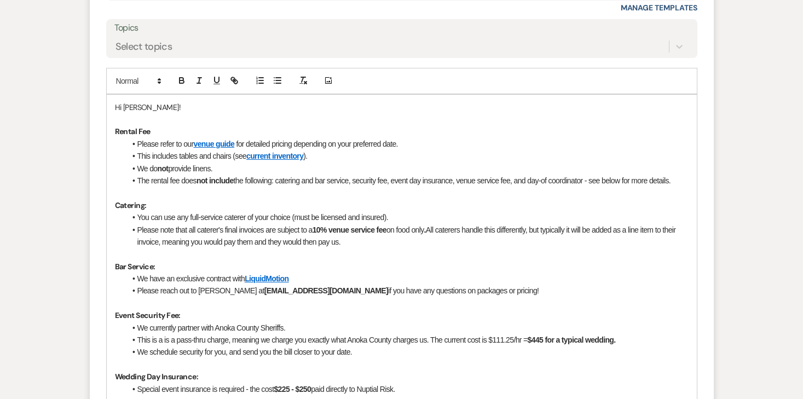
click at [227, 101] on p "Hi [PERSON_NAME]!" at bounding box center [402, 107] width 574 height 12
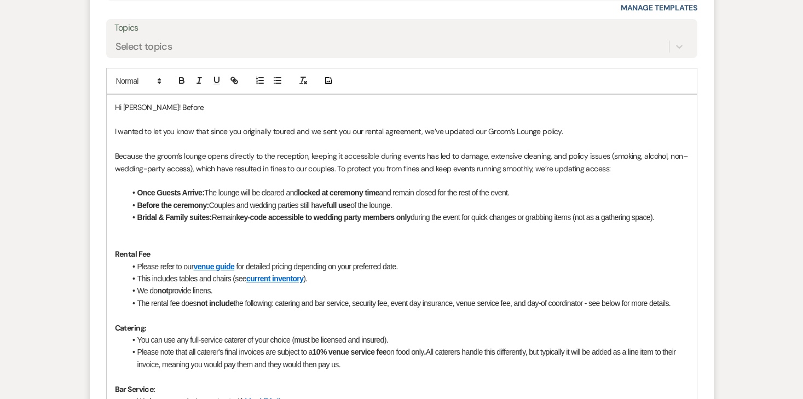
click at [180, 109] on p "Hi [PERSON_NAME]! Before" at bounding box center [402, 107] width 574 height 12
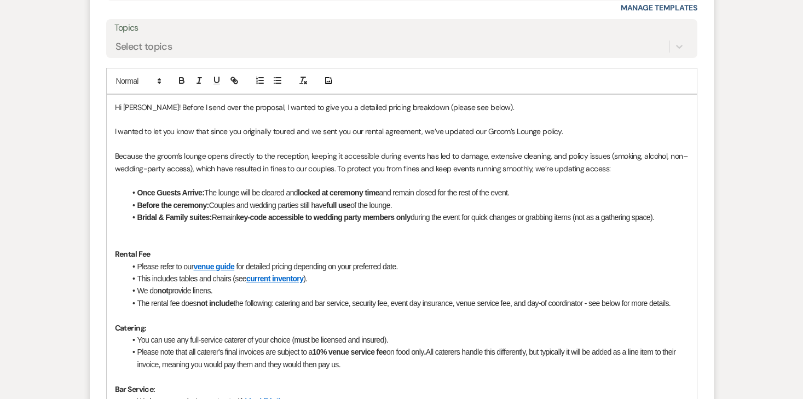
click at [117, 134] on span "I wanted to let you know that since you originally toured and we sent you our r…" at bounding box center [339, 131] width 448 height 10
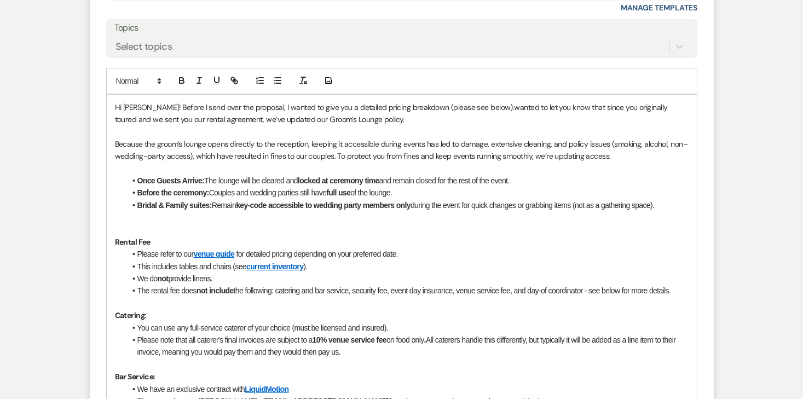
scroll to position [1025, 0]
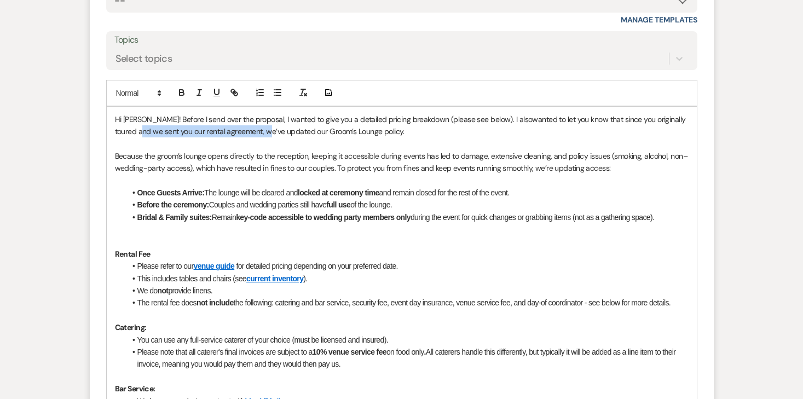
drag, startPoint x: 242, startPoint y: 132, endPoint x: 103, endPoint y: 136, distance: 139.1
click at [103, 136] on form "Reply X Draft saved! Recipients* Event Contacts ( [PERSON_NAME] ) Insert Templa…" at bounding box center [402, 321] width 624 height 875
click at [114, 157] on div "Hi [PERSON_NAME]! Before I send over the proposal, I wanted to give you a detai…" at bounding box center [402, 395] width 590 height 577
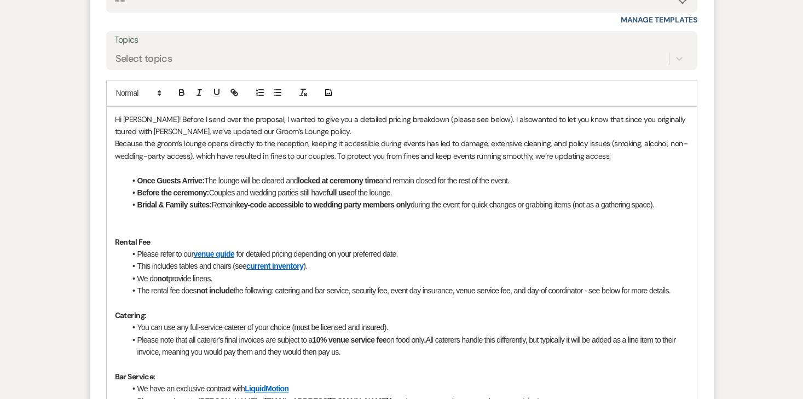
scroll to position [1001, 0]
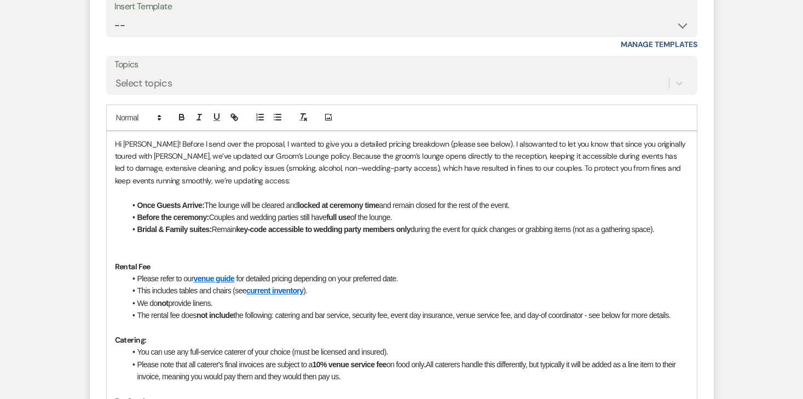
click at [483, 143] on p "Hi [PERSON_NAME]! Before I send over the proposal, I wanted to give you a detai…" at bounding box center [402, 162] width 574 height 49
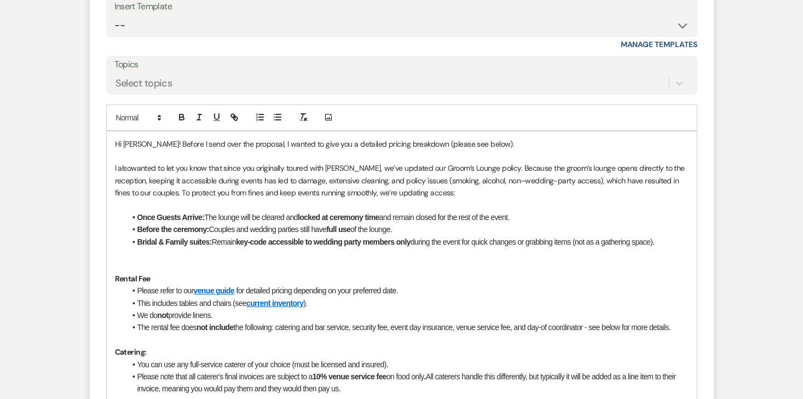
click at [347, 143] on p "Hi [PERSON_NAME]! Before I send over the proposal, I wanted to give you a detai…" at bounding box center [402, 144] width 574 height 12
click at [419, 146] on p "Hi [PERSON_NAME]! Before I send over the proposal, I wanted to give you a detai…" at bounding box center [402, 144] width 574 height 12
click at [115, 170] on p "I also wanted to let you know that since you originally toured with [PERSON_NAM…" at bounding box center [402, 180] width 574 height 37
click at [132, 169] on span "wanted to let you know that since you originally toured with [PERSON_NAME], we’…" at bounding box center [401, 180] width 572 height 34
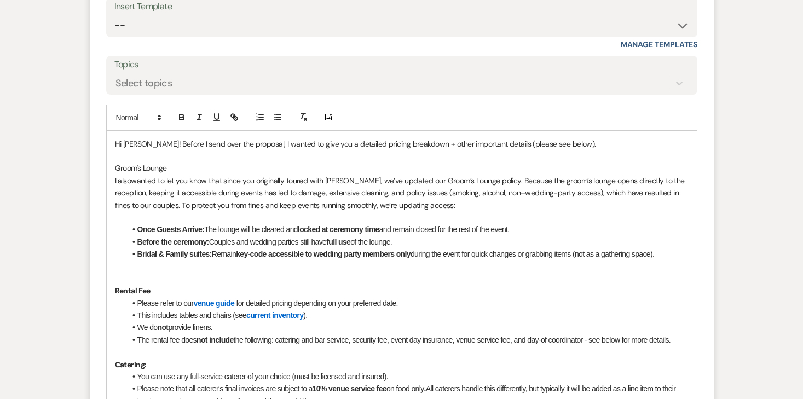
click at [116, 170] on p "Groom's Lounge" at bounding box center [402, 168] width 574 height 12
click at [184, 114] on icon "button" at bounding box center [182, 117] width 10 height 10
click at [169, 187] on span "wanted to let you know that since you originally toured with [PERSON_NAME], we’…" at bounding box center [401, 193] width 572 height 34
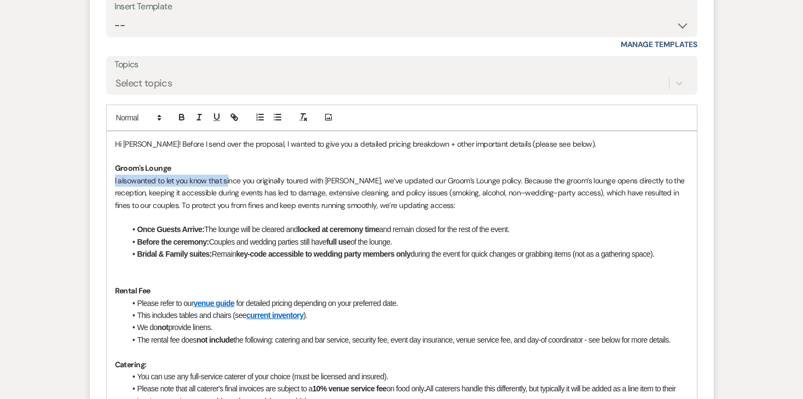
drag, startPoint x: 227, startPoint y: 182, endPoint x: 105, endPoint y: 183, distance: 121.5
click at [105, 183] on form "Reply X Draft saved! Recipients* Event Contacts ( [PERSON_NAME] ) Insert Templa…" at bounding box center [402, 353] width 624 height 888
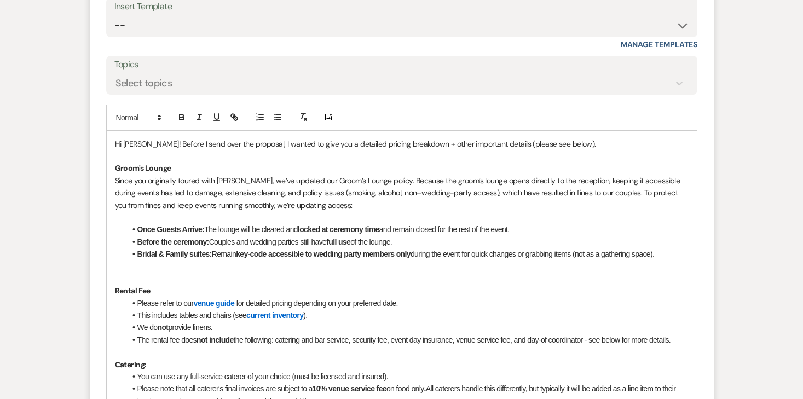
click at [172, 220] on p at bounding box center [402, 217] width 574 height 12
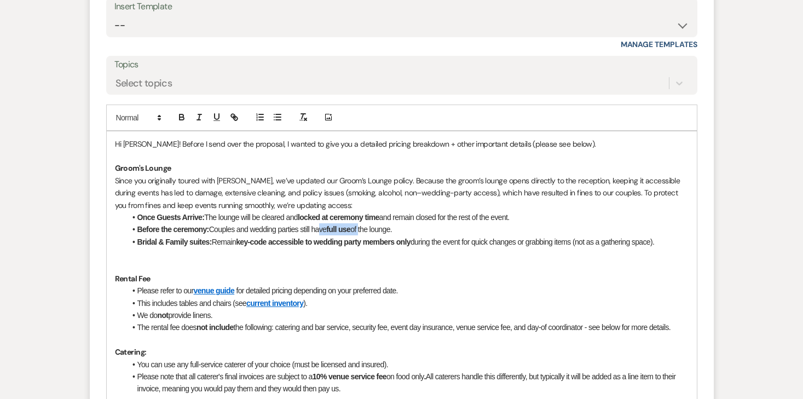
drag, startPoint x: 319, startPoint y: 228, endPoint x: 363, endPoint y: 228, distance: 44.3
click at [363, 228] on li "Before the ceremony: Couples and wedding parties still have full use of the lou…" at bounding box center [407, 229] width 563 height 12
click at [182, 116] on icon "button" at bounding box center [182, 117] width 10 height 10
drag, startPoint x: 231, startPoint y: 241, endPoint x: 419, endPoint y: 238, distance: 188.3
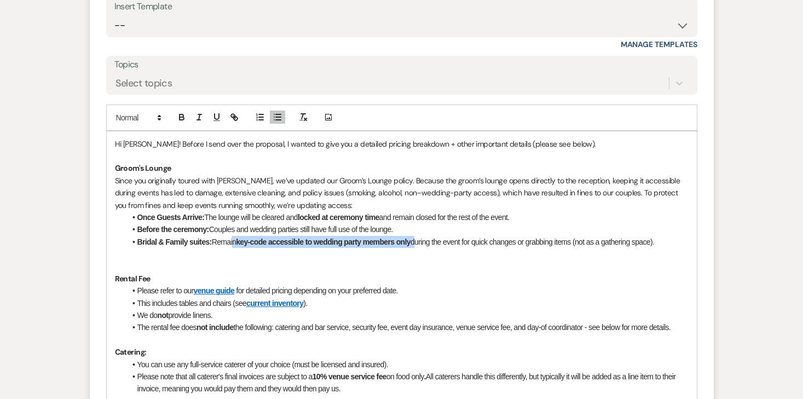
click at [419, 238] on li "Bridal & Family suites: Remain key-code accessible to wedding party members onl…" at bounding box center [407, 242] width 563 height 12
click at [184, 117] on icon "button" at bounding box center [182, 117] width 10 height 10
click at [515, 246] on li "Bridal & Family suites: Remain key-code accessible to wedding party members onl…" at bounding box center [407, 242] width 563 height 12
click at [261, 255] on p at bounding box center [402, 254] width 574 height 12
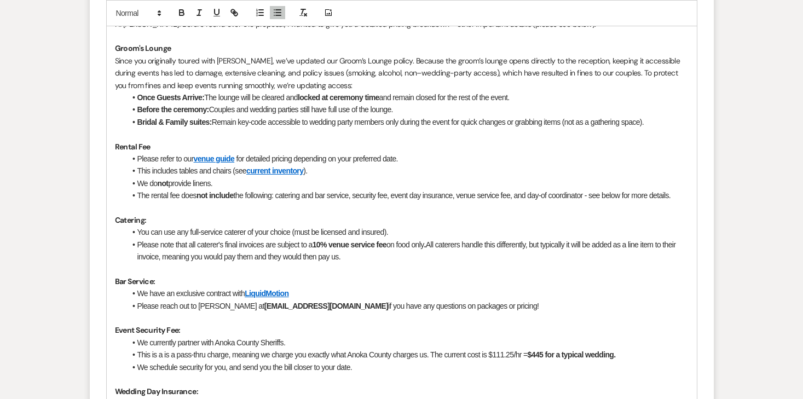
scroll to position [1122, 0]
click at [168, 157] on li "Please refer to our venue guide for detailed pricing depending on your preferre…" at bounding box center [407, 158] width 563 height 12
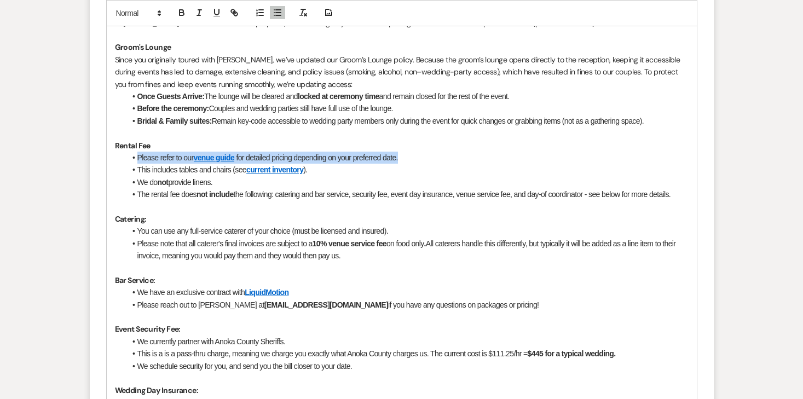
click at [168, 157] on li "Please refer to our venue guide for detailed pricing depending on your preferre…" at bounding box center [407, 158] width 563 height 12
drag, startPoint x: 241, startPoint y: 154, endPoint x: 209, endPoint y: 153, distance: 32.9
click at [209, 153] on li "Peak 2027 [DATE] = $14,000" at bounding box center [407, 158] width 563 height 12
click at [179, 16] on icon "button" at bounding box center [182, 13] width 10 height 10
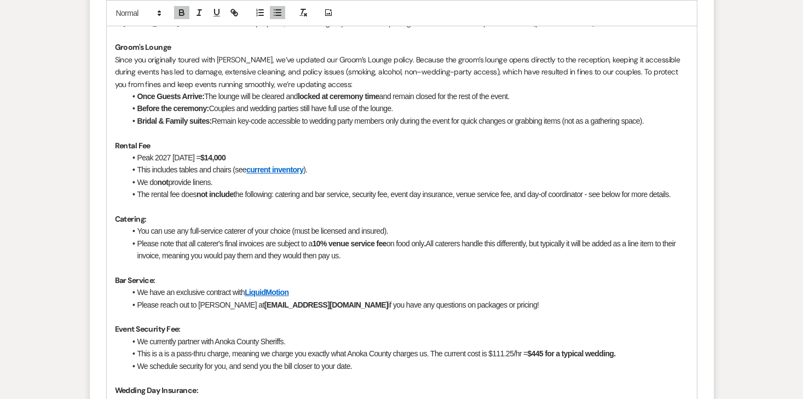
click at [207, 170] on li "This includes tables and chairs (see current inventory )." at bounding box center [407, 170] width 563 height 12
click at [207, 187] on li "We do not provide linens." at bounding box center [407, 182] width 563 height 12
click at [235, 181] on li "We do not provide linens." at bounding box center [407, 182] width 563 height 12
click at [338, 165] on li "This includes tables and chairs (see current inventory )." at bounding box center [407, 170] width 563 height 12
click at [299, 176] on li "We do not provide linens." at bounding box center [407, 182] width 563 height 12
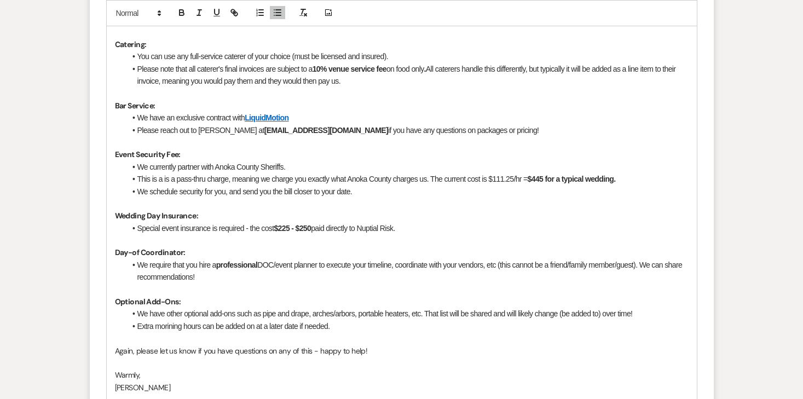
scroll to position [1298, 0]
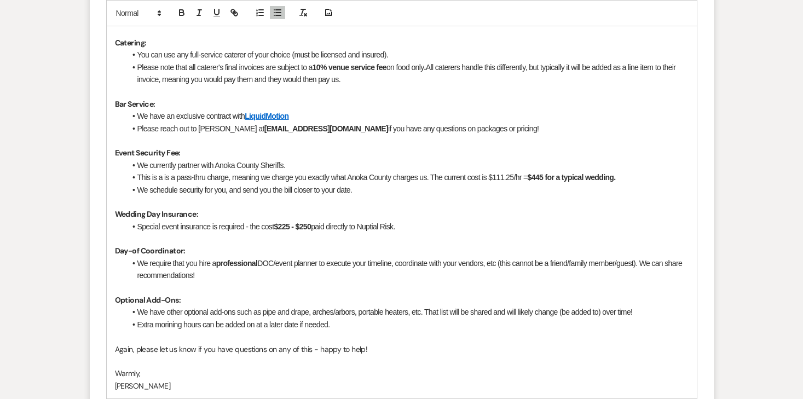
click at [634, 178] on li "This is a is a pass-thru charge, meaning we charge you exactly what Anoka Count…" at bounding box center [407, 177] width 563 height 12
click at [179, 17] on icon "button" at bounding box center [182, 13] width 10 height 10
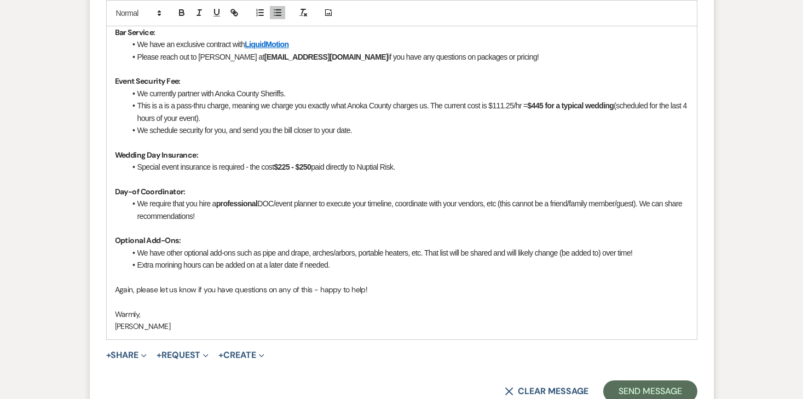
scroll to position [1373, 0]
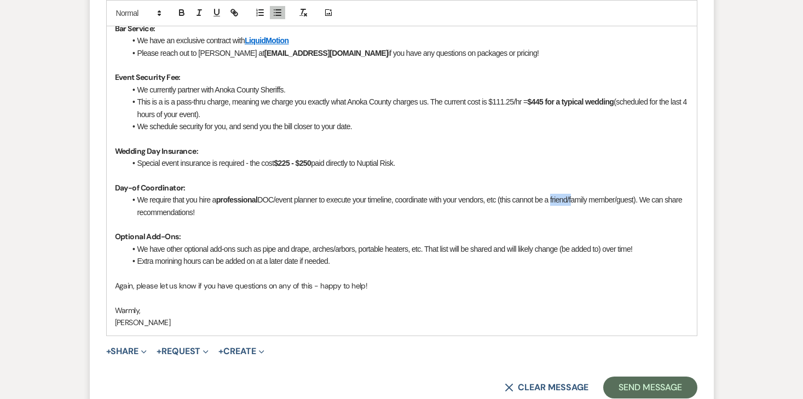
drag, startPoint x: 575, startPoint y: 200, endPoint x: 552, endPoint y: 202, distance: 23.0
click at [552, 202] on li "We require that you hire a professional DOC/event planner to execute your timel…" at bounding box center [407, 206] width 563 height 25
click at [622, 201] on li "We require that you hire a professional DOC/event planner to execute your timel…" at bounding box center [407, 206] width 563 height 25
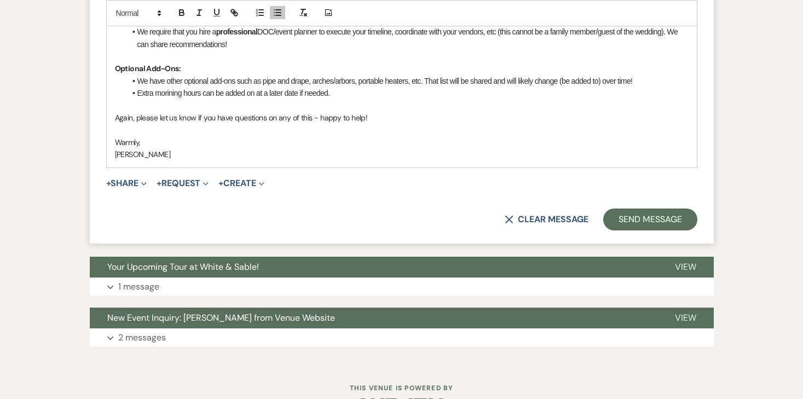
scroll to position [1502, 0]
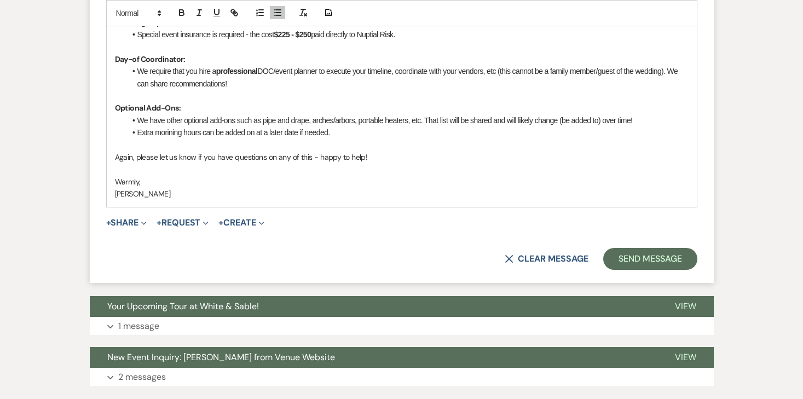
click at [261, 119] on li "We have other optional add-ons such as pipe and drape, arches/arbors, portable …" at bounding box center [407, 120] width 563 height 12
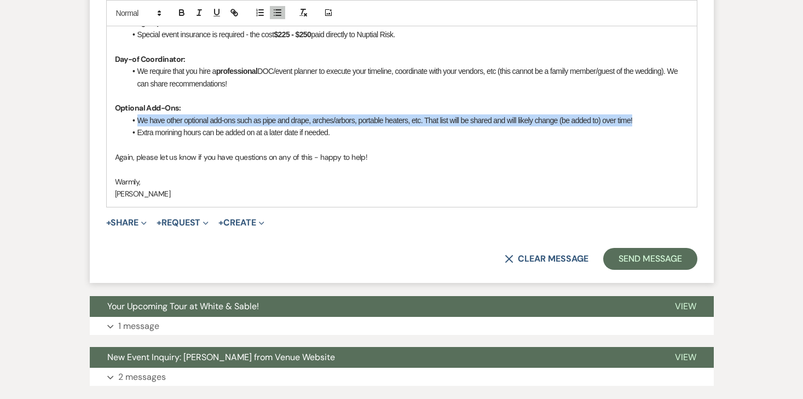
click at [261, 119] on li "We have other optional add-ons such as pipe and drape, arches/arbors, portable …" at bounding box center [407, 120] width 563 height 12
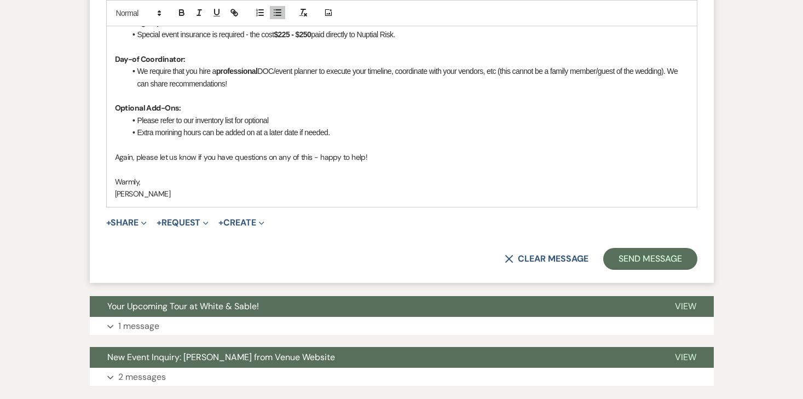
click at [316, 120] on li "Please refer to our inventory list for optional" at bounding box center [407, 120] width 563 height 12
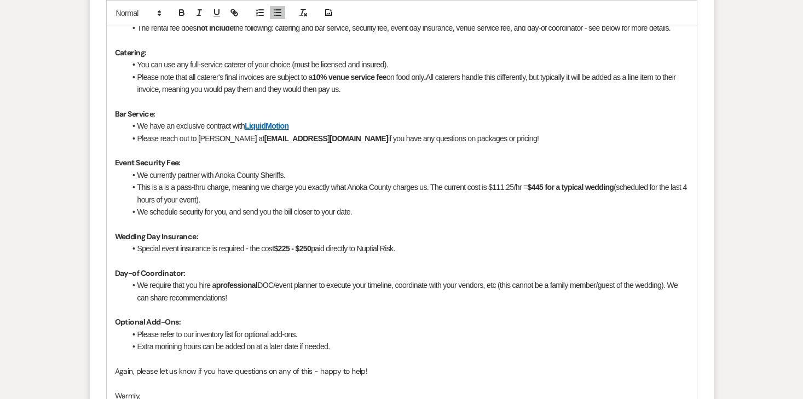
scroll to position [1169, 0]
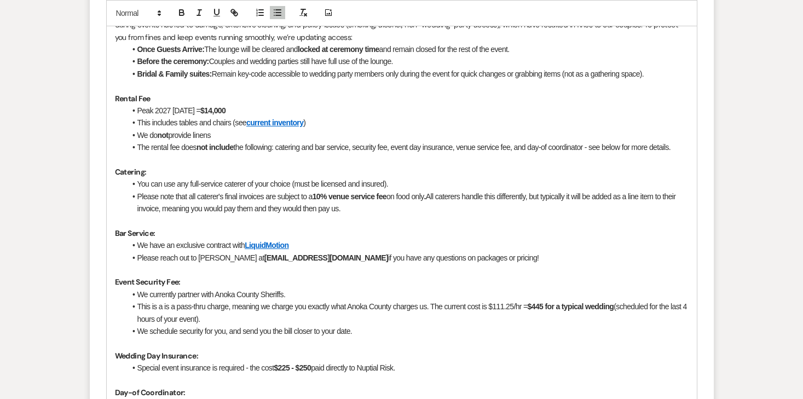
click at [284, 125] on link "current inventory" at bounding box center [274, 122] width 57 height 9
click at [282, 141] on link "[URL][DOMAIN_NAME]" at bounding box center [248, 143] width 69 height 14
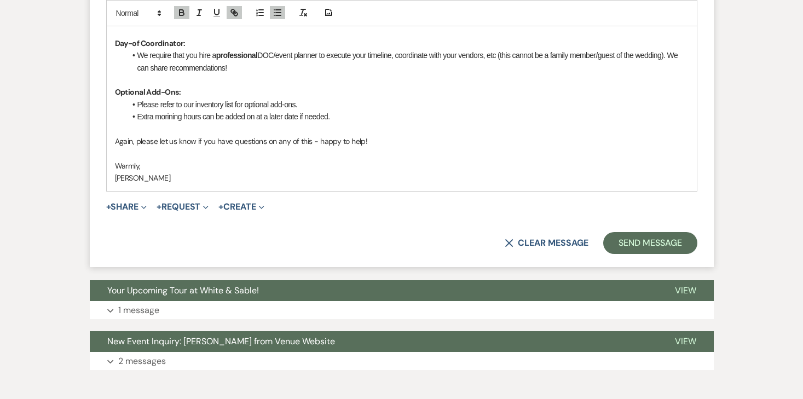
scroll to position [1521, 0]
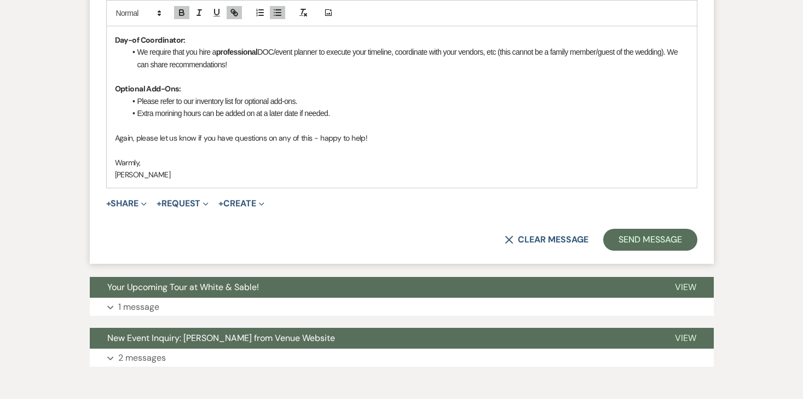
drag, startPoint x: 310, startPoint y: 99, endPoint x: 244, endPoint y: 97, distance: 66.2
click at [244, 97] on li "Please refer to our inventory list for optional add-ons." at bounding box center [407, 101] width 563 height 12
click at [182, 11] on icon "button" at bounding box center [182, 11] width 4 height 3
click at [230, 13] on icon "button" at bounding box center [234, 13] width 10 height 10
paste input "[URL][DOMAIN_NAME]"
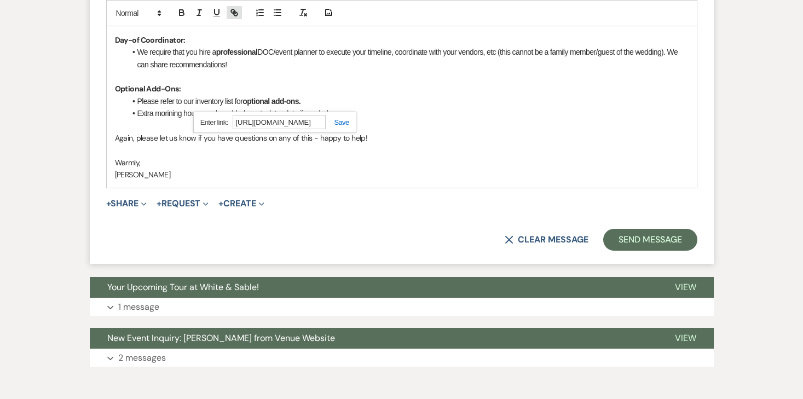
scroll to position [0, 593]
type input "[URL][DOMAIN_NAME]"
click at [340, 124] on link at bounding box center [338, 122] width 24 height 8
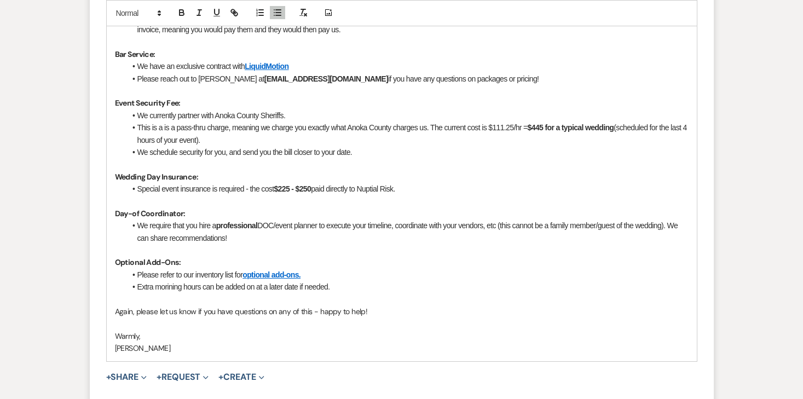
scroll to position [1356, 0]
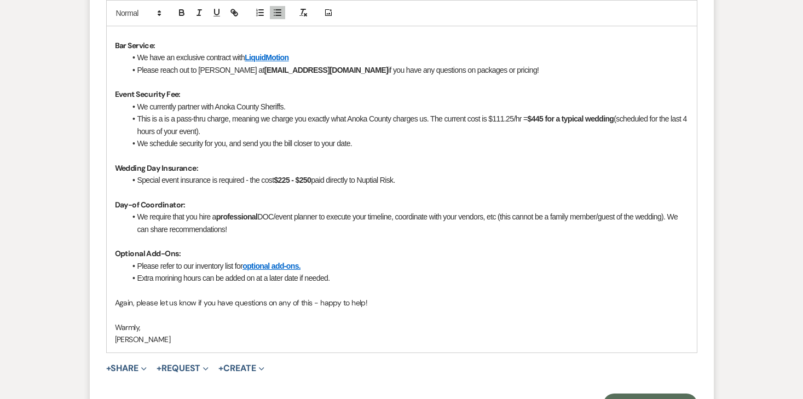
click at [413, 298] on p "Again, please let us know if you have questions on any of this - happy to help!" at bounding box center [402, 303] width 574 height 12
click at [382, 274] on li "Extra morining hours can be added on at a later date if needed." at bounding box center [407, 278] width 563 height 12
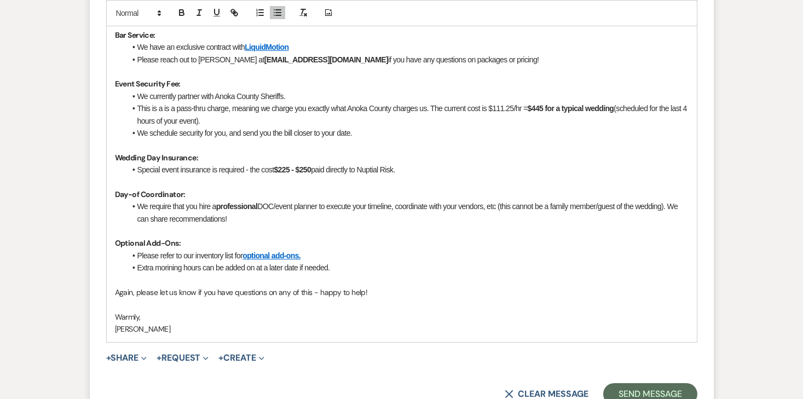
scroll to position [1383, 0]
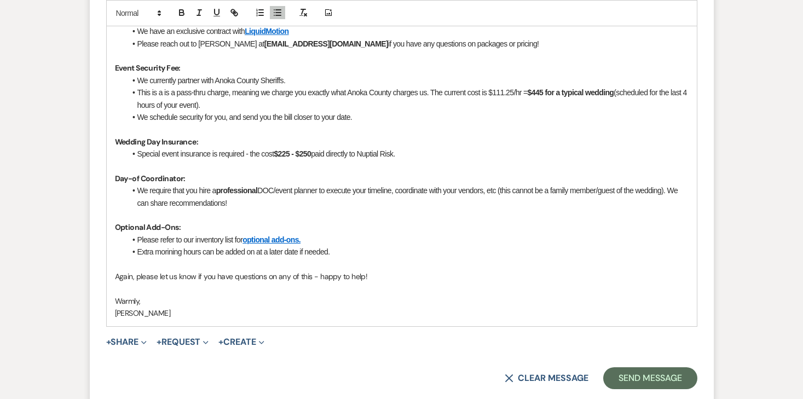
click at [302, 299] on p "Warmly," at bounding box center [402, 301] width 574 height 12
click at [379, 274] on p "Again, please let us know if you have questions on any of this - happy to help!" at bounding box center [402, 276] width 574 height 12
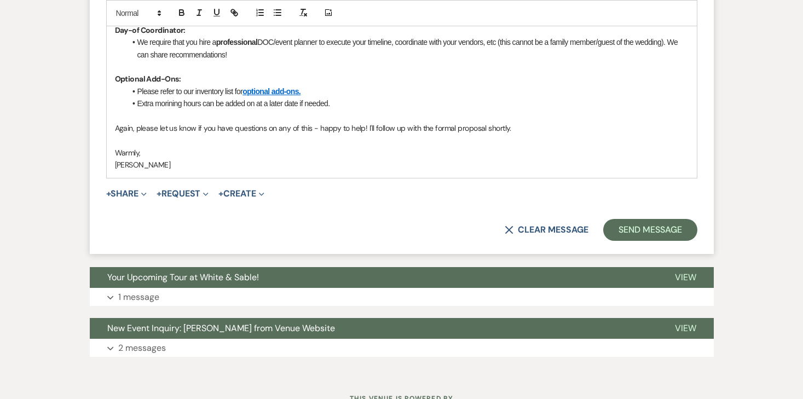
scroll to position [1549, 0]
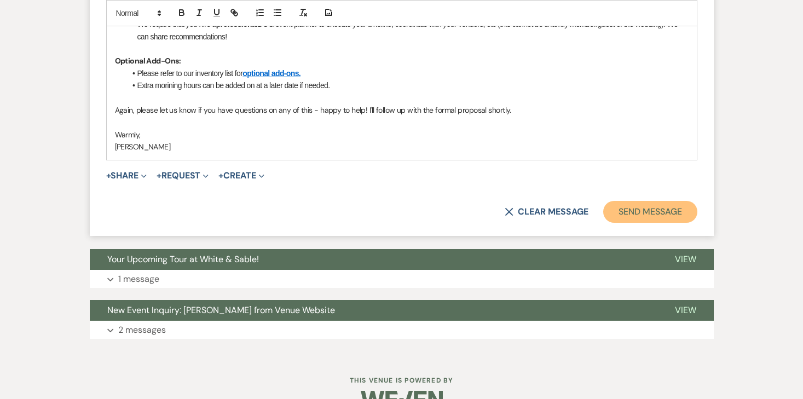
click at [686, 213] on button "Send Message" at bounding box center [650, 212] width 94 height 22
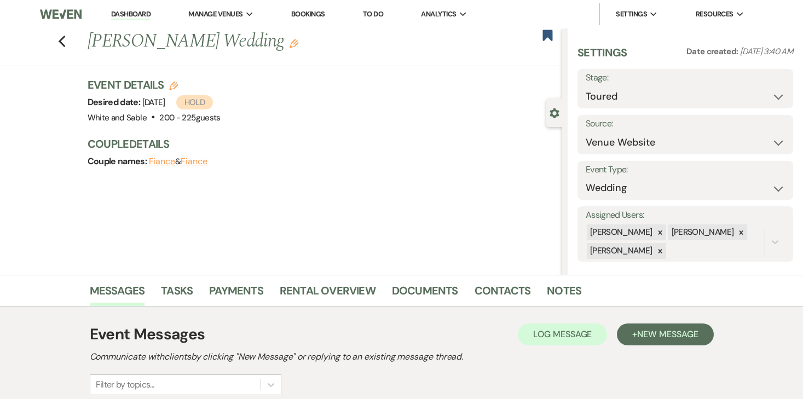
scroll to position [2, 0]
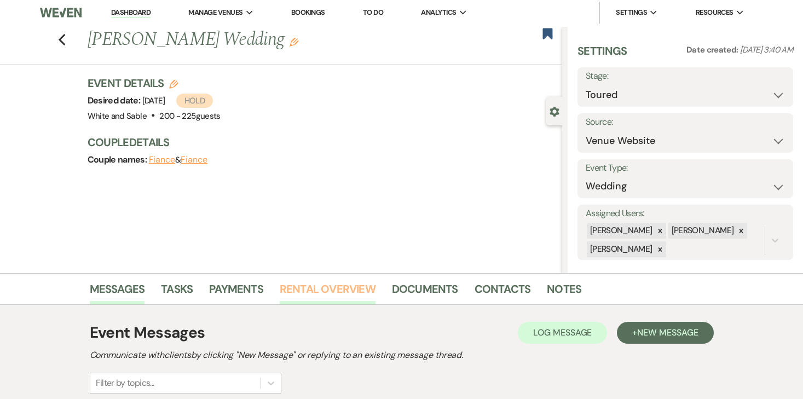
click at [319, 293] on link "Rental Overview" at bounding box center [328, 292] width 96 height 24
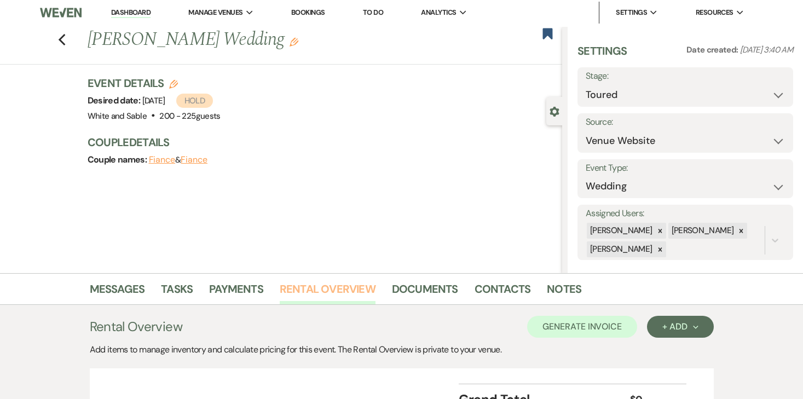
scroll to position [109, 0]
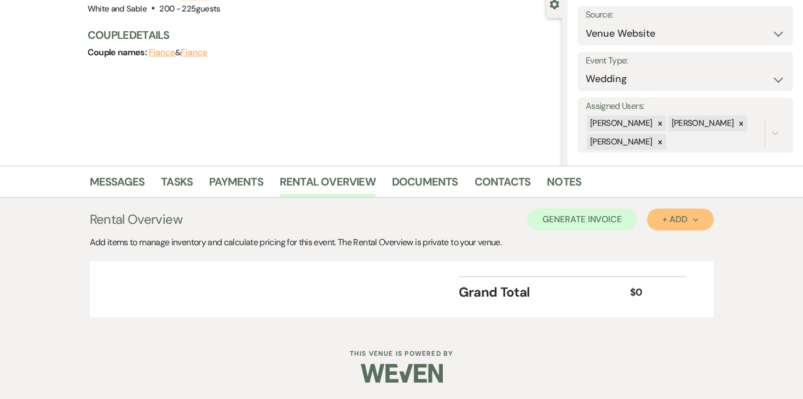
click at [667, 220] on div "+ Add Next" at bounding box center [680, 219] width 36 height 9
click at [707, 236] on div "Add items to manage inventory and calculate pricing for this event. The Rental …" at bounding box center [402, 242] width 624 height 13
click at [685, 218] on div "+ Add Next" at bounding box center [680, 219] width 36 height 9
click at [674, 238] on button "Item" at bounding box center [674, 244] width 55 height 17
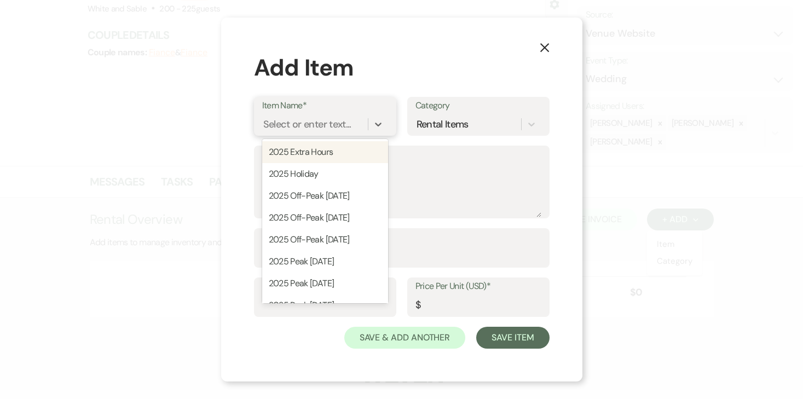
click at [288, 131] on div "Select or enter text..." at bounding box center [315, 124] width 106 height 19
type input "2027"
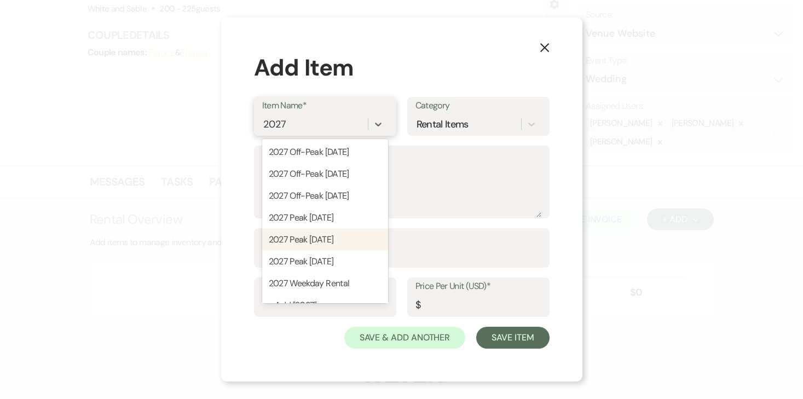
click at [327, 244] on div "2027 Peak [DATE]" at bounding box center [325, 240] width 126 height 22
type textarea "11:30am - 12:30am (13 hour rental period) Does not include: security, event day…"
type input "14000"
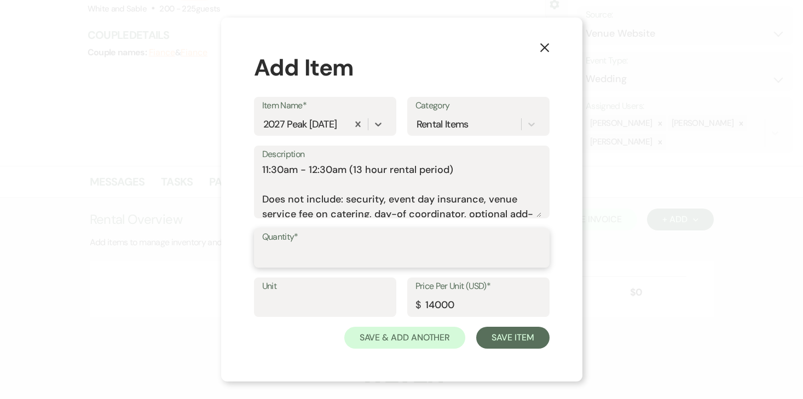
click at [351, 247] on input "Quantity*" at bounding box center [401, 255] width 279 height 21
type input "1"
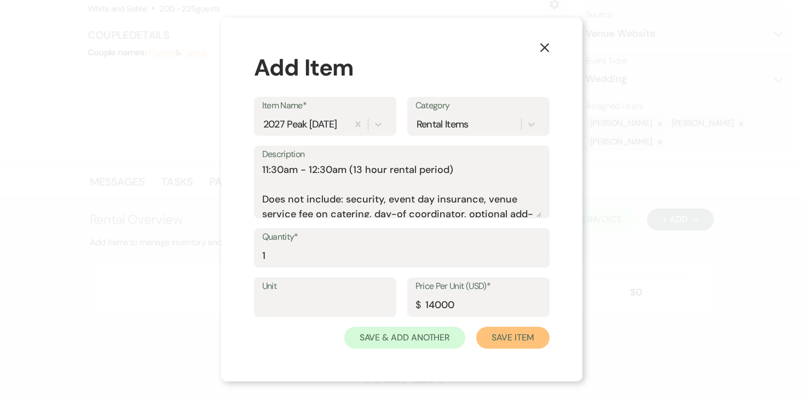
click at [504, 334] on button "Save Item" at bounding box center [512, 338] width 73 height 22
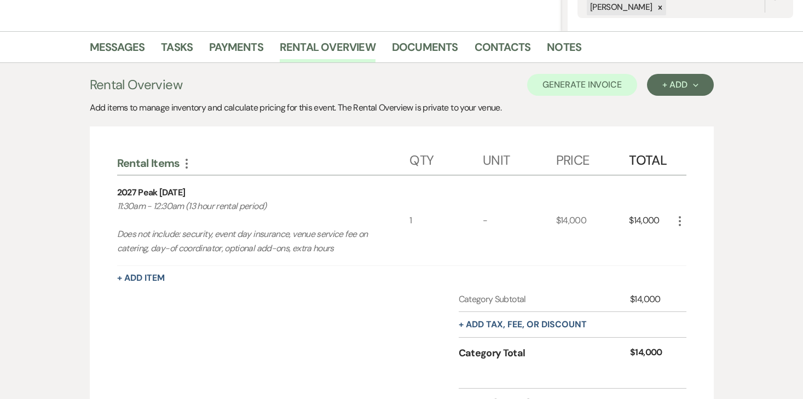
scroll to position [263, 0]
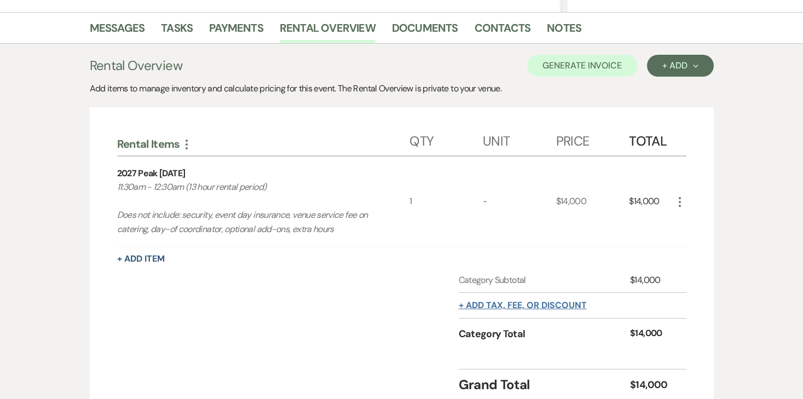
click at [559, 303] on button "+ Add tax, fee, or discount" at bounding box center [523, 305] width 128 height 9
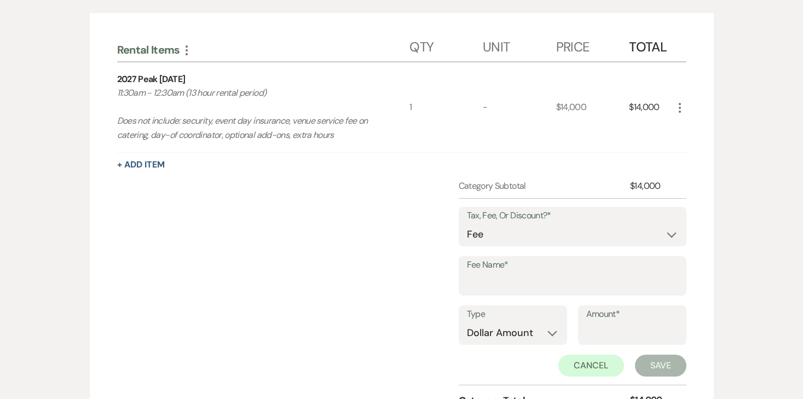
scroll to position [358, 0]
click at [542, 311] on label "Type" at bounding box center [513, 313] width 92 height 16
click at [544, 286] on input "Fee Name*" at bounding box center [572, 282] width 211 height 21
type input "Credit Card Fee"
click at [509, 340] on select "Dollar Amount Percentage" at bounding box center [513, 331] width 92 height 21
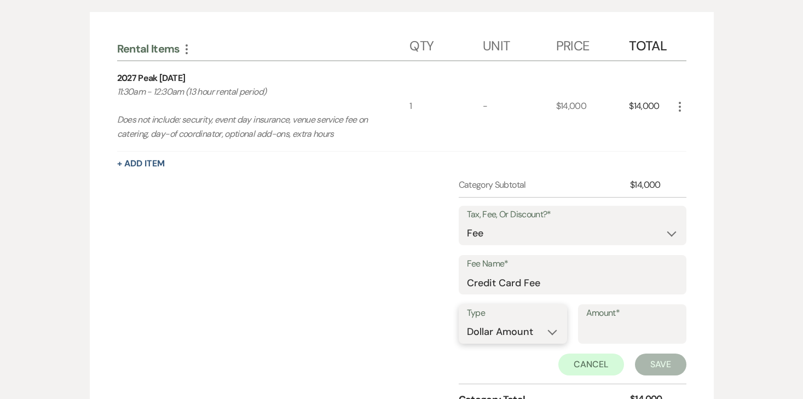
select select "false"
click at [467, 321] on select "Dollar Amount Percentage" at bounding box center [513, 331] width 92 height 21
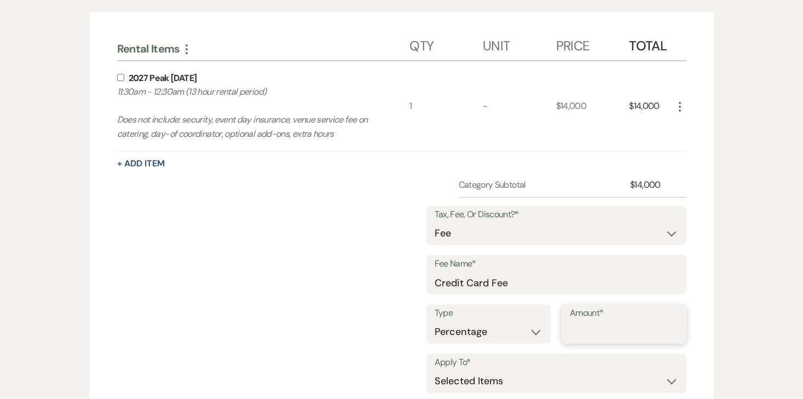
click at [608, 331] on input "Amount*" at bounding box center [624, 331] width 108 height 21
type input "3"
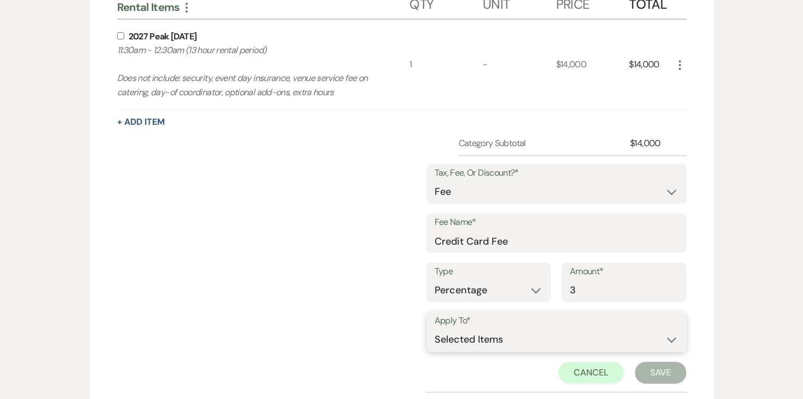
scroll to position [400, 0]
click at [568, 333] on select "Selected Items Category Subtotal (before all Taxes/Fees/Discounts) Category Tot…" at bounding box center [557, 339] width 244 height 22
select select "2"
click at [435, 328] on select "Selected Items Category Subtotal (before all Taxes/Fees/Discounts) Category Tot…" at bounding box center [557, 339] width 244 height 22
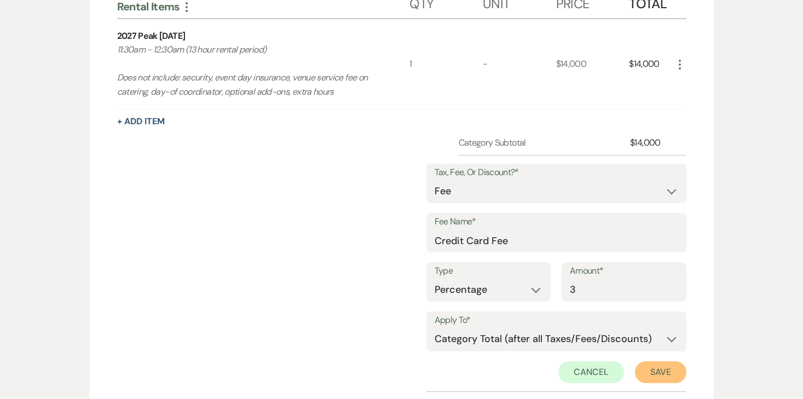
click at [646, 372] on button "Save" at bounding box center [660, 372] width 51 height 22
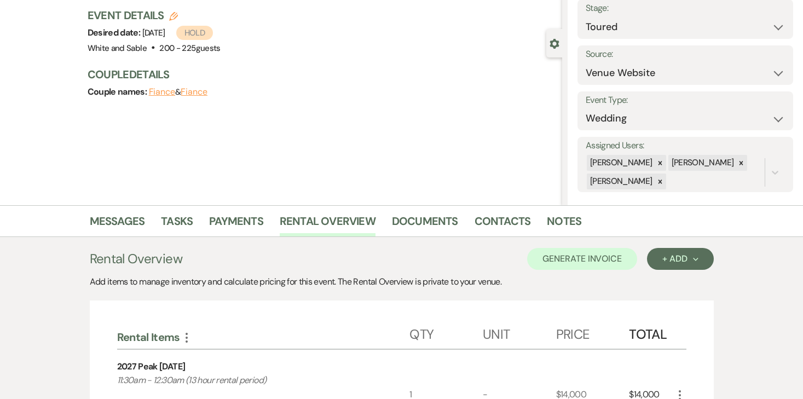
scroll to position [61, 0]
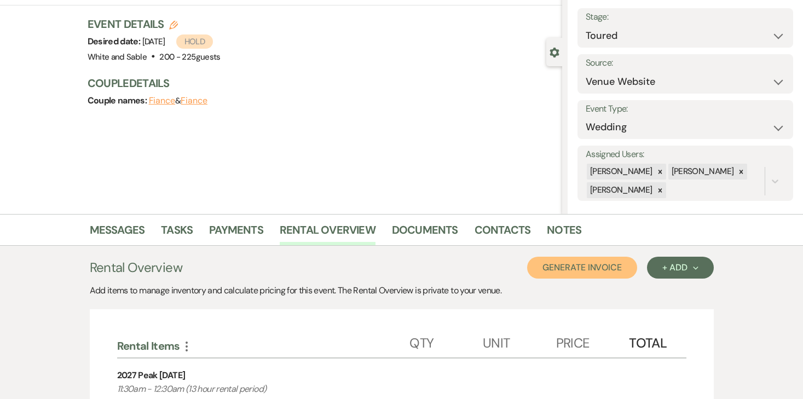
click at [582, 276] on button "Generate Invoice" at bounding box center [582, 268] width 110 height 22
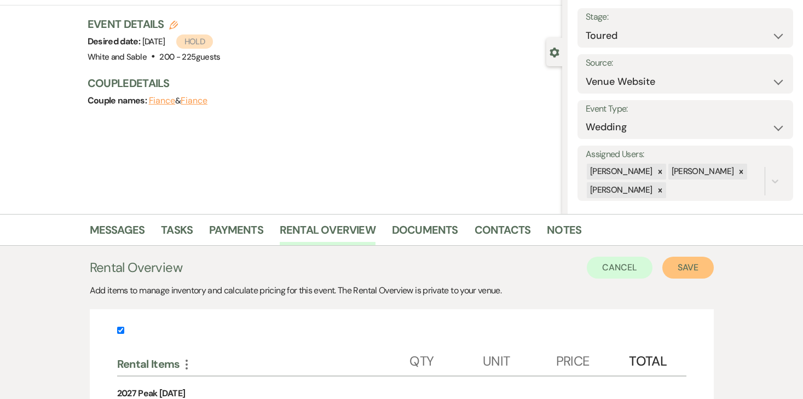
click at [679, 262] on button "Save" at bounding box center [687, 268] width 51 height 22
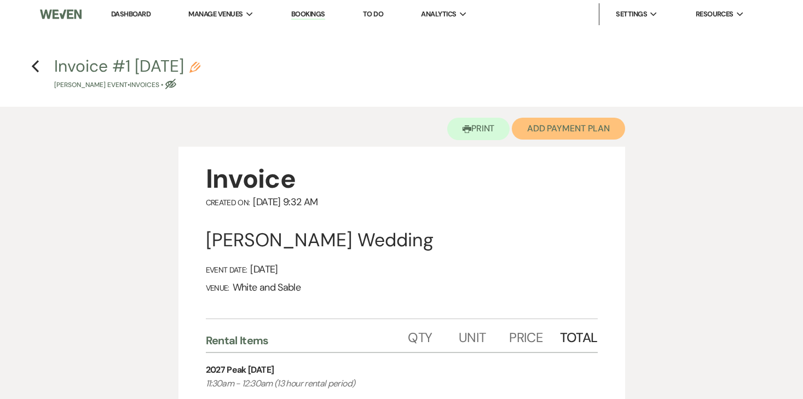
click at [544, 138] on button "Add Payment Plan" at bounding box center [568, 129] width 113 height 22
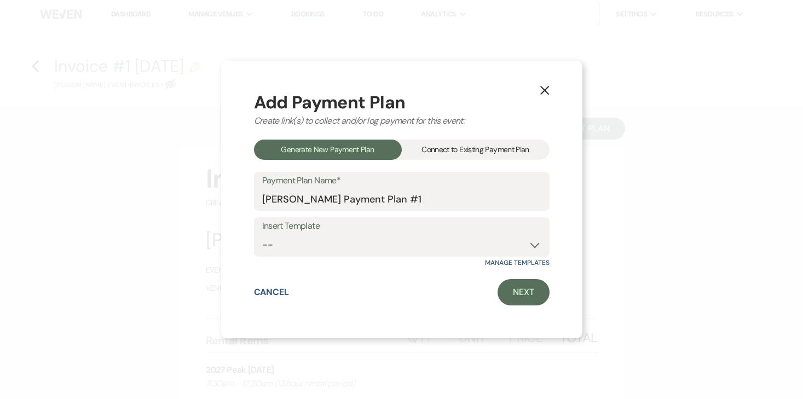
click at [429, 147] on div "Connect to Existing Payment Plan" at bounding box center [476, 150] width 148 height 20
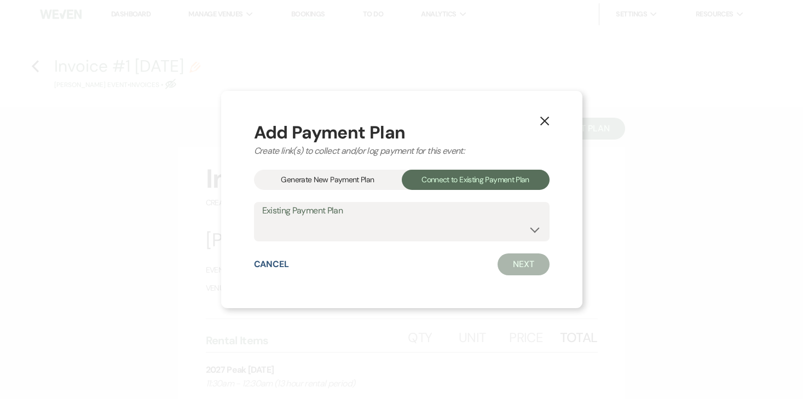
click at [363, 164] on div "Add Payment Plan Create link(s) to collect and/or log payment for this event: G…" at bounding box center [402, 200] width 296 height 152
click at [360, 180] on div "Generate New Payment Plan" at bounding box center [328, 180] width 148 height 20
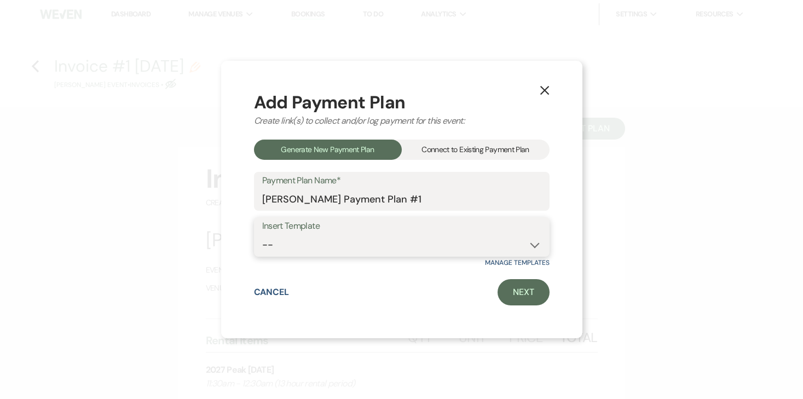
click at [337, 238] on select "-- Wedding Payments - Credit Card (3% Fee) Wedding Payments - ACH/Check/Cash" at bounding box center [401, 244] width 279 height 21
select select "77"
click at [262, 234] on select "-- Wedding Payments - Credit Card (3% Fee) Wedding Payments - ACH/Check/Cash" at bounding box center [401, 244] width 279 height 21
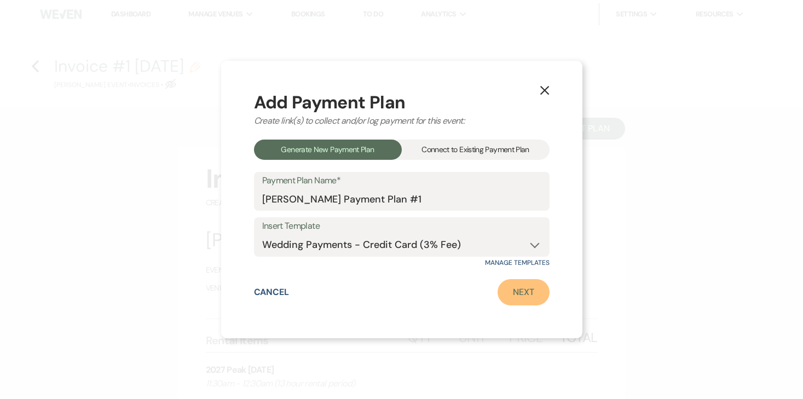
click at [505, 301] on link "Next" at bounding box center [524, 292] width 52 height 26
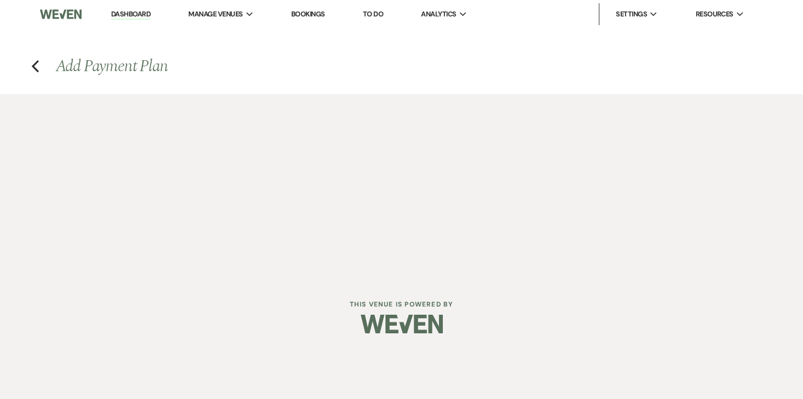
select select "29898"
select select "2"
select select "percentage"
select select "true"
select select "2"
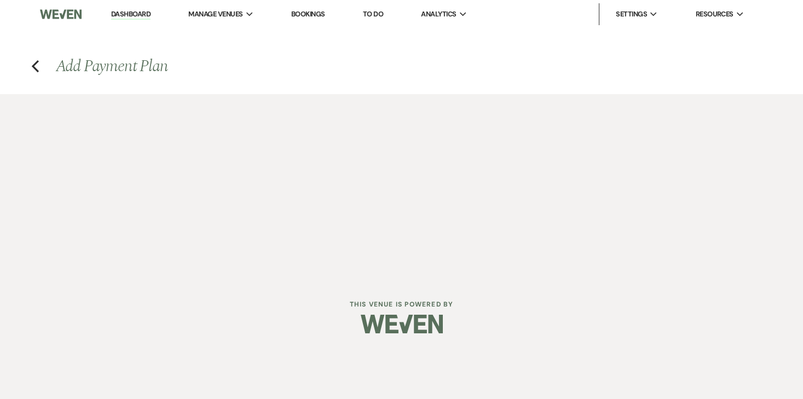
select select "percentage"
select select "true"
select select "client"
select select "weekly"
select select "onDueDate"
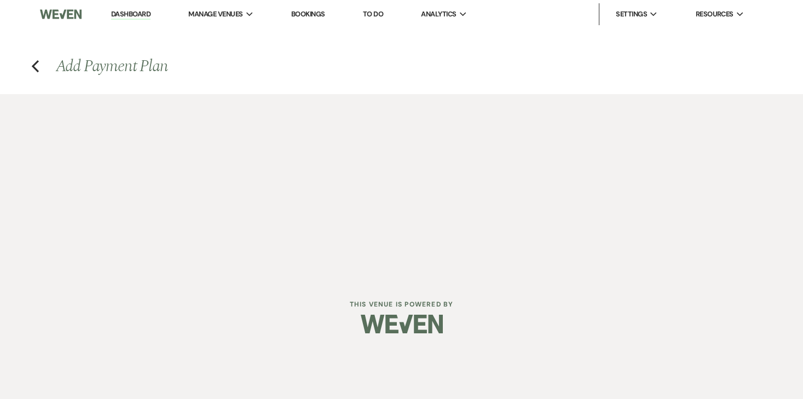
select select "complete"
select select "client"
select select "weeks"
select select "2"
select select "percentage"
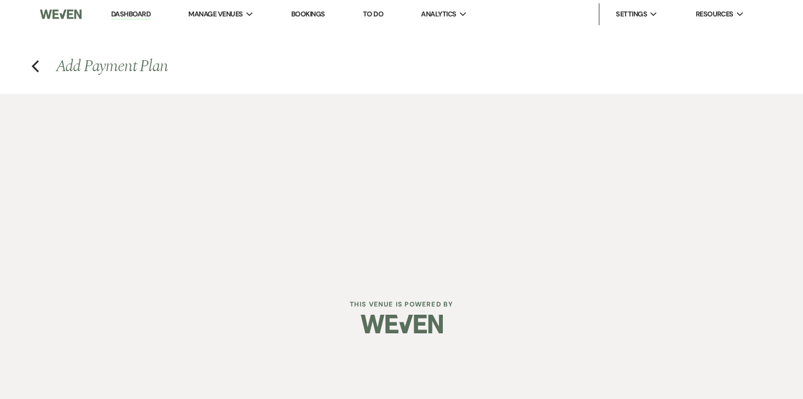
select select "true"
select select "client"
select select "weeks"
select select "client"
select select "weekly"
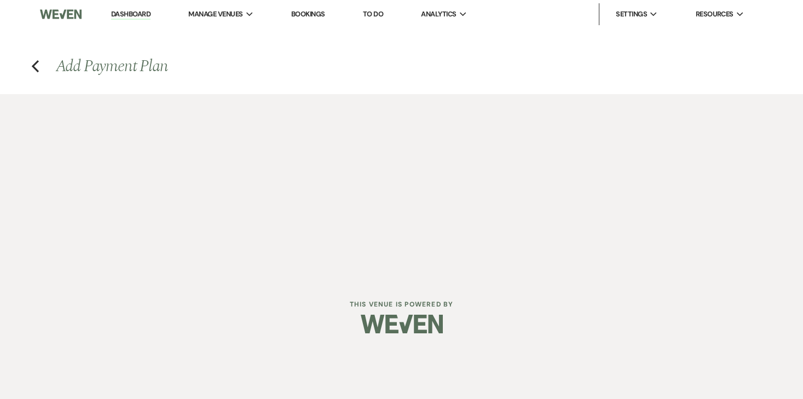
select select "onDueDate"
select select "complete"
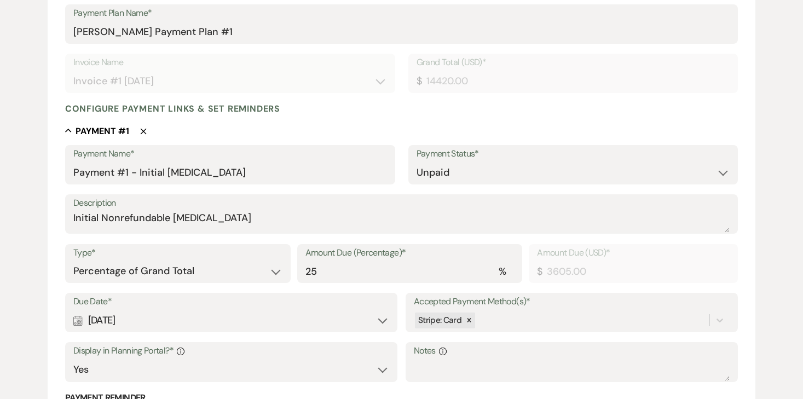
scroll to position [188, 0]
click at [200, 271] on select "Dollar Amount Percentage of Grand Total" at bounding box center [177, 270] width 209 height 21
select select "flat"
click at [73, 260] on select "Dollar Amount Percentage of Grand Total" at bounding box center [177, 270] width 209 height 21
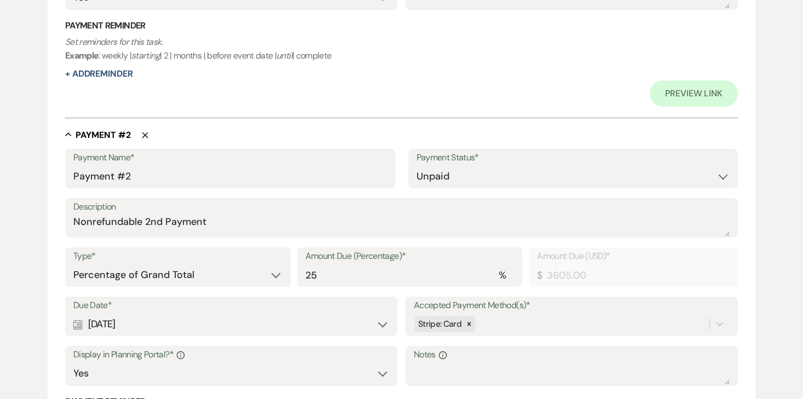
scroll to position [585, 0]
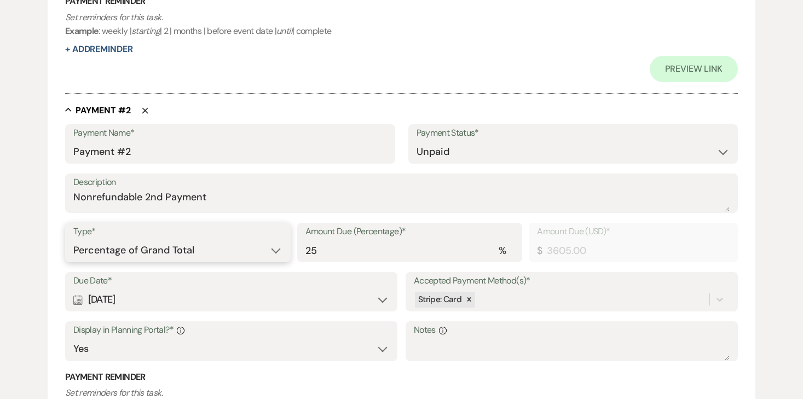
click at [219, 257] on select "Dollar Amount Percentage of Grand Total" at bounding box center [177, 250] width 209 height 21
select select "flat"
click at [73, 240] on select "Dollar Amount Percentage of Grand Total" at bounding box center [177, 250] width 209 height 21
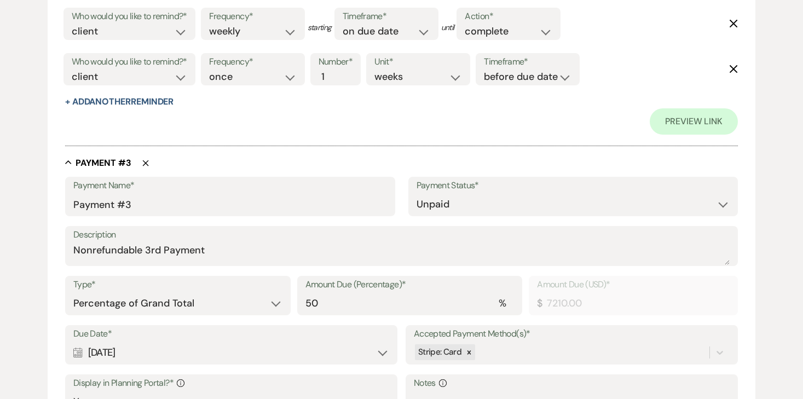
scroll to position [1007, 0]
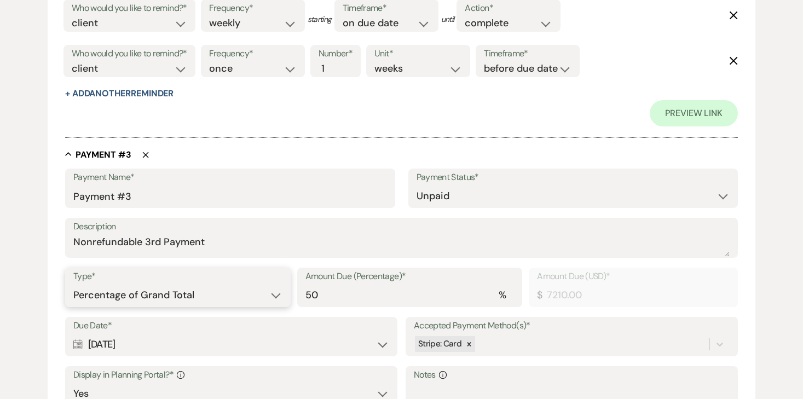
click at [207, 290] on select "Dollar Amount Percentage of Grand Total" at bounding box center [177, 295] width 209 height 21
select select "flat"
click at [73, 285] on select "Dollar Amount Percentage of Grand Total" at bounding box center [177, 295] width 209 height 21
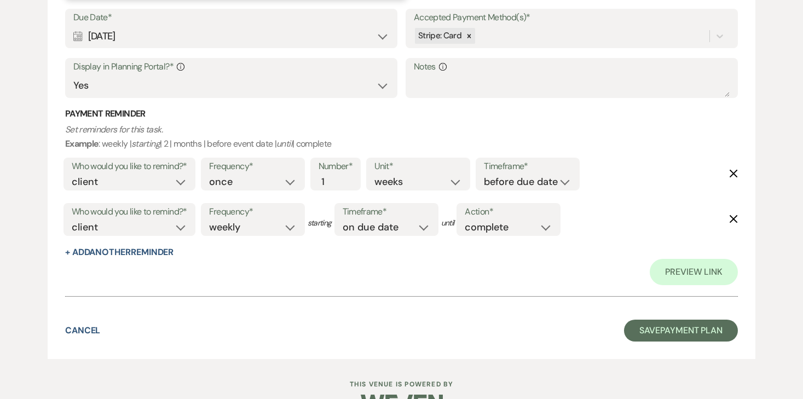
scroll to position [1335, 0]
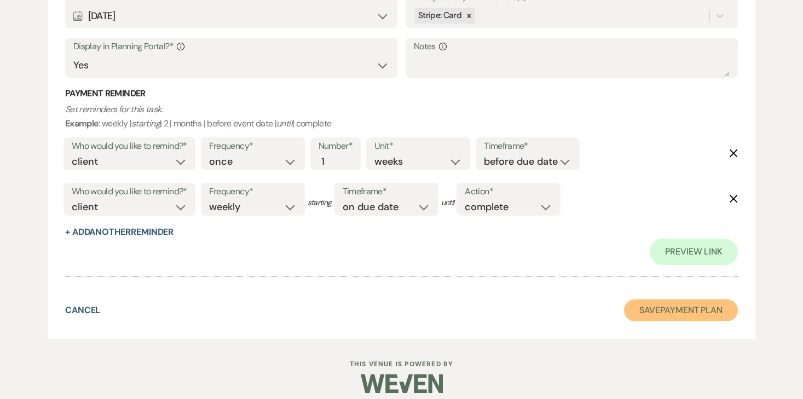
click at [709, 310] on button "Save Payment Plan" at bounding box center [681, 310] width 114 height 22
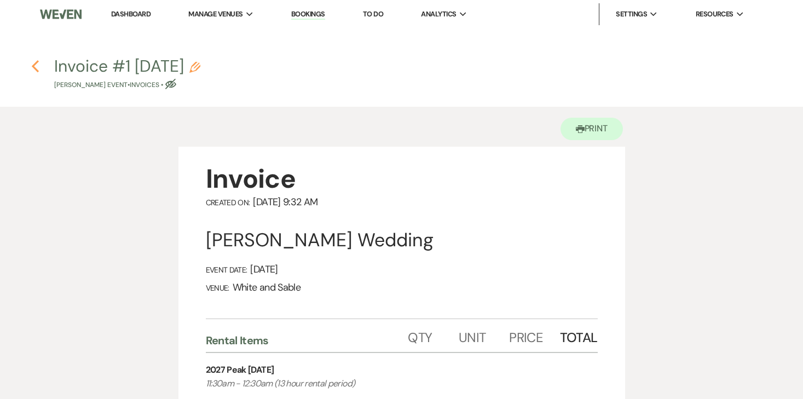
click at [37, 68] on icon "Previous" at bounding box center [35, 66] width 8 height 13
select select "5"
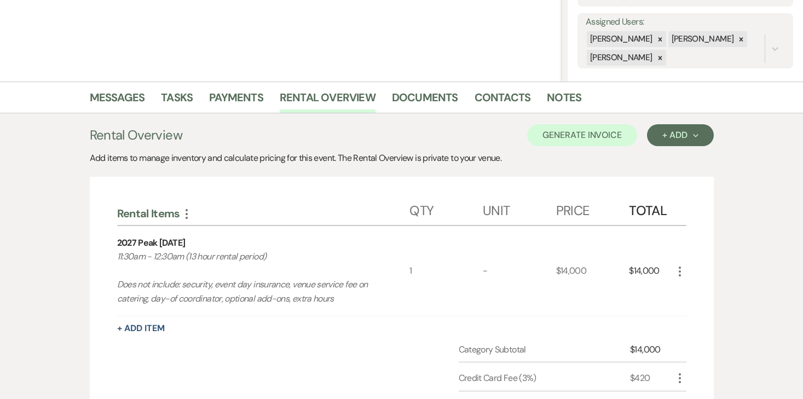
scroll to position [194, 0]
click at [374, 107] on li "Rental Overview" at bounding box center [336, 99] width 112 height 26
click at [405, 105] on link "Documents" at bounding box center [425, 100] width 66 height 24
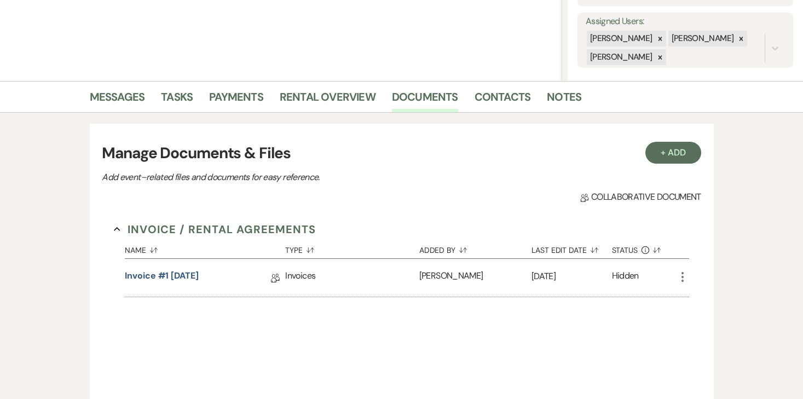
click at [674, 164] on h3 "Manage Documents & Files" at bounding box center [401, 153] width 599 height 23
click at [559, 97] on link "Notes" at bounding box center [564, 100] width 34 height 24
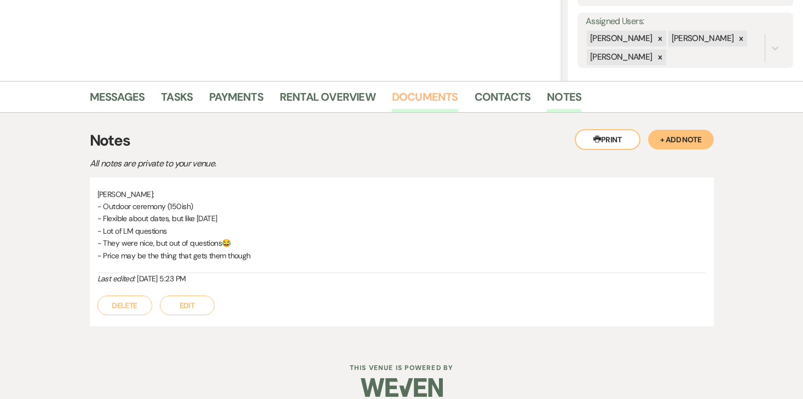
click at [427, 95] on link "Documents" at bounding box center [425, 100] width 66 height 24
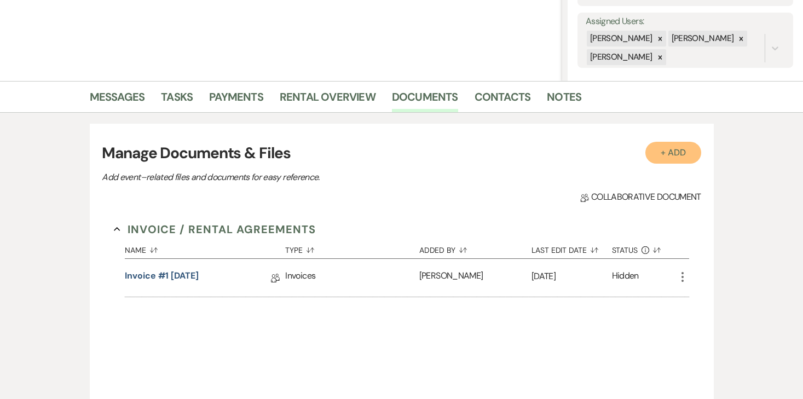
click at [678, 152] on button "+ Add" at bounding box center [673, 153] width 56 height 22
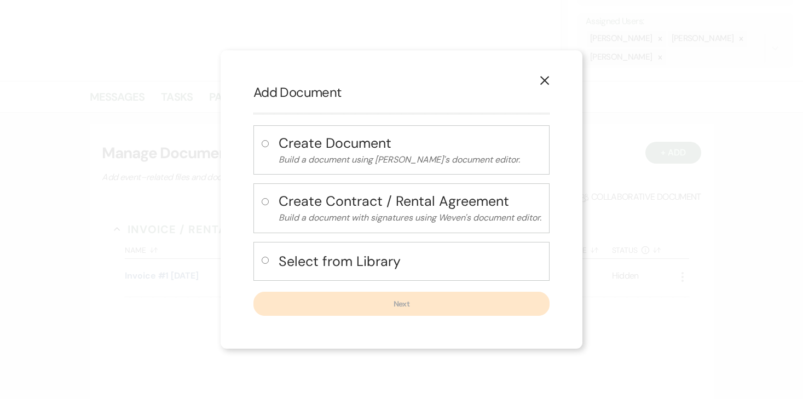
click at [255, 259] on div "Select from Library" at bounding box center [401, 261] width 296 height 39
click at [262, 263] on input "radio" at bounding box center [265, 260] width 7 height 7
radio input "true"
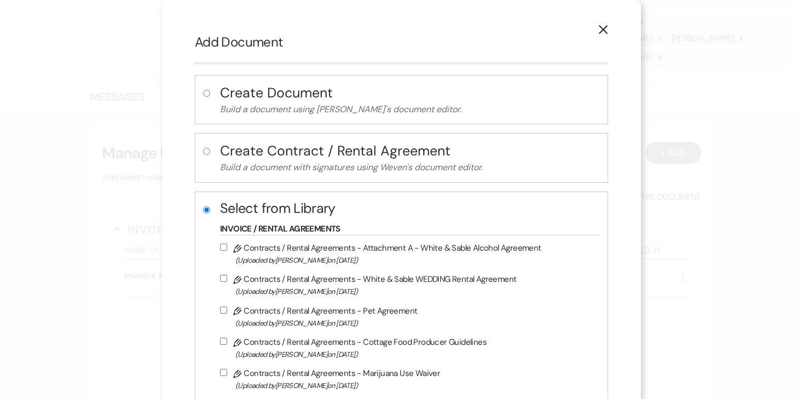
scroll to position [68, 0]
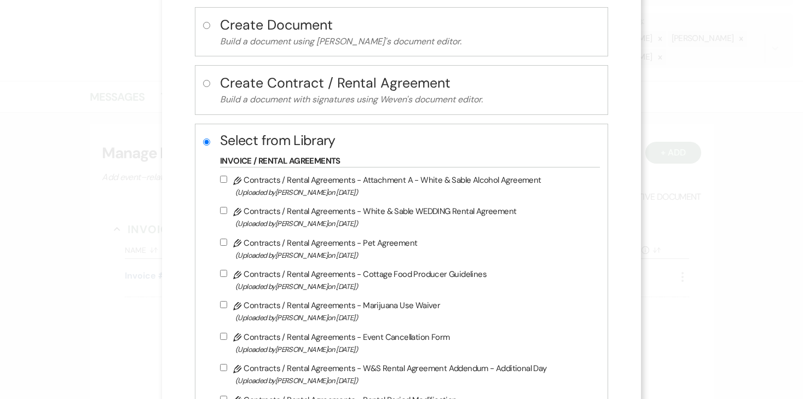
click at [226, 208] on input "Pencil Contracts / Rental Agreements - White & Sable WEDDING Rental Agreement (…" at bounding box center [223, 210] width 7 height 7
checkbox input "true"
click at [227, 179] on input "Pencil Contracts / Rental Agreements - Attachment A - White & Sable Alcohol Agr…" at bounding box center [223, 179] width 7 height 7
checkbox input "true"
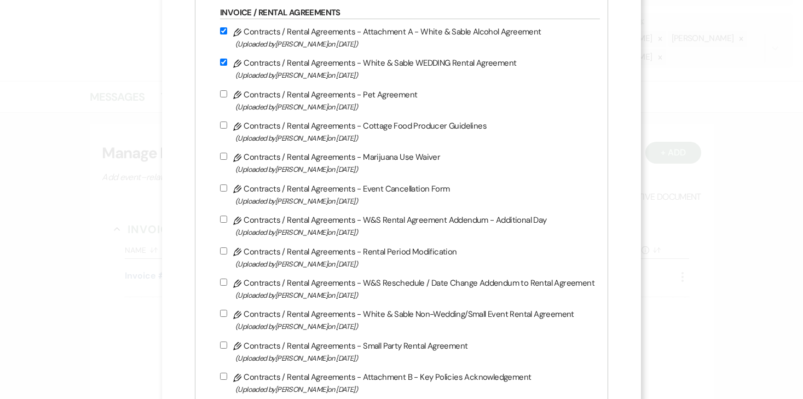
scroll to position [634, 0]
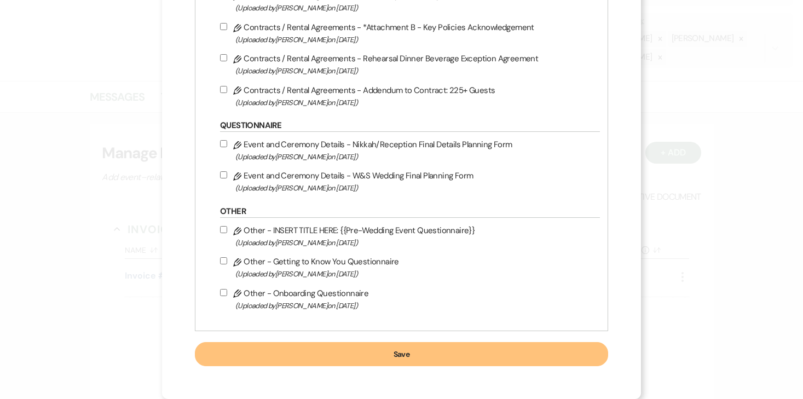
click at [382, 345] on button "Save" at bounding box center [401, 354] width 413 height 24
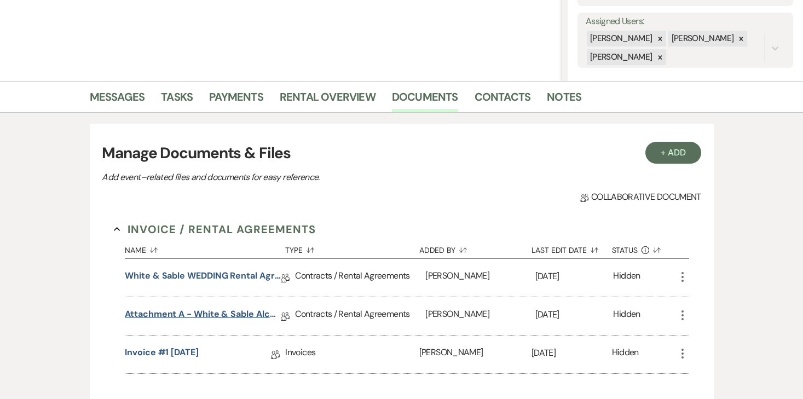
scroll to position [194, 0]
click at [226, 275] on link "White & Sable WEDDING Rental Agreement" at bounding box center [203, 277] width 156 height 17
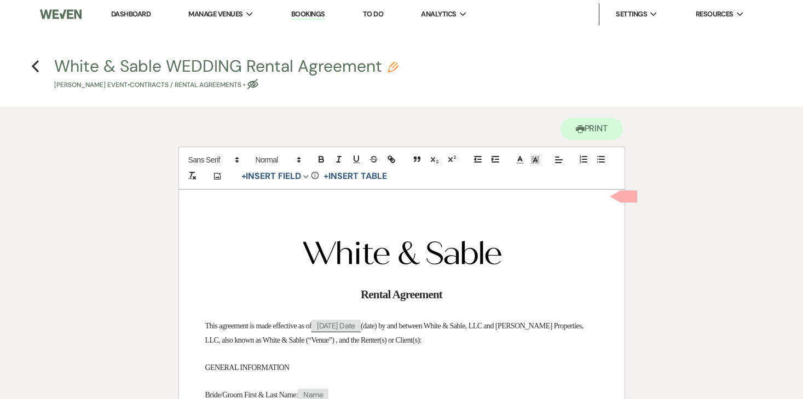
click at [391, 67] on icon "Pencil" at bounding box center [393, 67] width 11 height 11
select select "10"
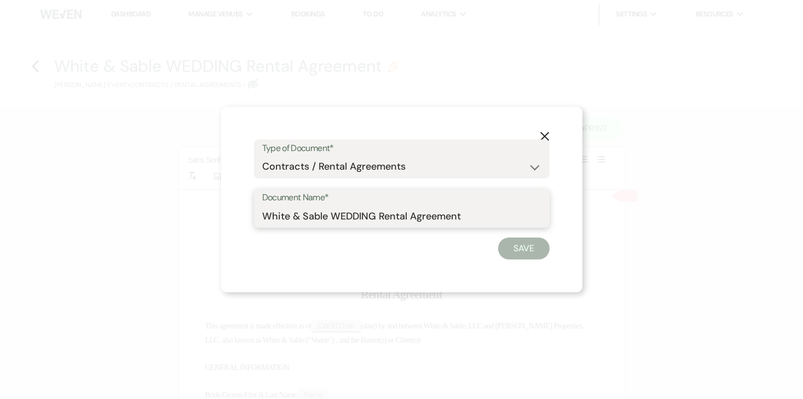
click at [354, 217] on input "White & Sable WEDDING Rental Agreement" at bounding box center [401, 215] width 279 height 21
click at [467, 218] on input "White & Sable/[PERSON_NAME] Rental Agreement" at bounding box center [401, 215] width 279 height 21
type input "White & Sable/[PERSON_NAME] Rental Agreement - [DATE]"
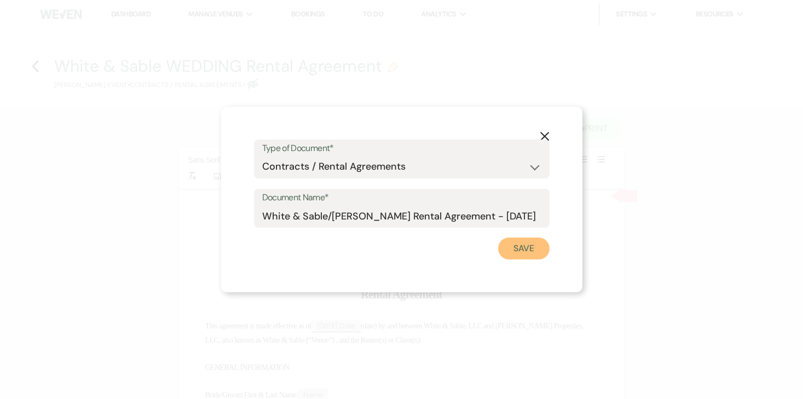
click at [536, 245] on button "Save" at bounding box center [523, 249] width 51 height 22
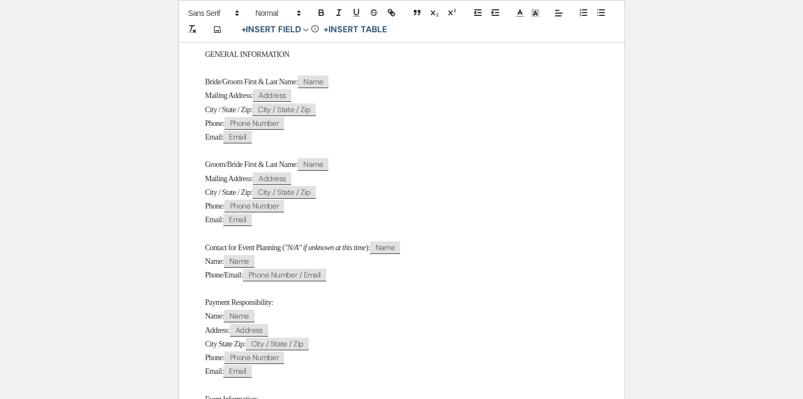
scroll to position [315, 0]
click at [238, 84] on span "Bride/Groom First & Last Name:" at bounding box center [251, 80] width 93 height 8
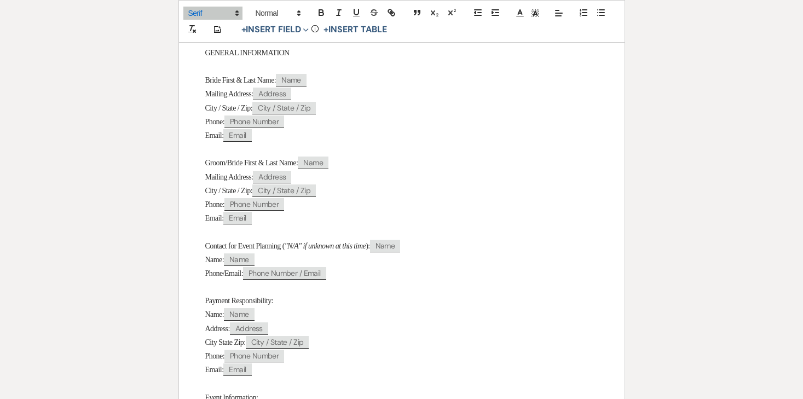
click at [238, 167] on span "Groom/Bride First & Last Name:" at bounding box center [251, 163] width 93 height 8
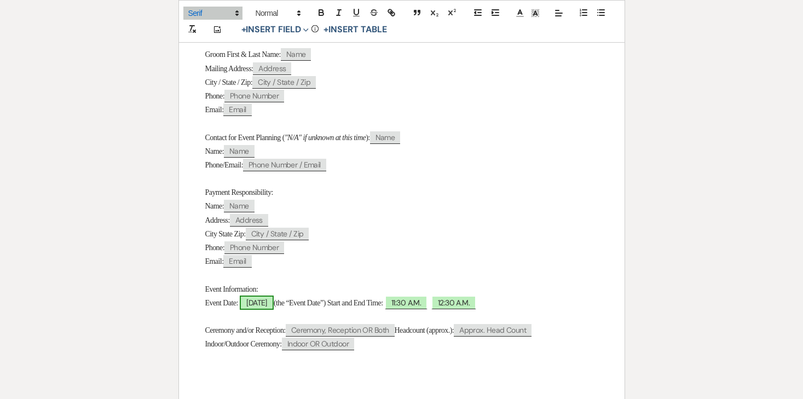
click at [262, 305] on span "[DATE]" at bounding box center [257, 303] width 34 height 14
select select "smartCustomField"
select select "owner"
select select "{{eventDate}}"
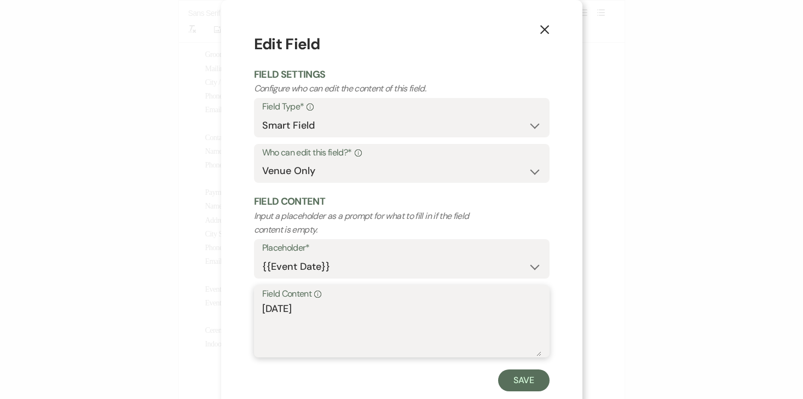
click at [264, 308] on textarea "[DATE]" at bounding box center [401, 329] width 279 height 55
type textarea "[DATE]"
click at [527, 385] on button "Save" at bounding box center [523, 381] width 51 height 22
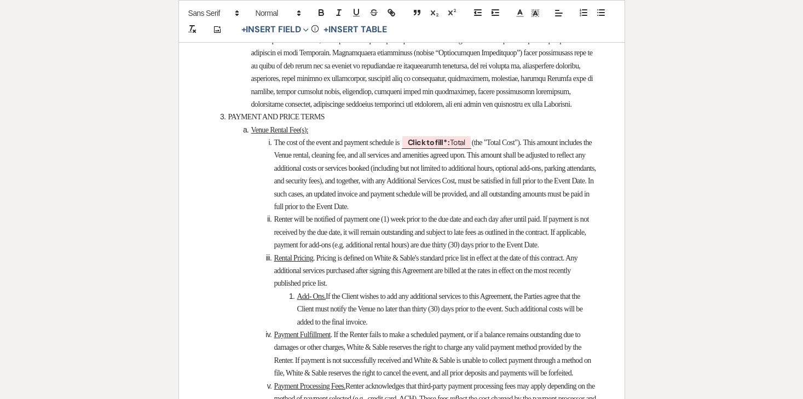
scroll to position [1468, 0]
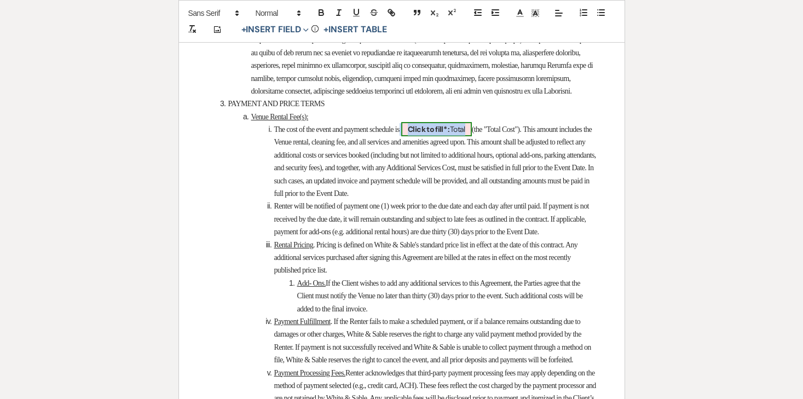
click at [472, 136] on span "Click to fill* : Total" at bounding box center [436, 129] width 71 height 14
select select "owner"
select select "Total"
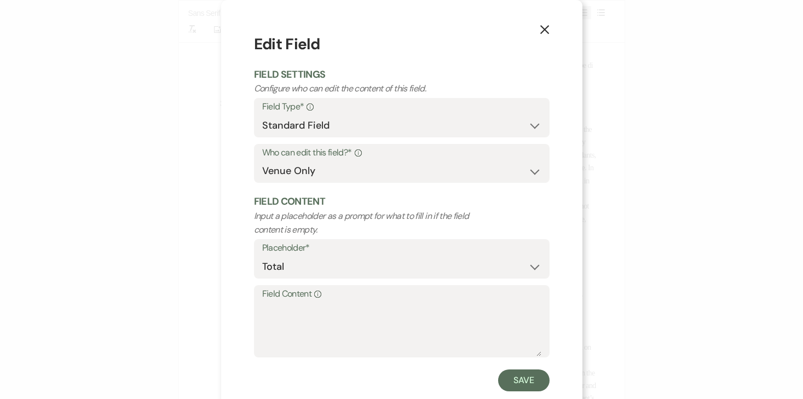
click at [406, 295] on label "Field Content Info" at bounding box center [401, 294] width 279 height 16
click at [406, 302] on textarea "Field Content Info" at bounding box center [401, 329] width 279 height 55
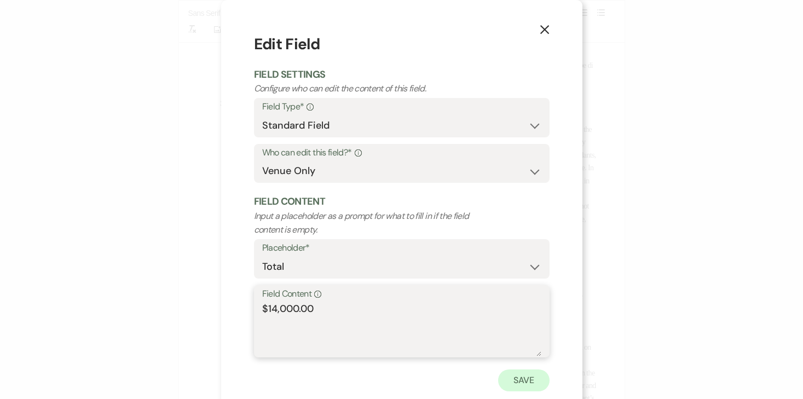
type textarea "$14,000.00"
click at [516, 374] on button "Save" at bounding box center [523, 381] width 51 height 22
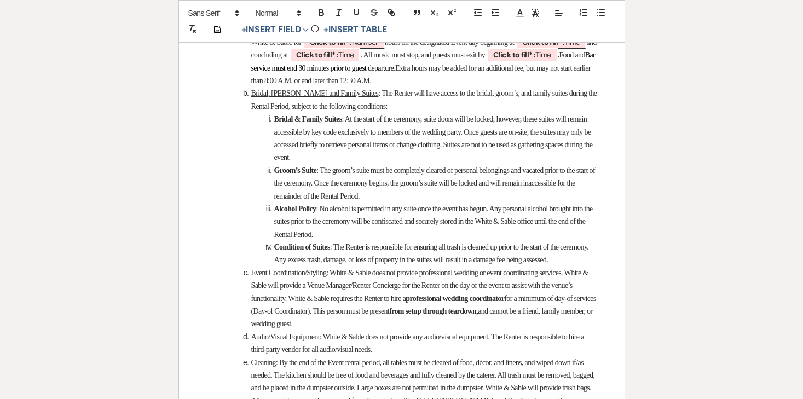
scroll to position [2431, 0]
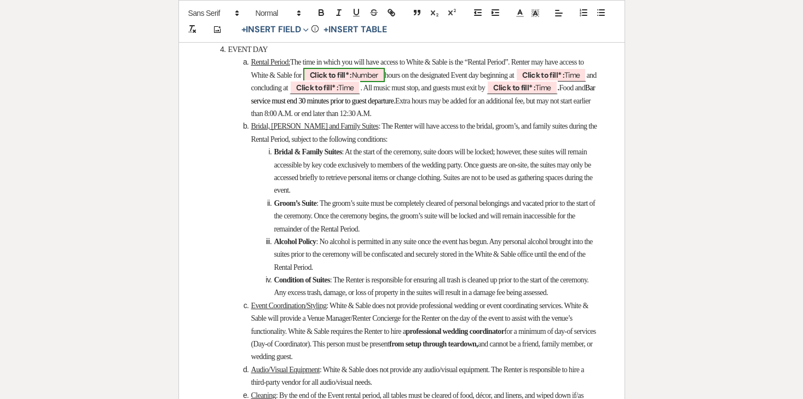
click at [382, 82] on span "Click to fill* : Number" at bounding box center [344, 75] width 82 height 14
select select "owner"
select select "Number"
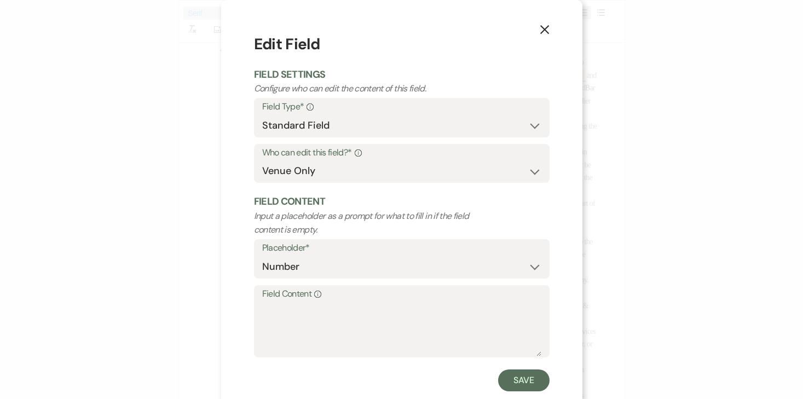
click at [339, 297] on label "Field Content Info" at bounding box center [401, 294] width 279 height 16
click at [339, 302] on textarea "Field Content Info" at bounding box center [401, 329] width 279 height 55
type textarea "13"
click at [527, 375] on button "Save" at bounding box center [523, 381] width 51 height 22
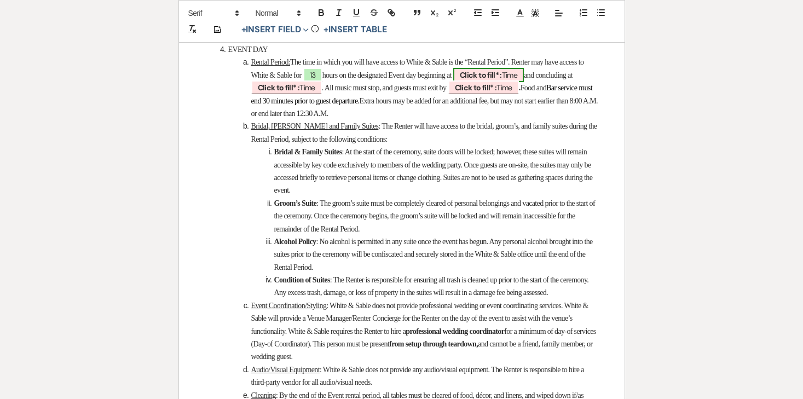
click at [502, 80] on b "Click to fill* :" at bounding box center [481, 75] width 42 height 10
select select "owner"
select select "Time"
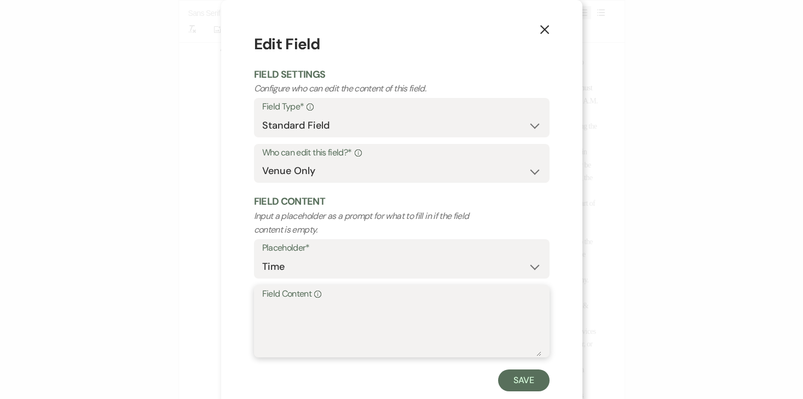
click at [366, 321] on textarea "Field Content Info" at bounding box center [401, 329] width 279 height 55
type textarea "11:30am"
click at [529, 379] on button "Save" at bounding box center [523, 381] width 51 height 22
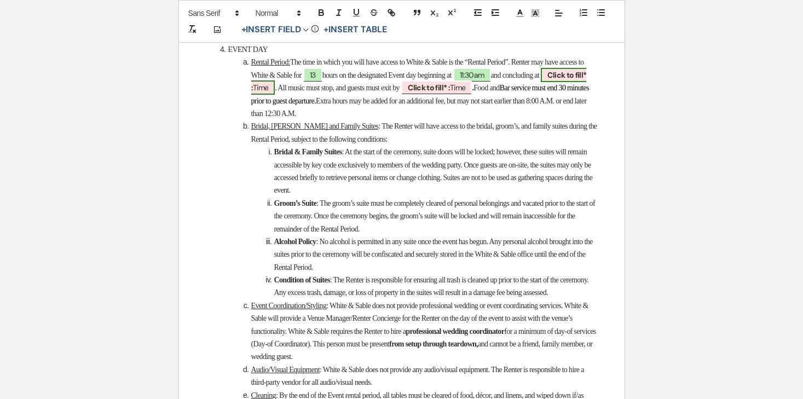
click at [296, 93] on b "Click to fill* :" at bounding box center [419, 81] width 336 height 22
select select "owner"
select select "Time"
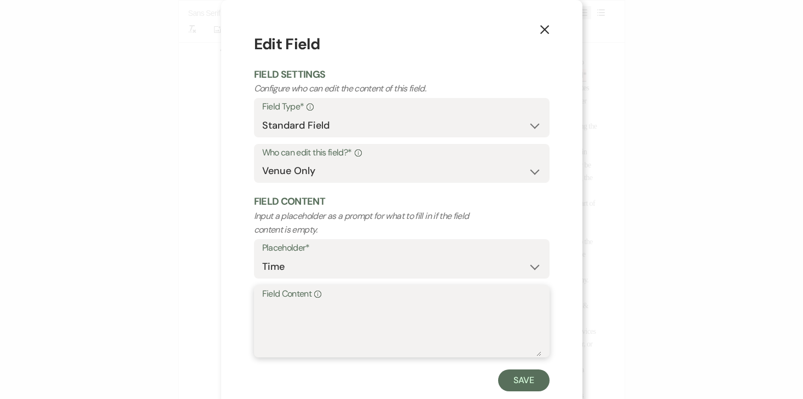
click at [309, 308] on textarea "Field Content Info" at bounding box center [401, 329] width 279 height 55
type textarea "12:30am"
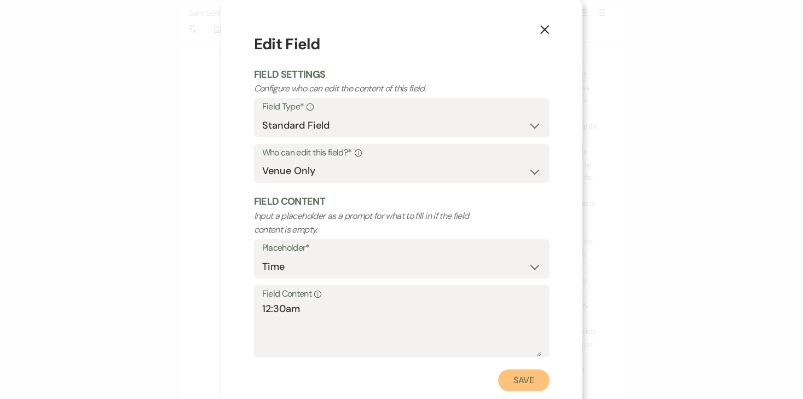
click at [537, 381] on button "Save" at bounding box center [523, 381] width 51 height 22
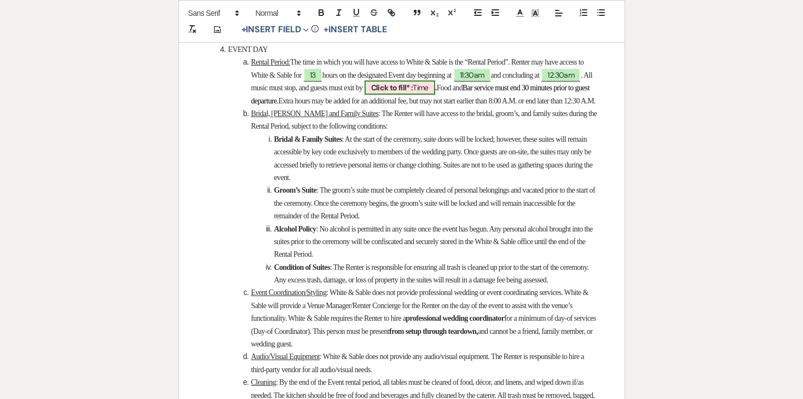
click at [435, 95] on span "Click to fill* : Time" at bounding box center [400, 87] width 71 height 14
select select "owner"
select select "Time"
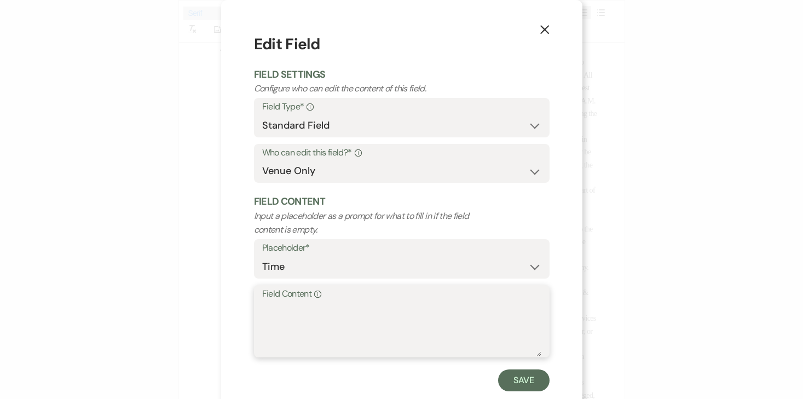
click at [391, 341] on textarea "Field Content Info" at bounding box center [401, 329] width 279 height 55
type textarea "11:30pm"
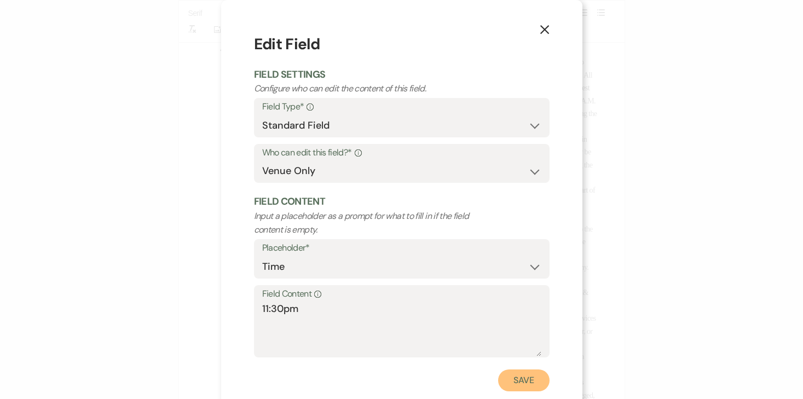
click at [533, 380] on button "Save" at bounding box center [523, 381] width 51 height 22
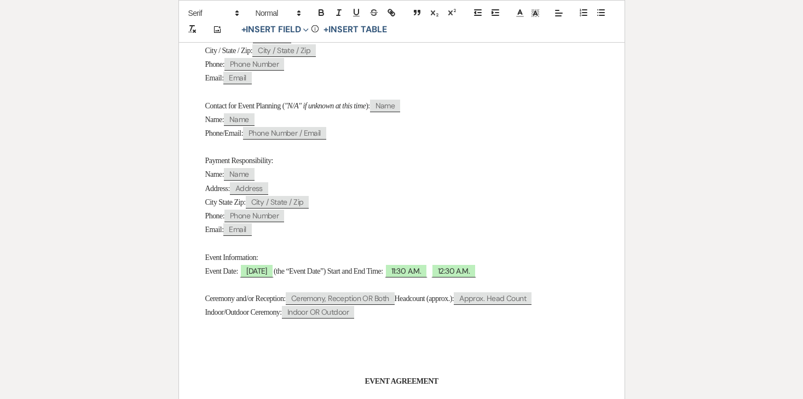
scroll to position [0, 0]
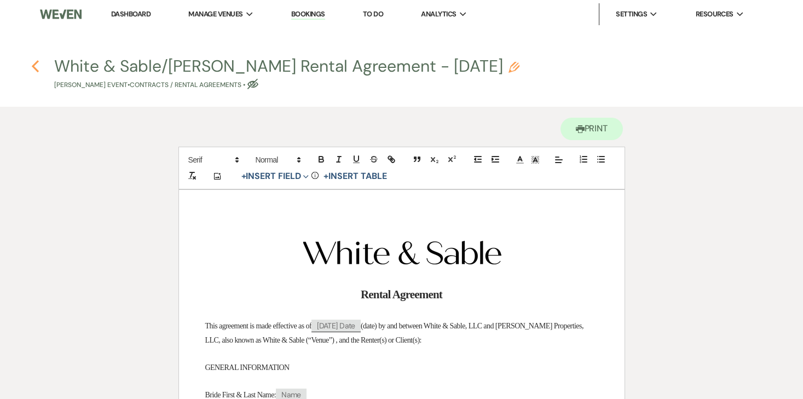
click at [33, 64] on use "button" at bounding box center [35, 66] width 7 height 12
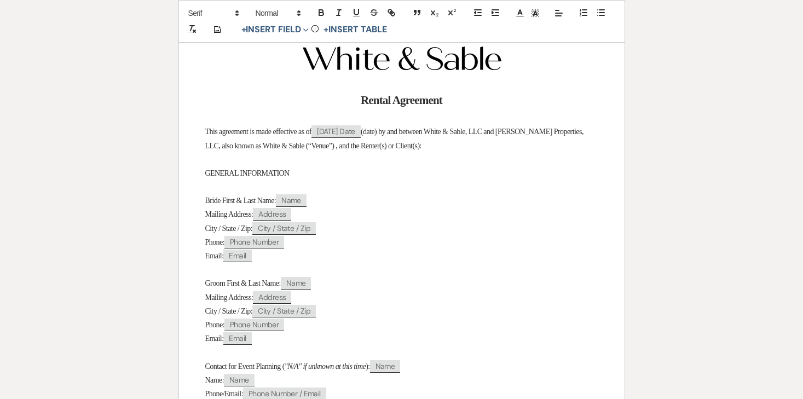
select select "5"
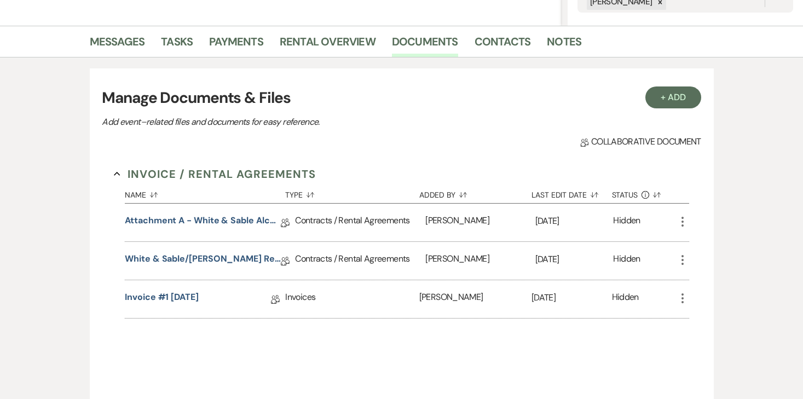
scroll to position [208, 0]
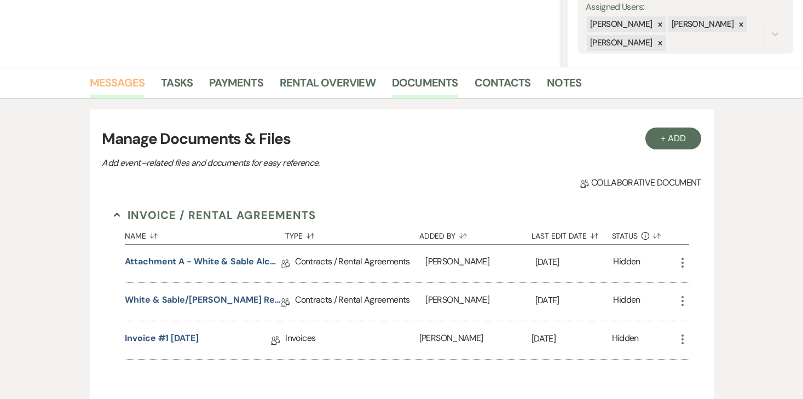
click at [130, 90] on link "Messages" at bounding box center [117, 86] width 55 height 24
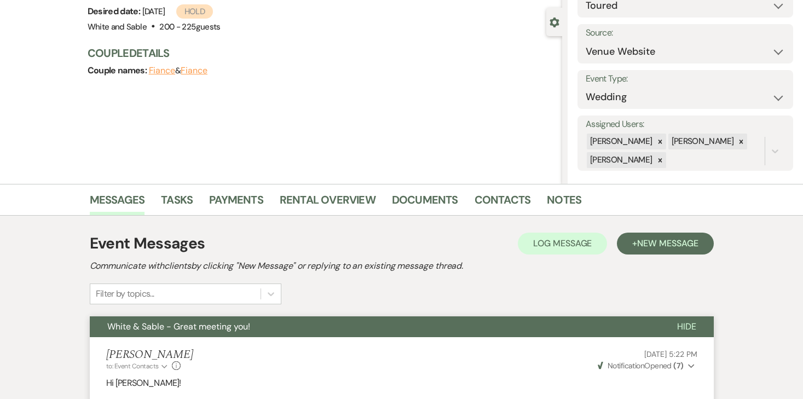
scroll to position [102, 0]
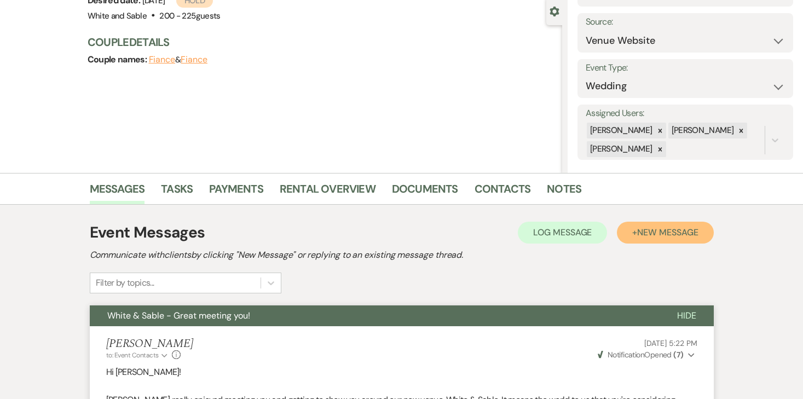
click at [690, 241] on button "+ New Message" at bounding box center [665, 233] width 96 height 22
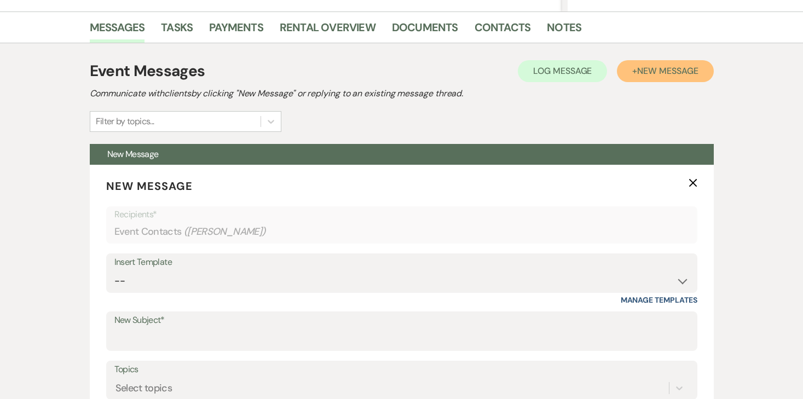
scroll to position [263, 0]
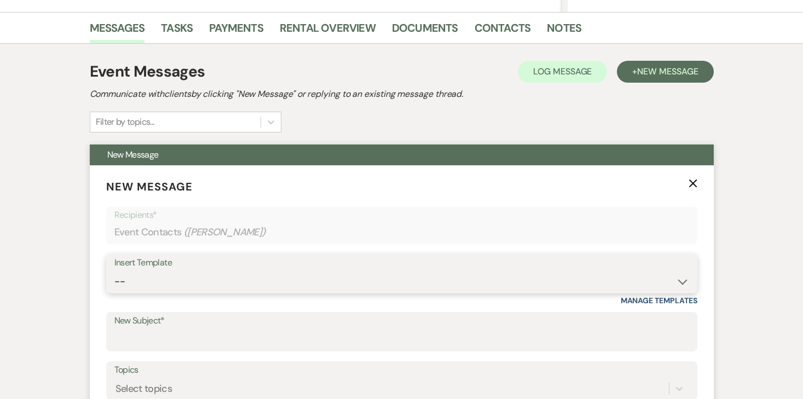
click at [232, 274] on select "-- Inquiry Response (Venue Guide) Schedule - Venue Tour Appt Confirmation Sched…" at bounding box center [401, 281] width 575 height 21
select select "3330"
click at [114, 271] on select "-- Inquiry Response (Venue Guide) Schedule - Venue Tour Appt Confirmation Sched…" at bounding box center [401, 281] width 575 height 21
type input "Next Steps for Booking: Your wedding day contract from White & Sable! 💕💍"
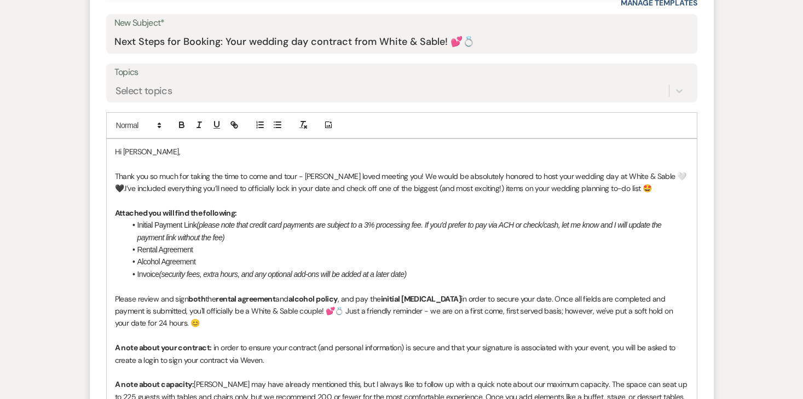
scroll to position [562, 0]
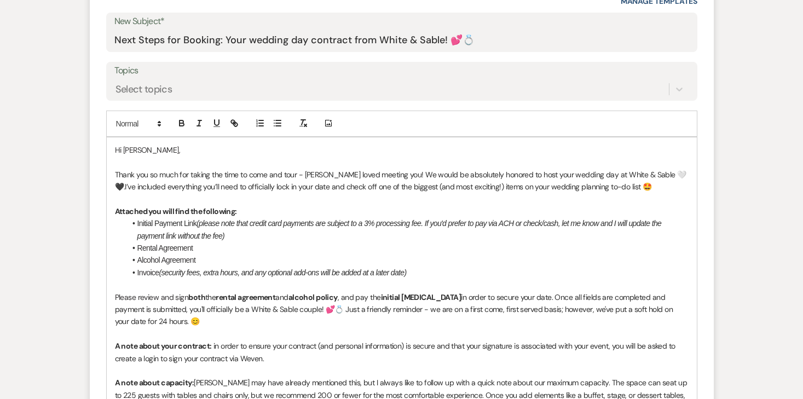
click at [316, 177] on p "Thank you so much for taking the time to come and tour - [PERSON_NAME] loved me…" at bounding box center [402, 181] width 574 height 25
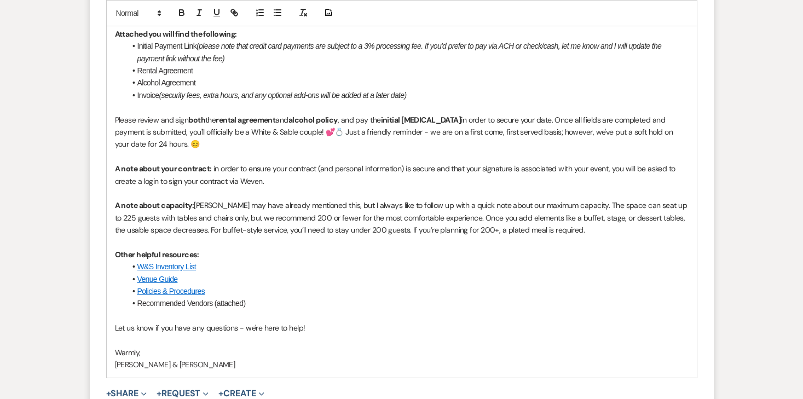
scroll to position [741, 0]
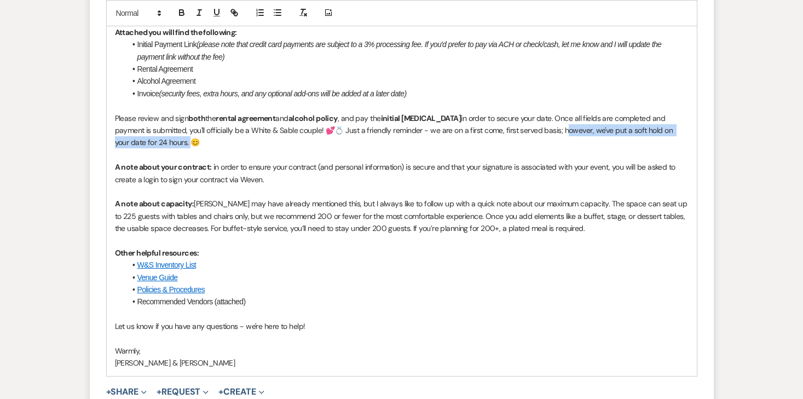
drag, startPoint x: 134, startPoint y: 145, endPoint x: 519, endPoint y: 125, distance: 385.3
click at [519, 125] on p "Please review and sign both the rental agreement and alcohol policy , and pay t…" at bounding box center [402, 130] width 574 height 37
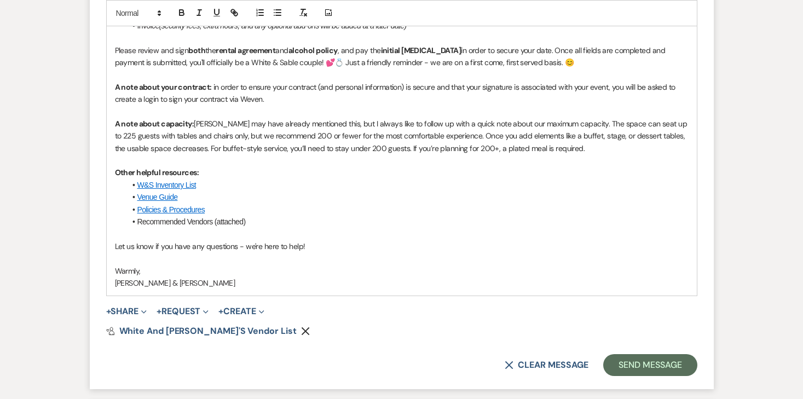
scroll to position [828, 0]
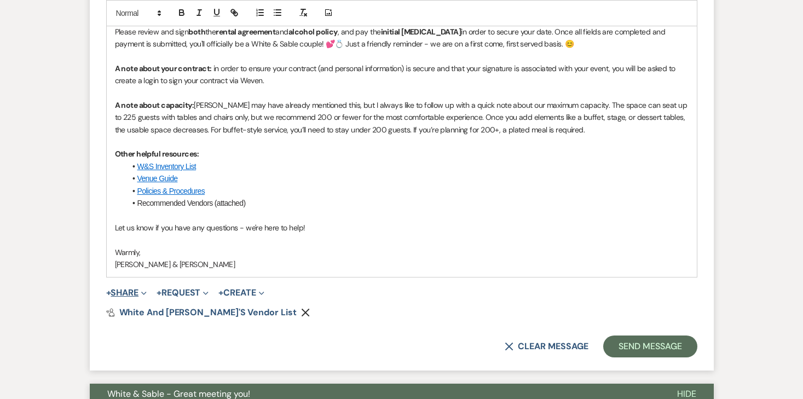
click at [137, 293] on button "+ Share Expand" at bounding box center [126, 292] width 41 height 9
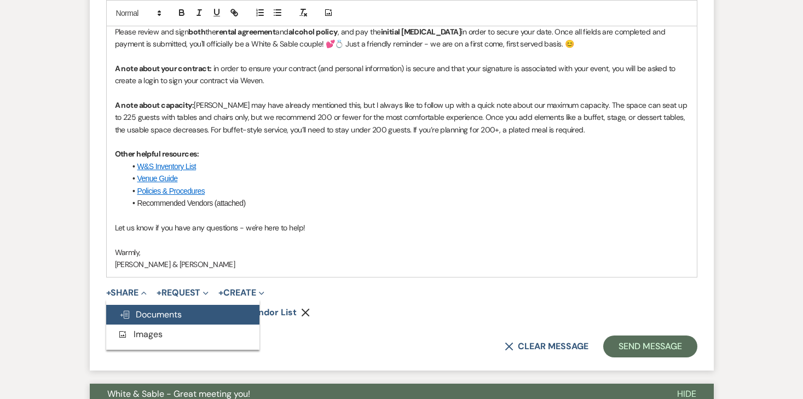
click at [139, 307] on button "Doc Upload Documents" at bounding box center [182, 315] width 153 height 20
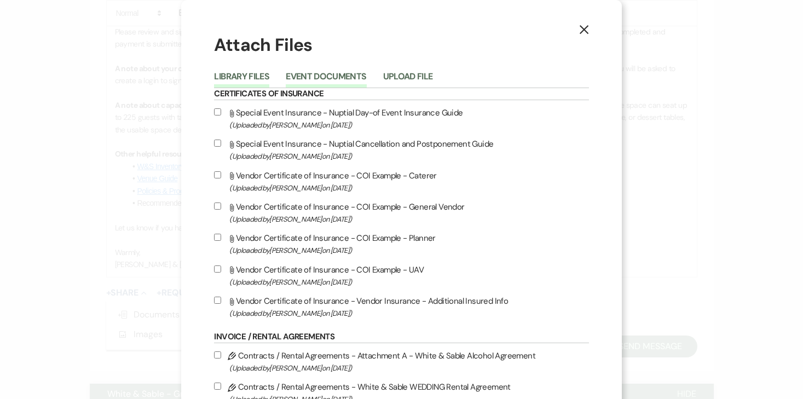
click at [328, 78] on button "Event Documents" at bounding box center [326, 79] width 80 height 15
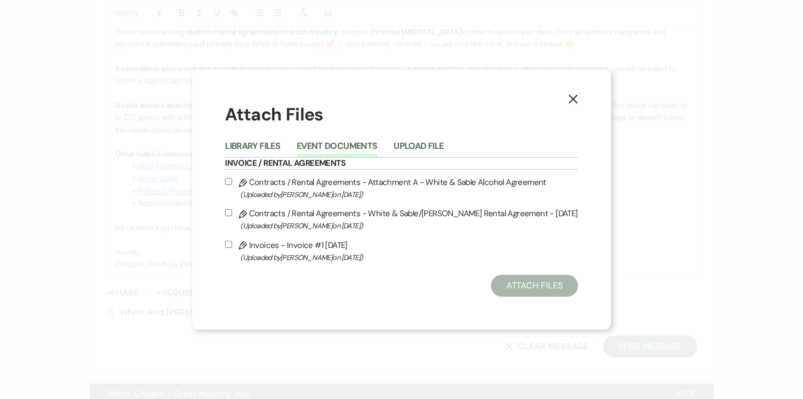
click at [232, 211] on input "Pencil Contracts / Rental Agreements - White & Sable/Rios Rental Agreement - 9.…" at bounding box center [228, 212] width 7 height 7
checkbox input "true"
click at [232, 184] on input "Pencil Contracts / Rental Agreements - Attachment A - White & Sable Alcohol Agr…" at bounding box center [228, 181] width 7 height 7
checkbox input "true"
click at [232, 245] on input "Pencil Invoices - Invoice #1 10-13-2025 (Uploaded by Angela Oldenburger on Oct …" at bounding box center [228, 244] width 7 height 7
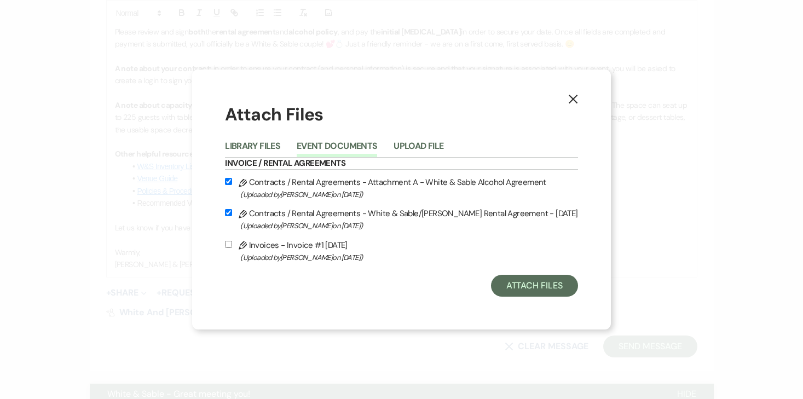
checkbox input "true"
click at [518, 280] on button "Attach Files" at bounding box center [534, 286] width 87 height 22
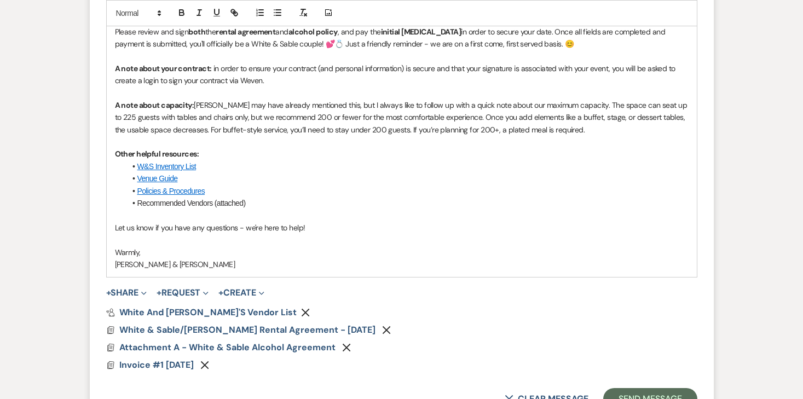
scroll to position [887, 0]
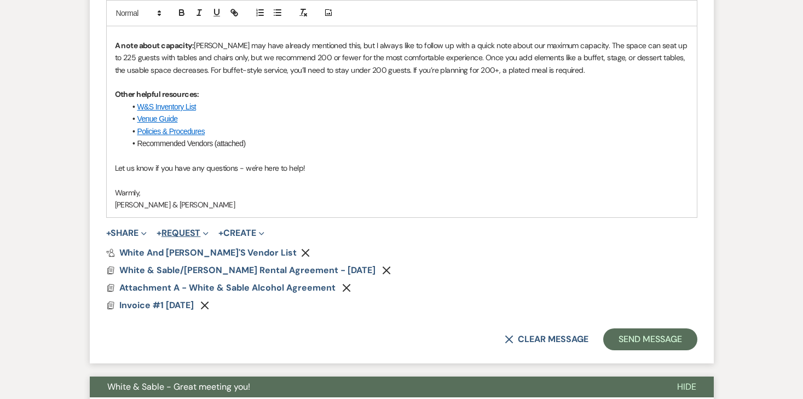
click at [189, 229] on button "+ Request Expand" at bounding box center [183, 233] width 52 height 9
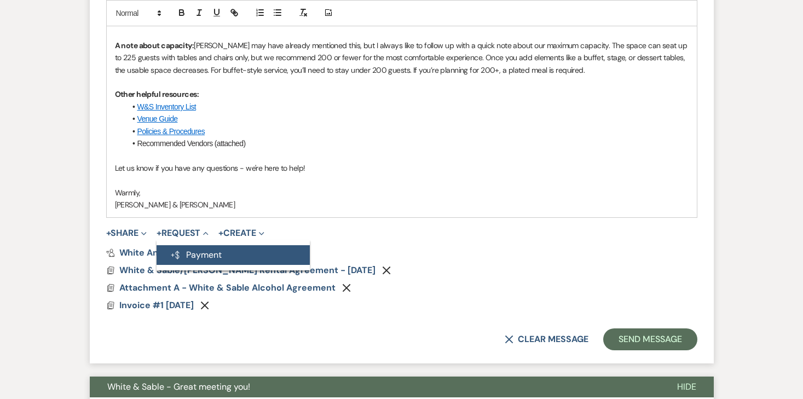
click at [191, 256] on button "Generate Payment Payment" at bounding box center [233, 255] width 153 height 20
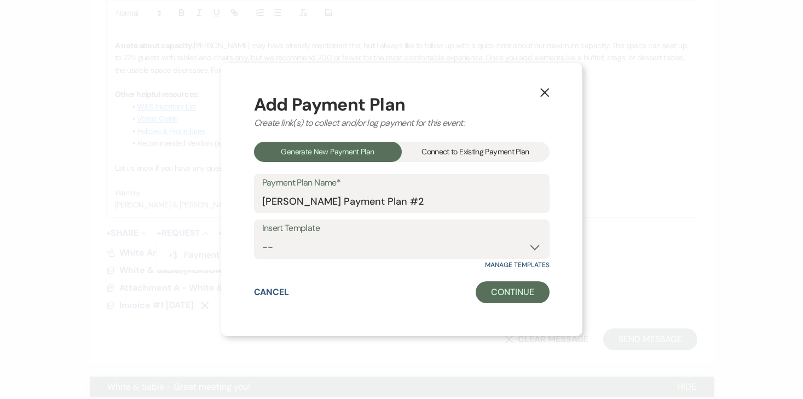
click at [431, 146] on div "Connect to Existing Payment Plan" at bounding box center [476, 152] width 148 height 20
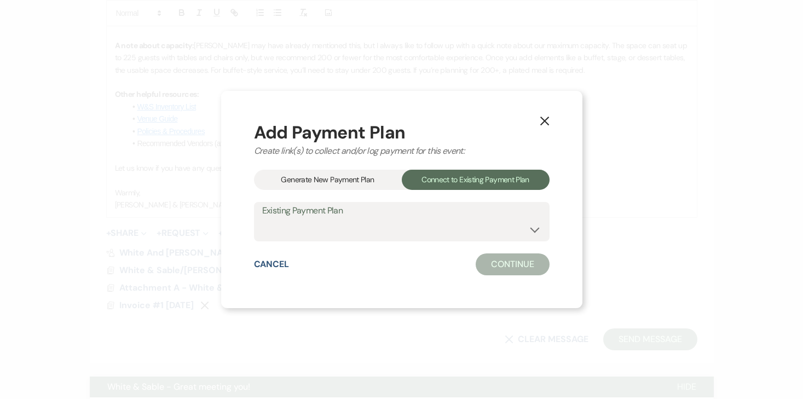
click at [363, 215] on label "Existing Payment Plan" at bounding box center [401, 211] width 279 height 16
click at [357, 230] on select "[PERSON_NAME] Payment Plan #1" at bounding box center [401, 229] width 279 height 21
select select "25987"
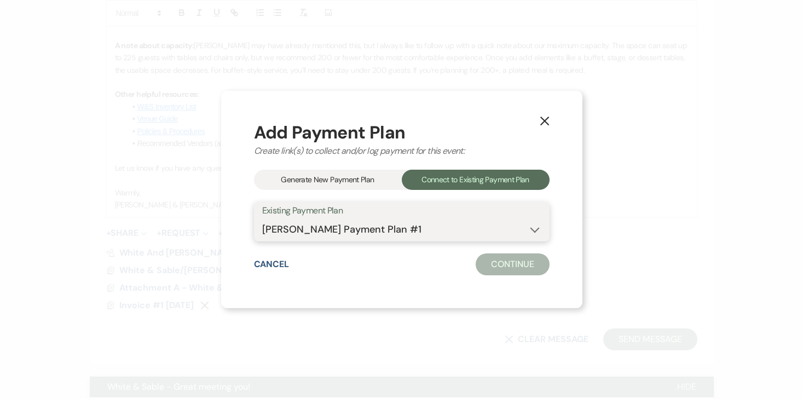
click at [262, 219] on select "[PERSON_NAME] Payment Plan #1" at bounding box center [401, 229] width 279 height 21
click at [511, 265] on button "Continue" at bounding box center [512, 264] width 73 height 22
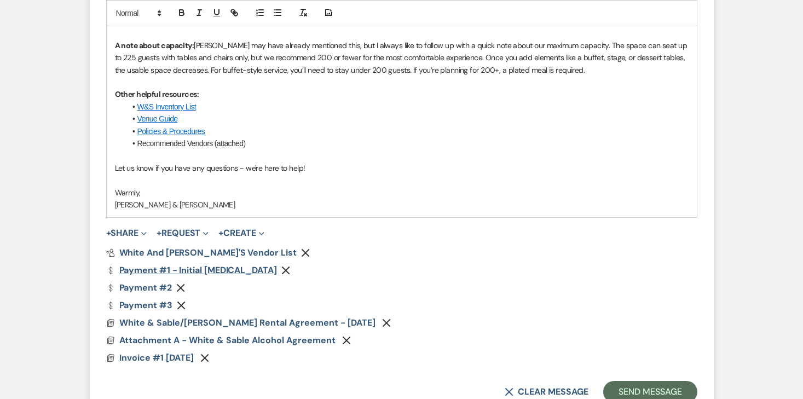
scroll to position [920, 0]
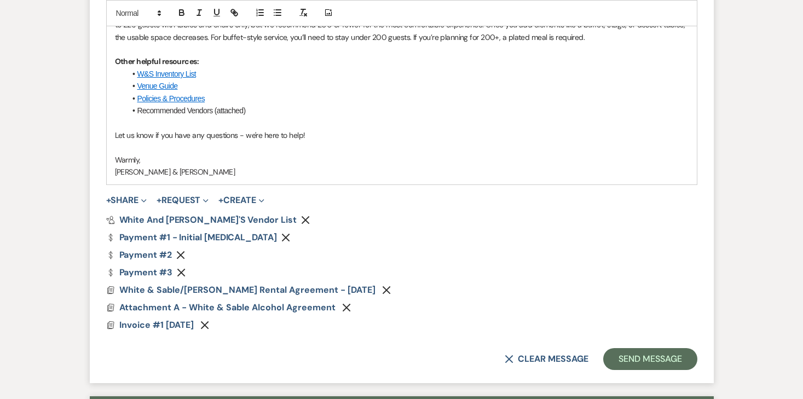
click at [184, 249] on div "Pref Vendors White and Sable's Vendor List Remove Dollar Payment Payment #1 - I…" at bounding box center [401, 273] width 591 height 114
click at [181, 249] on div "Pref Vendors White and Sable's Vendor List Remove Dollar Payment Payment #1 - I…" at bounding box center [401, 273] width 591 height 114
click at [181, 251] on icon "Remove" at bounding box center [180, 255] width 9 height 9
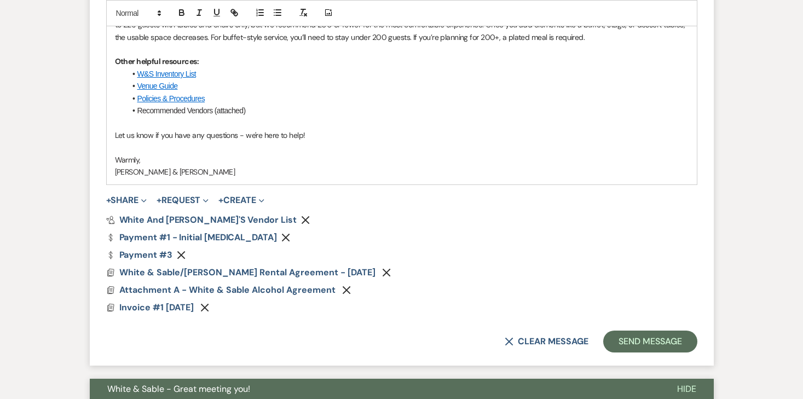
click at [181, 251] on icon "Remove" at bounding box center [181, 255] width 9 height 9
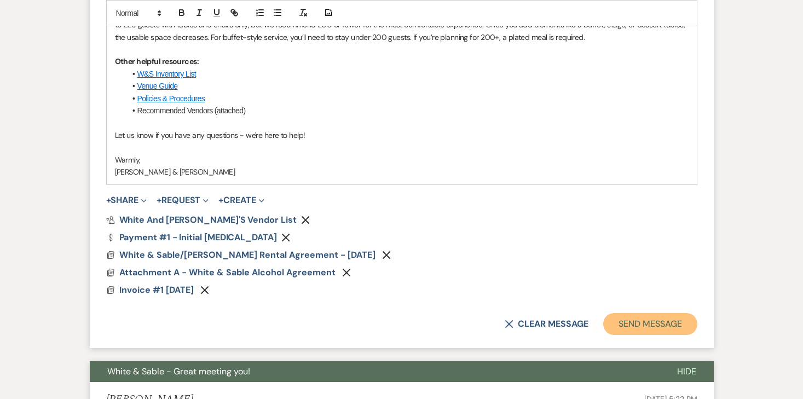
click at [631, 331] on button "Send Message" at bounding box center [650, 324] width 94 height 22
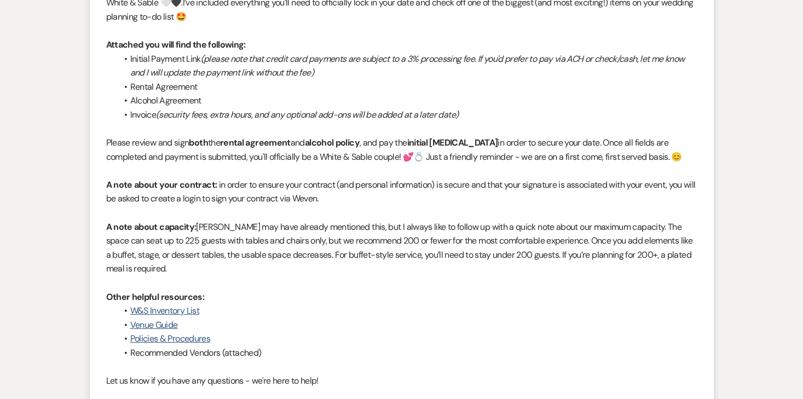
scroll to position [0, 0]
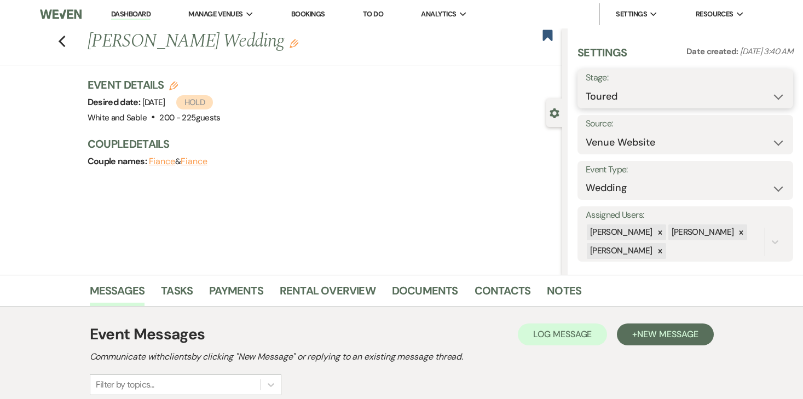
click at [697, 106] on select "Inquiry Follow Up Tour Requested Tour Confirmed Toured Proposal Sent Booked Lost" at bounding box center [685, 96] width 199 height 21
select select "6"
click at [586, 86] on select "Inquiry Follow Up Tour Requested Tour Confirmed Toured Proposal Sent Booked Lost" at bounding box center [685, 96] width 199 height 21
click at [764, 98] on button "Save" at bounding box center [771, 89] width 44 height 22
click at [411, 298] on link "Documents" at bounding box center [425, 294] width 66 height 24
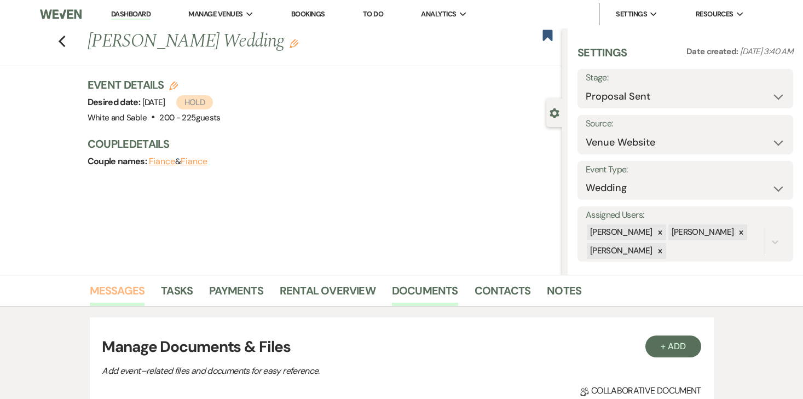
click at [128, 286] on link "Messages" at bounding box center [117, 294] width 55 height 24
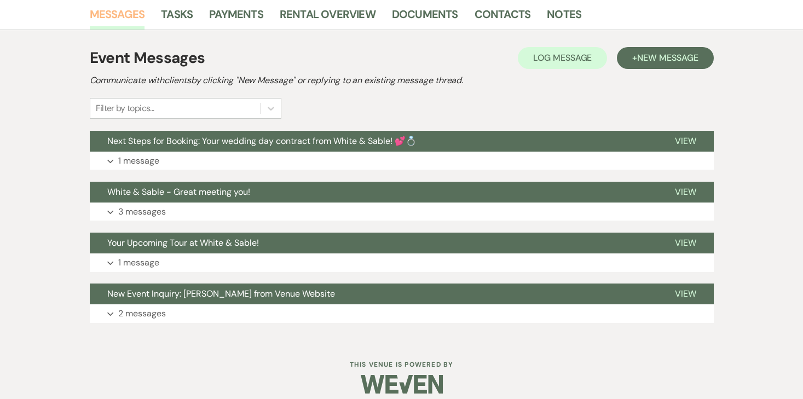
scroll to position [287, 0]
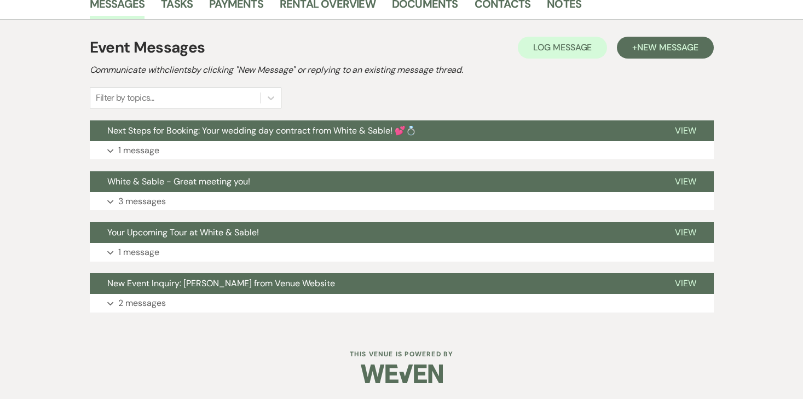
click at [146, 319] on div "Event Messages Log Log Message + New Message Communicate with clients by clicki…" at bounding box center [402, 174] width 624 height 309
click at [154, 308] on p "2 messages" at bounding box center [142, 303] width 48 height 14
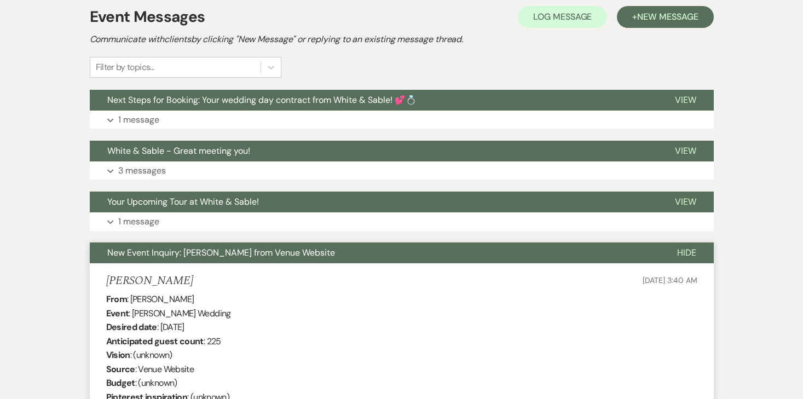
scroll to position [0, 0]
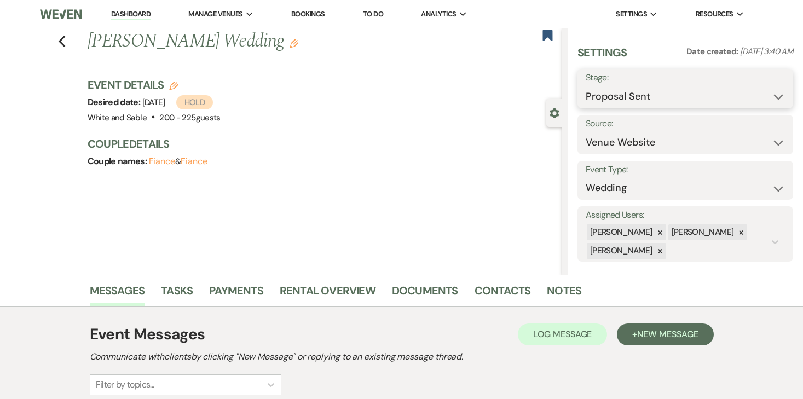
click at [699, 90] on select "Inquiry Follow Up Tour Requested Tour Confirmed Toured Proposal Sent Booked Lost" at bounding box center [685, 96] width 199 height 21
click at [586, 86] on select "Inquiry Follow Up Tour Requested Tour Confirmed Toured Proposal Sent Booked Lost" at bounding box center [685, 96] width 199 height 21
click at [677, 147] on select "Weven Venue Website Instagram Facebook Pinterest Google The Knot Wedding Wire H…" at bounding box center [685, 142] width 199 height 21
select select "6"
click at [586, 132] on select "Weven Venue Website Instagram Facebook Pinterest Google The Knot Wedding Wire H…" at bounding box center [685, 142] width 199 height 21
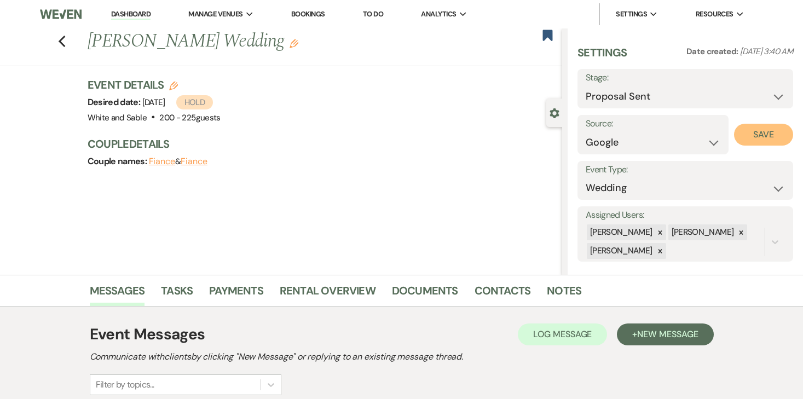
click at [761, 137] on button "Save" at bounding box center [763, 135] width 59 height 22
click at [131, 13] on link "Dashboard" at bounding box center [130, 14] width 39 height 10
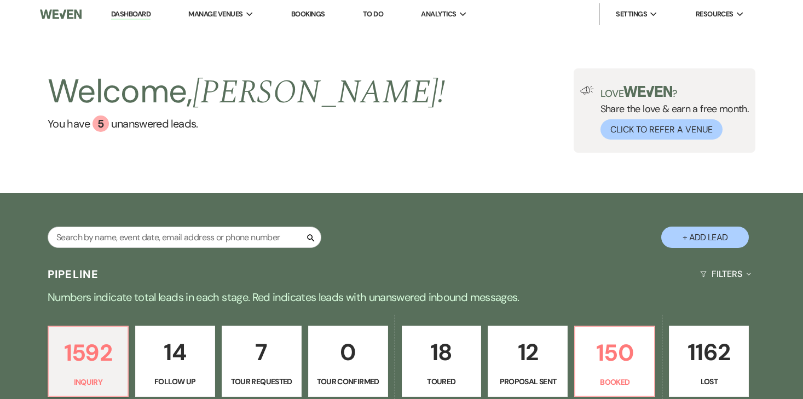
scroll to position [160, 0]
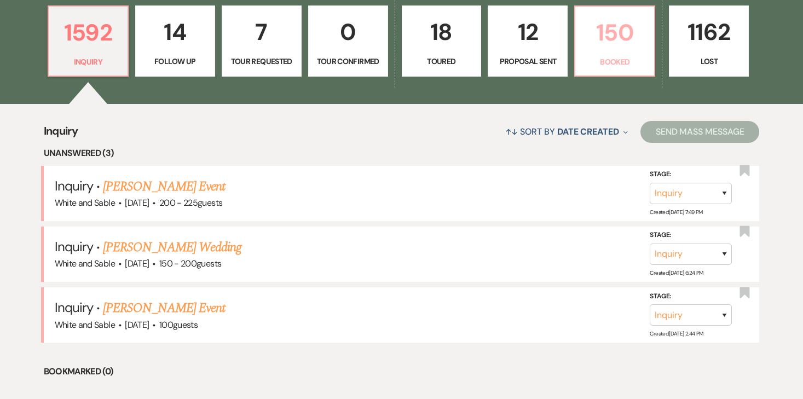
click at [622, 62] on p "Booked" at bounding box center [615, 62] width 66 height 12
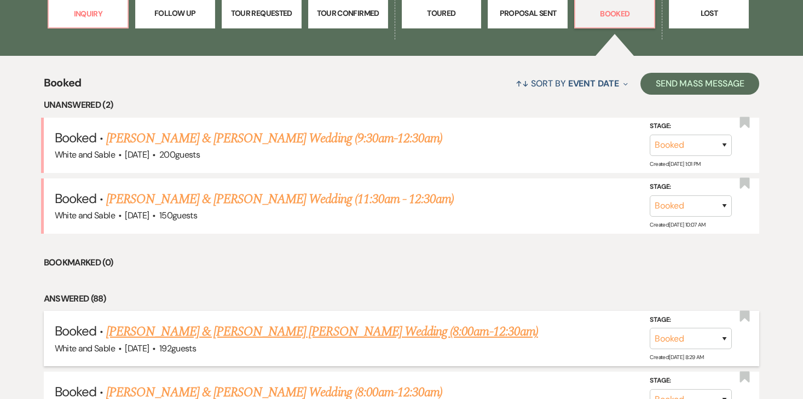
scroll to position [371, 0]
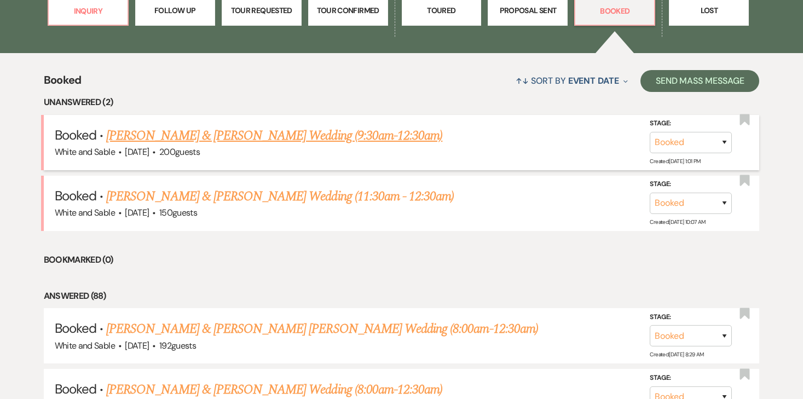
click at [334, 140] on link "Jessie Mahoney & Bailey Richter's Wedding (9:30am-12:30am)" at bounding box center [274, 136] width 336 height 20
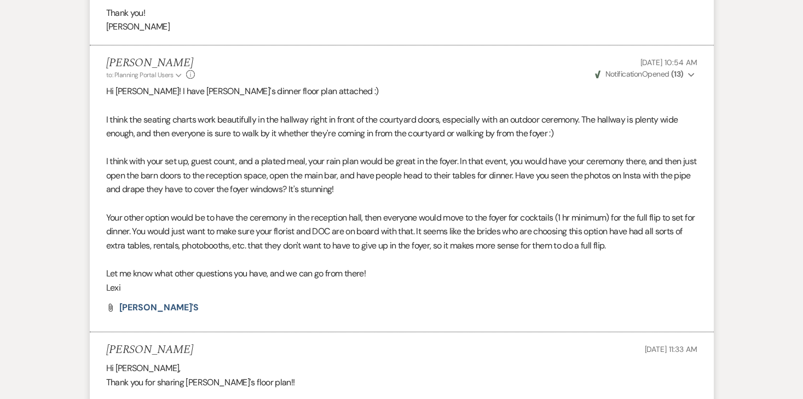
scroll to position [880, 0]
click at [140, 301] on span "Shauna's" at bounding box center [159, 306] width 80 height 11
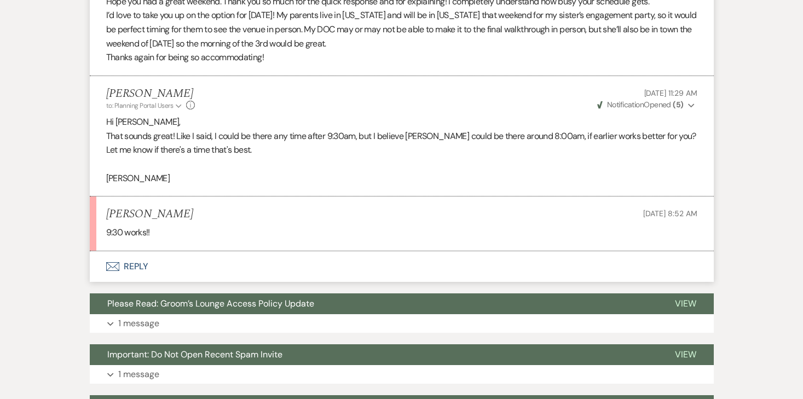
scroll to position [2269, 0]
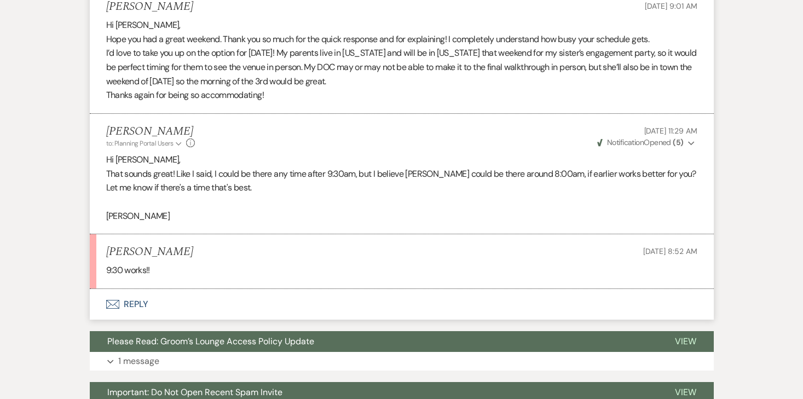
click at [119, 289] on button "Envelope Reply" at bounding box center [402, 304] width 624 height 31
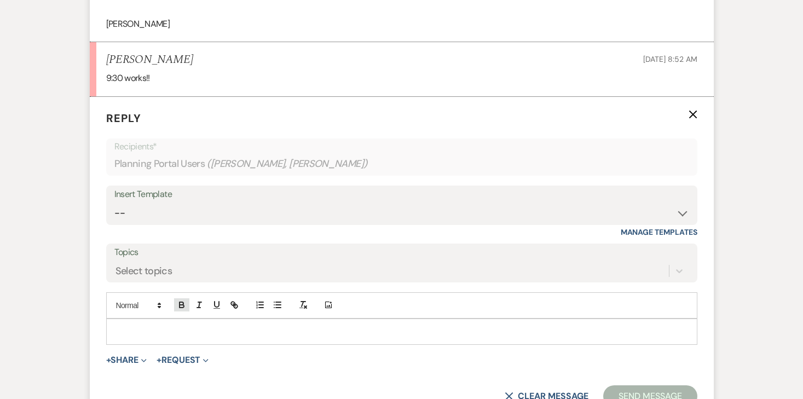
scroll to position [2466, 0]
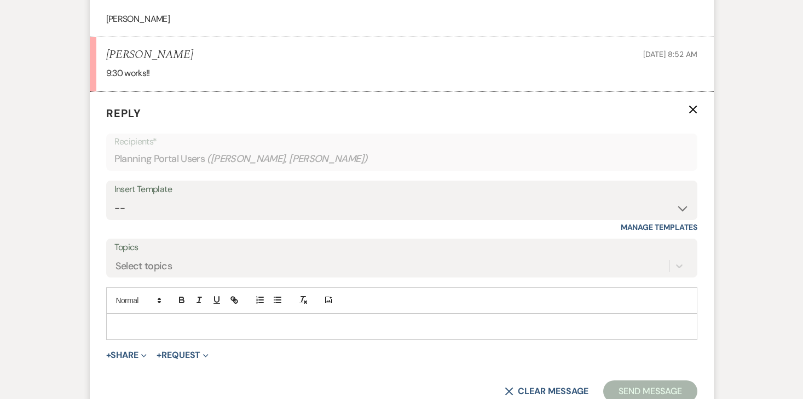
click at [171, 321] on p at bounding box center [402, 327] width 574 height 12
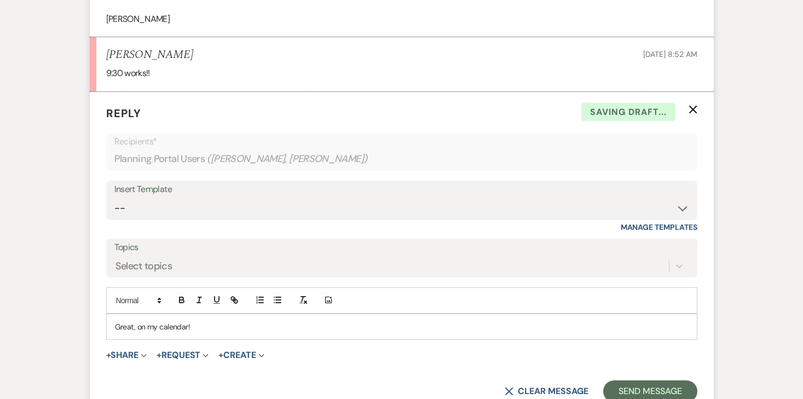
click at [138, 321] on p "Great, on my calendar!" at bounding box center [402, 327] width 574 height 12
click at [641, 380] on button "Send Message" at bounding box center [650, 391] width 94 height 22
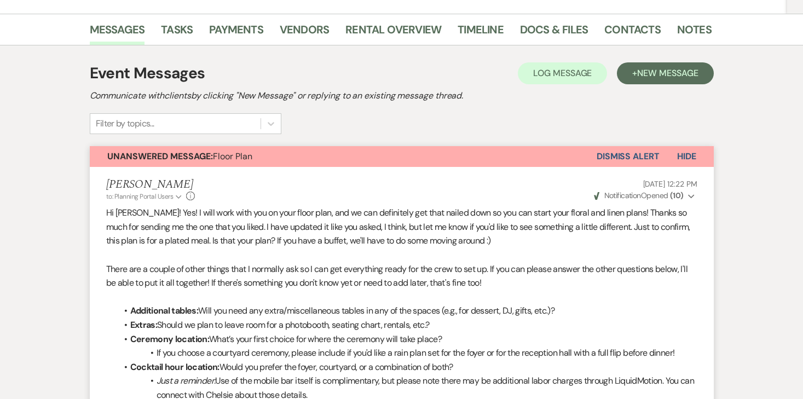
scroll to position [0, 0]
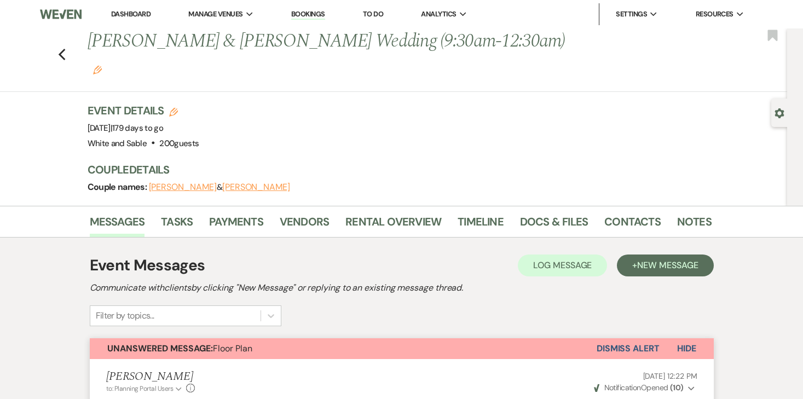
click at [66, 42] on div "Previous Jessie Mahoney & Bailey Richter's Wedding (9:30am-12:30am) Edit Bookma…" at bounding box center [391, 59] width 793 height 63
click at [62, 48] on icon "Previous" at bounding box center [62, 54] width 8 height 13
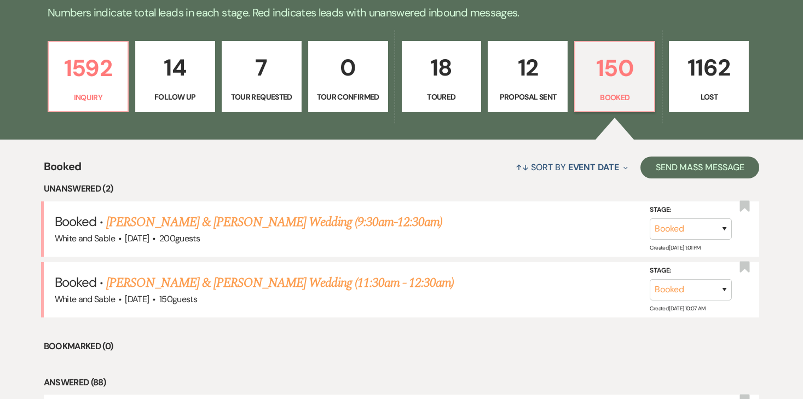
scroll to position [198, 0]
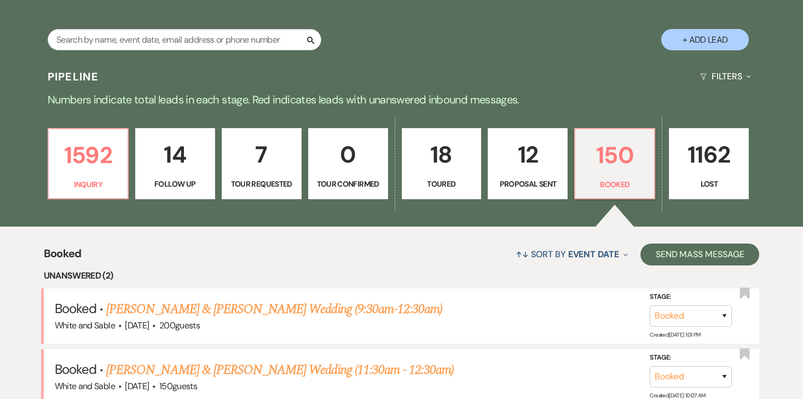
click at [523, 161] on p "12" at bounding box center [528, 154] width 66 height 37
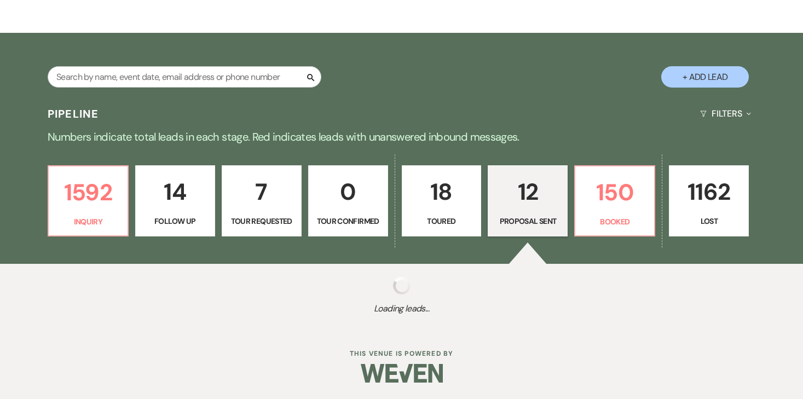
select select "6"
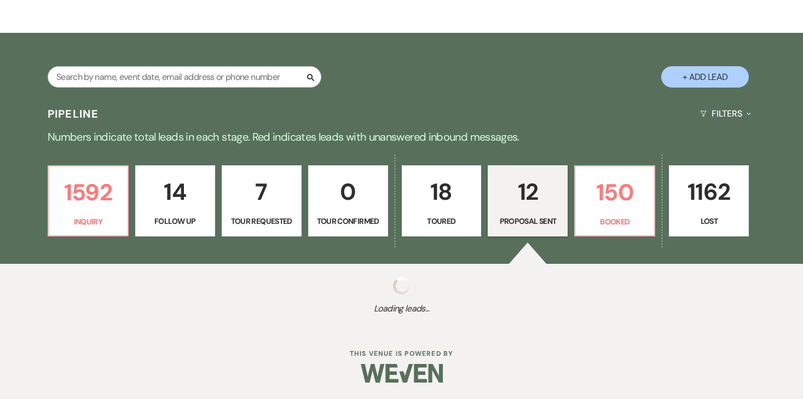
select select "6"
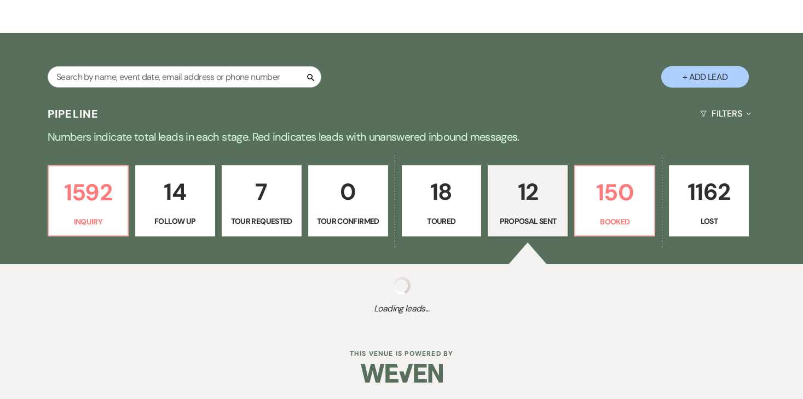
select select "6"
